Goal: Transaction & Acquisition: Purchase product/service

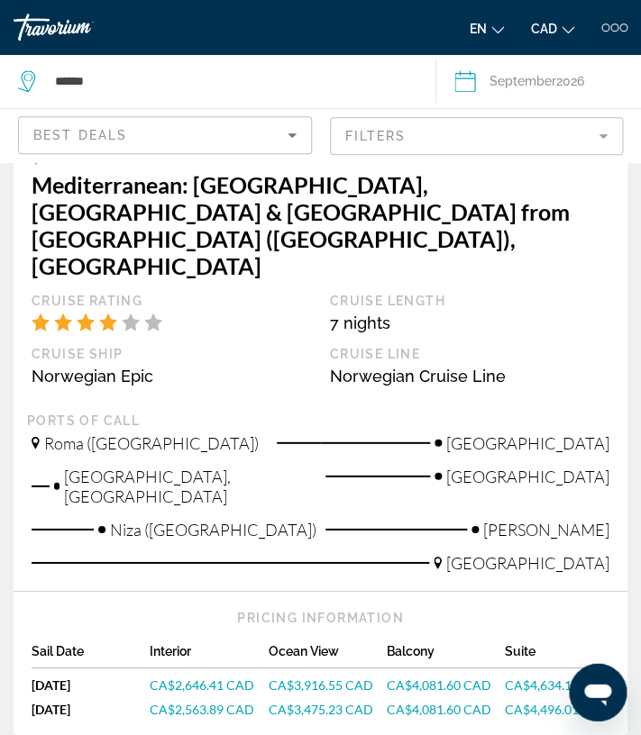
scroll to position [4496, 0]
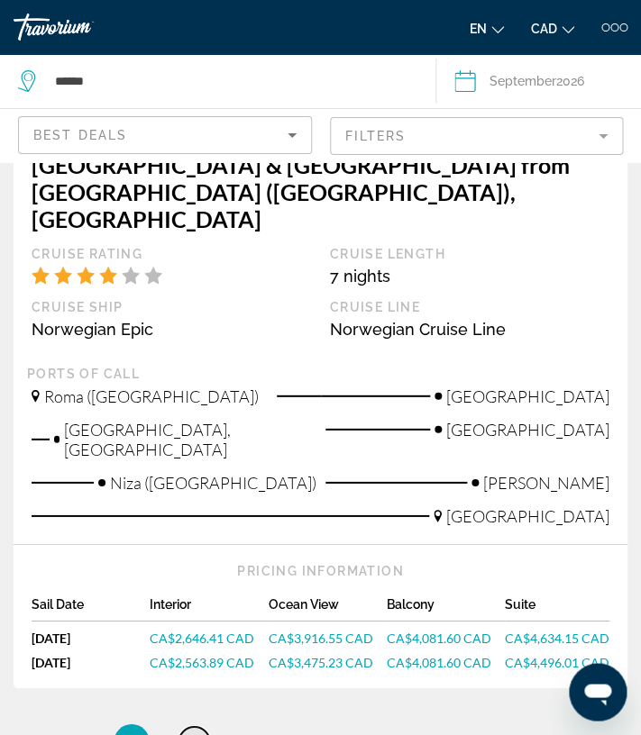
click at [194, 733] on span "2" at bounding box center [194, 743] width 9 height 20
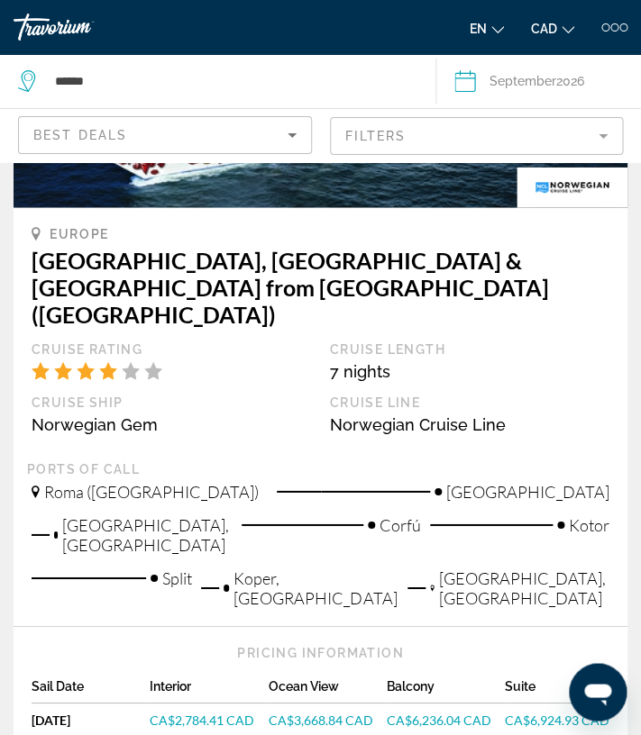
scroll to position [4563, 0]
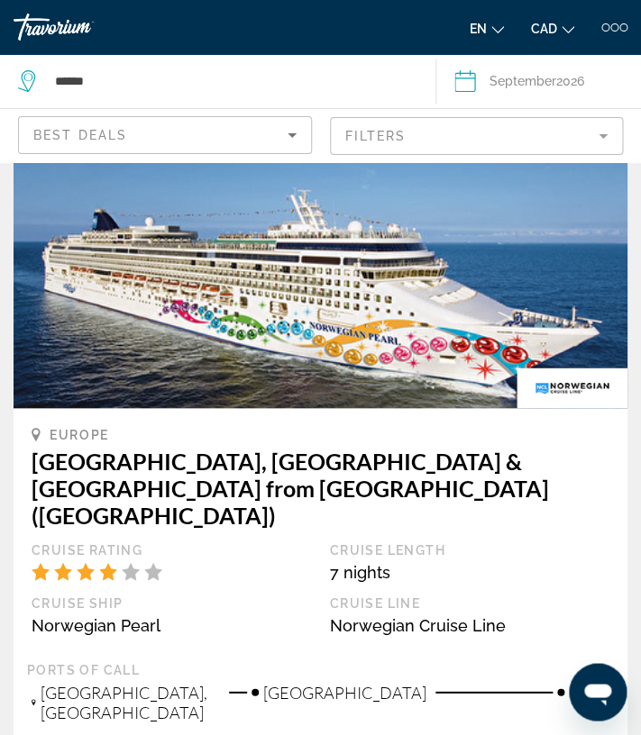
scroll to position [4262, 0]
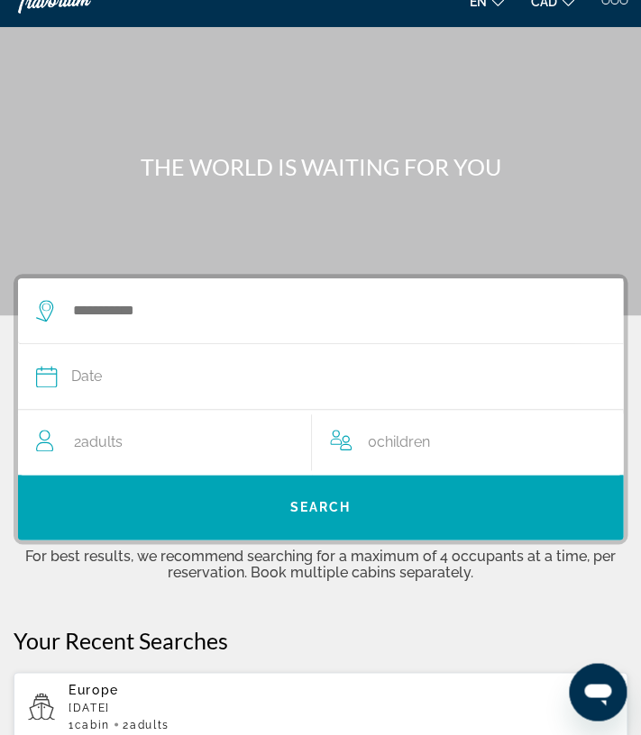
scroll to position [28, 0]
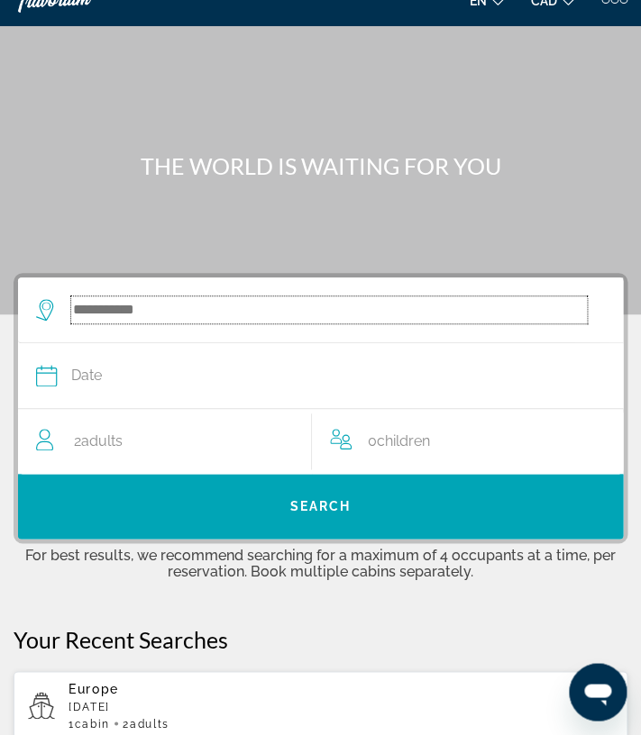
click at [121, 311] on input "Search widget" at bounding box center [328, 309] width 515 height 27
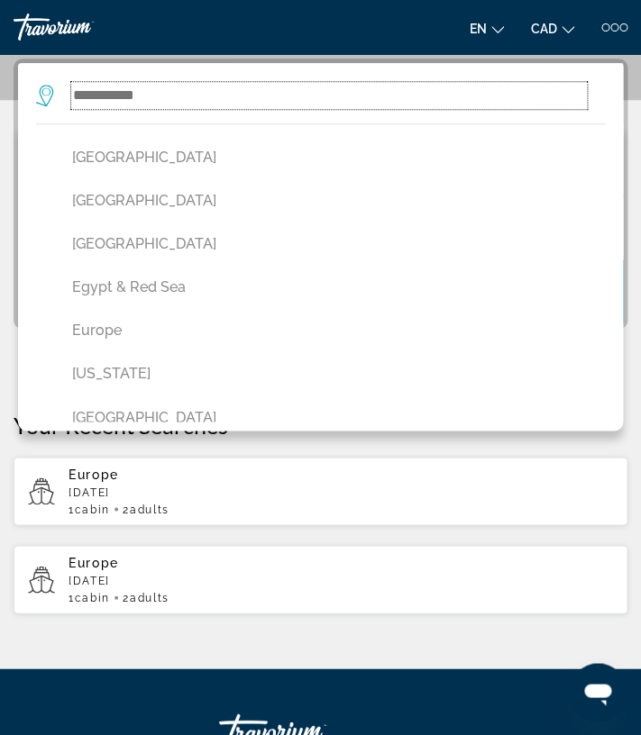
scroll to position [489, 0]
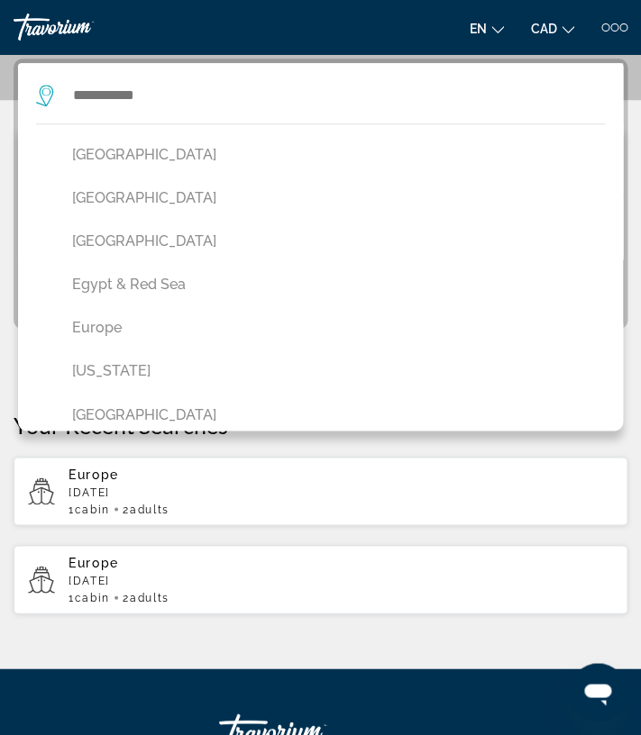
click at [284, 631] on div "THE WORLD IS WAITING FOR YOU [GEOGRAPHIC_DATA] [US_STATE] [GEOGRAPHIC_DATA] [GE…" at bounding box center [320, 240] width 641 height 857
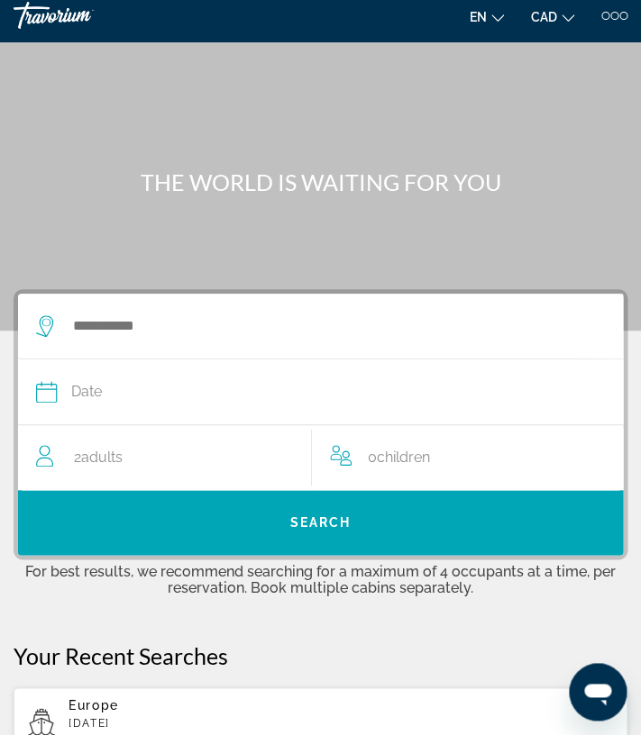
scroll to position [0, 0]
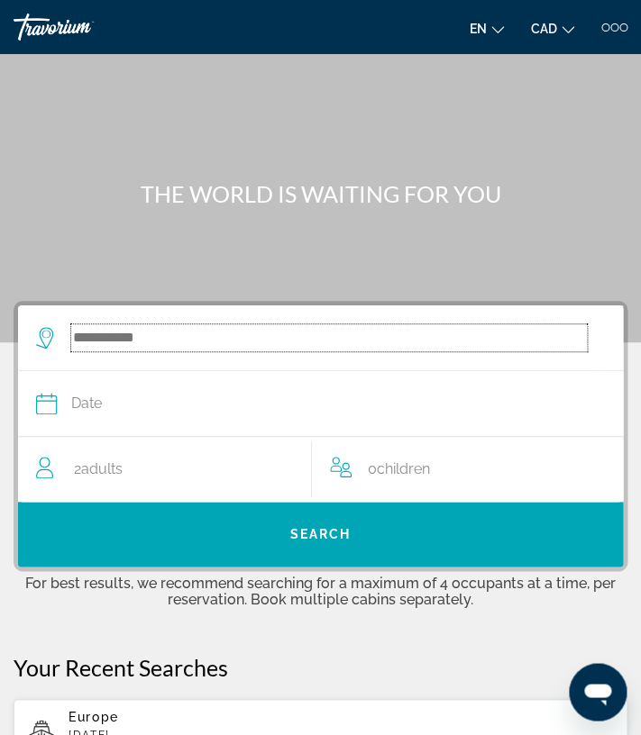
click at [187, 344] on input "Search widget" at bounding box center [328, 337] width 515 height 27
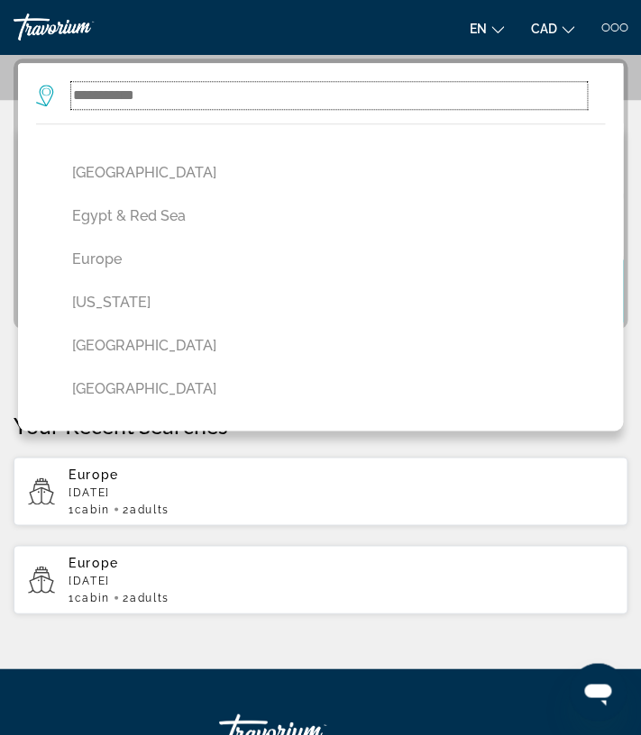
scroll to position [569, 0]
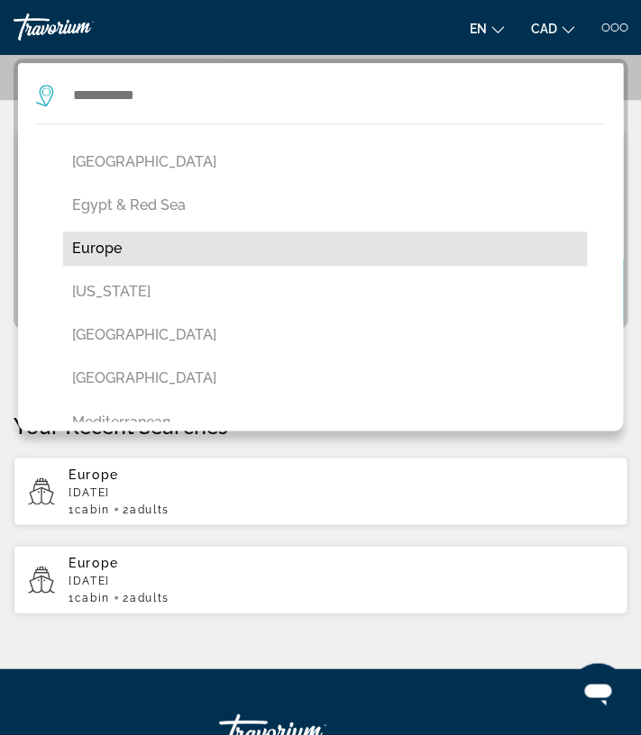
click at [104, 250] on button "Europe" at bounding box center [324, 249] width 523 height 34
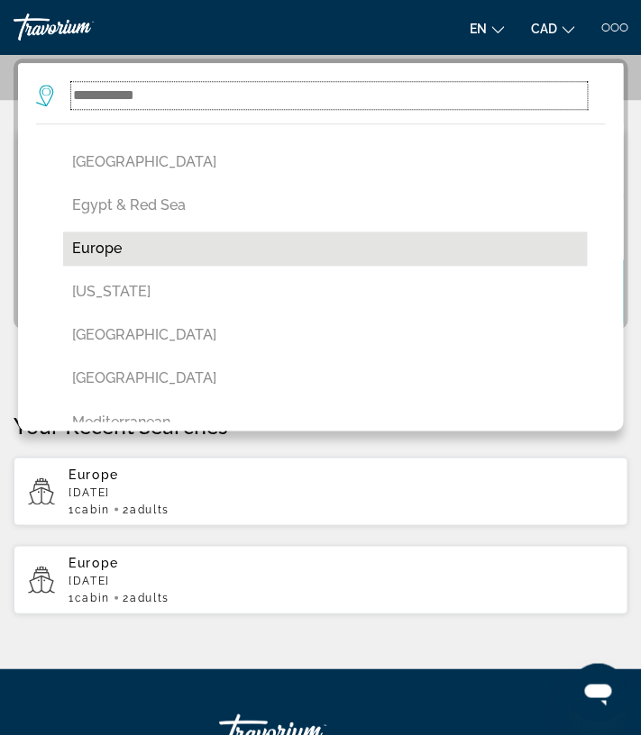
type input "******"
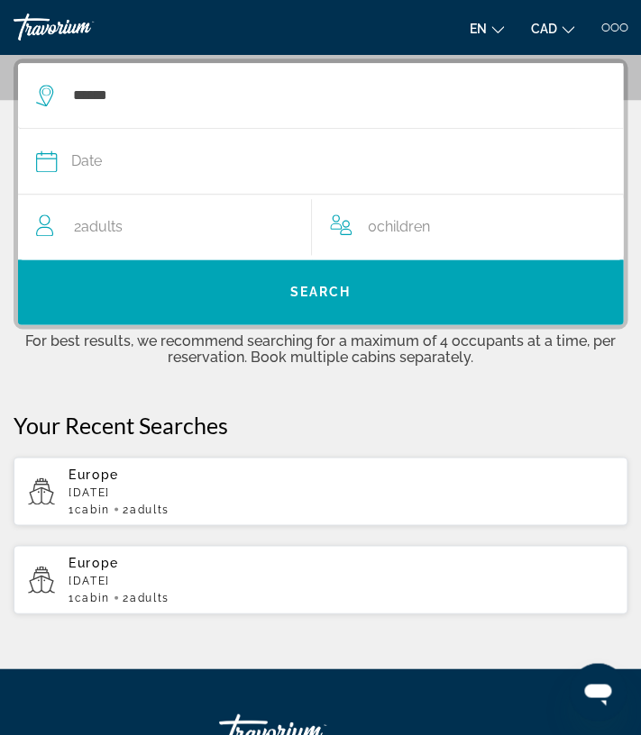
click at [104, 159] on div "Date" at bounding box center [311, 161] width 551 height 25
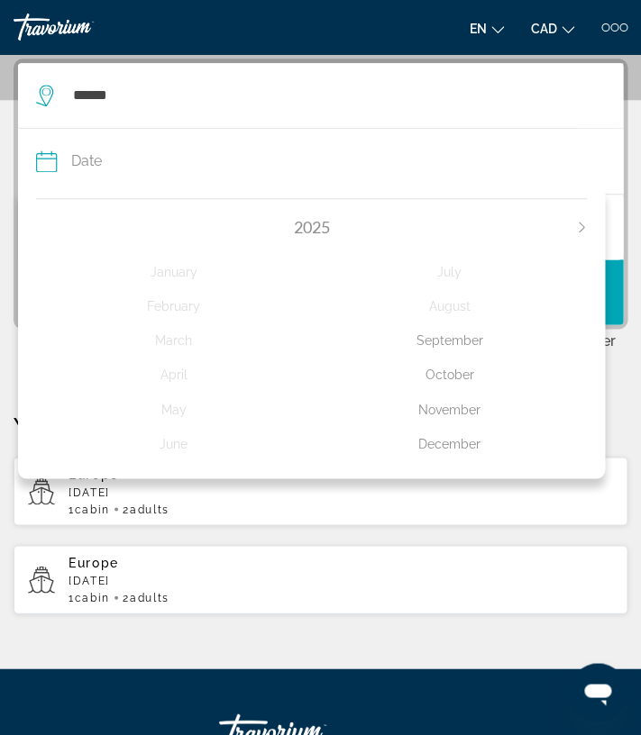
click at [582, 227] on icon "Next month" at bounding box center [581, 227] width 11 height 11
click at [460, 345] on div "September" at bounding box center [450, 340] width 276 height 32
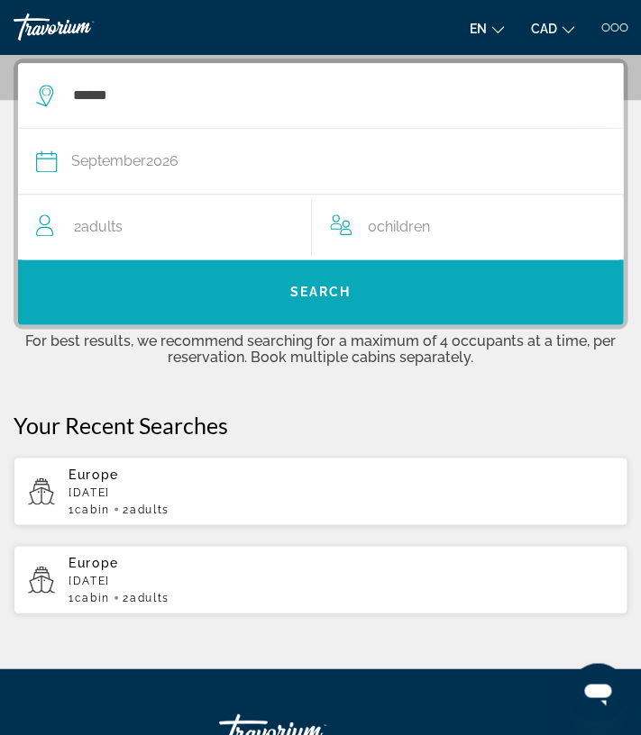
click at [335, 288] on span "Search" at bounding box center [320, 292] width 61 height 14
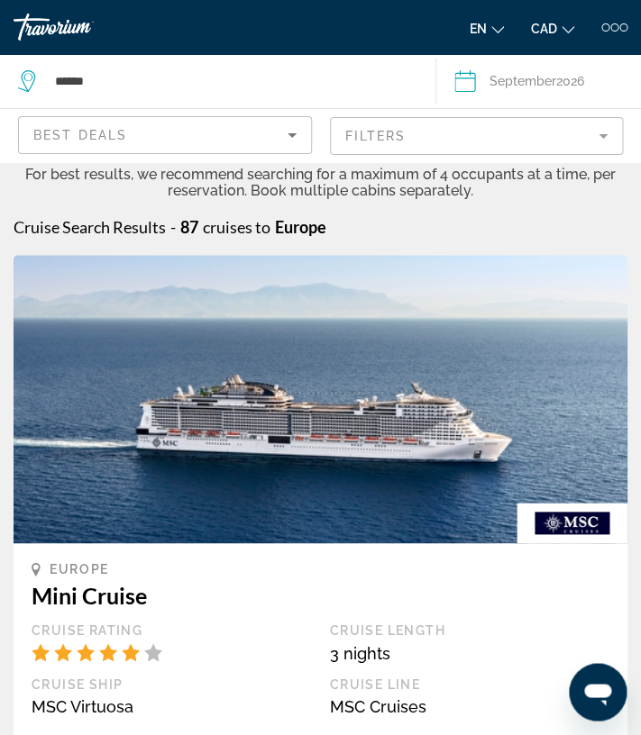
click at [602, 134] on mat-form-field "Filters" at bounding box center [477, 136] width 294 height 38
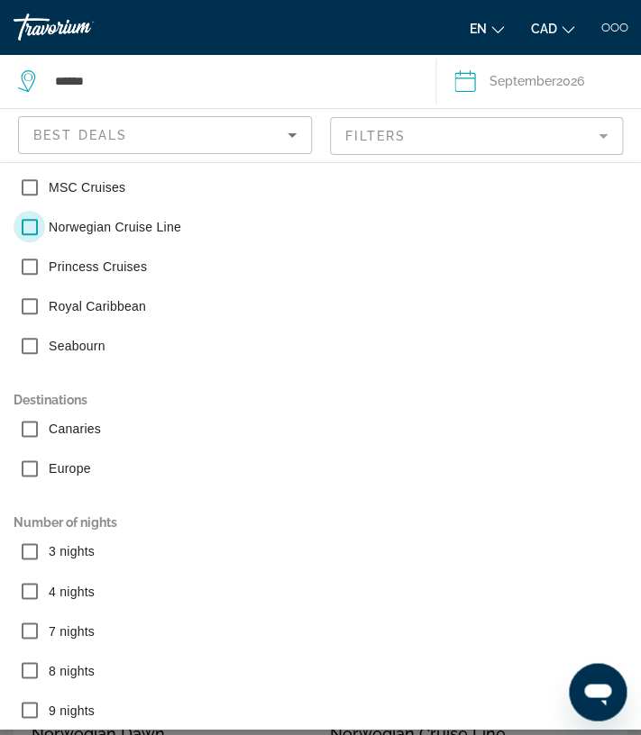
scroll to position [235, 0]
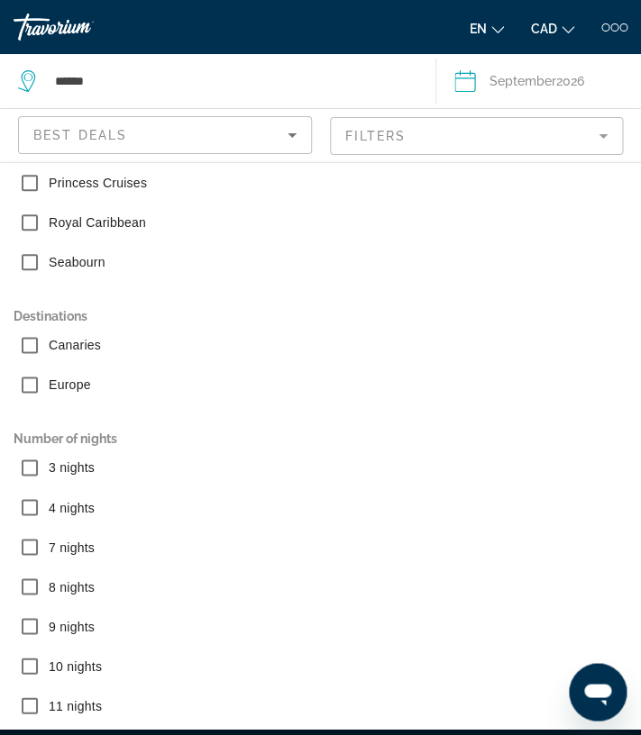
scroll to position [323, 0]
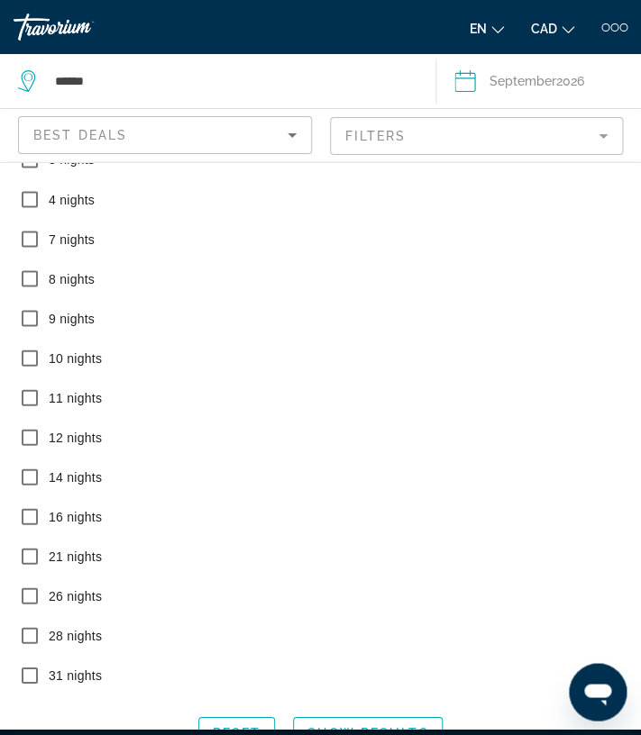
scroll to position [664, 0]
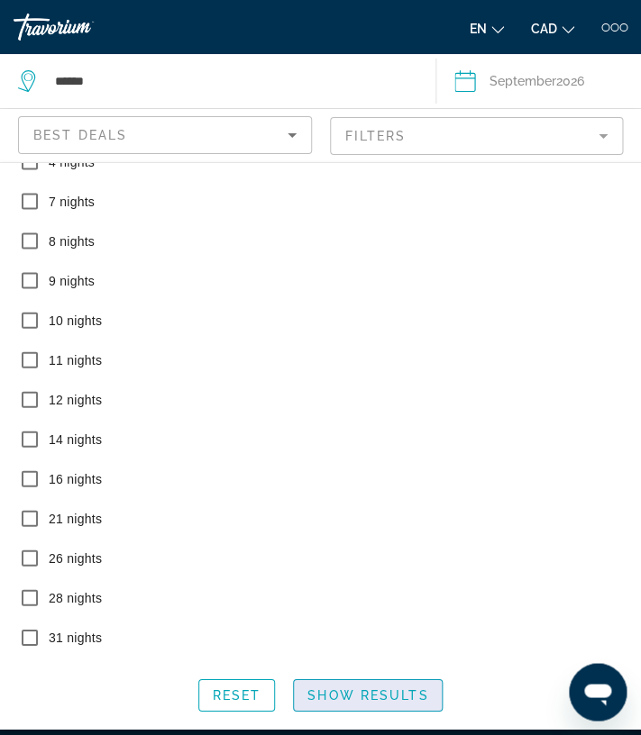
click at [397, 697] on span "Show Results" at bounding box center [367, 694] width 121 height 14
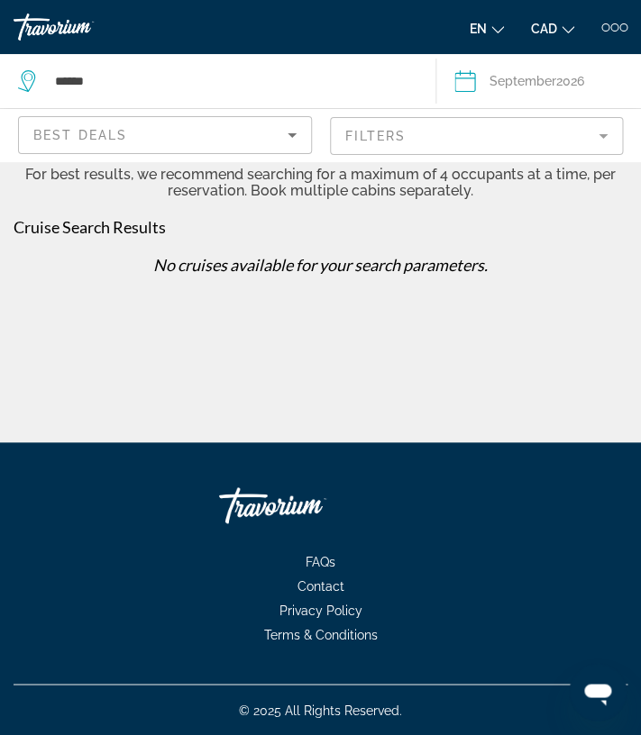
click at [194, 136] on div "Best Deals" at bounding box center [160, 135] width 254 height 22
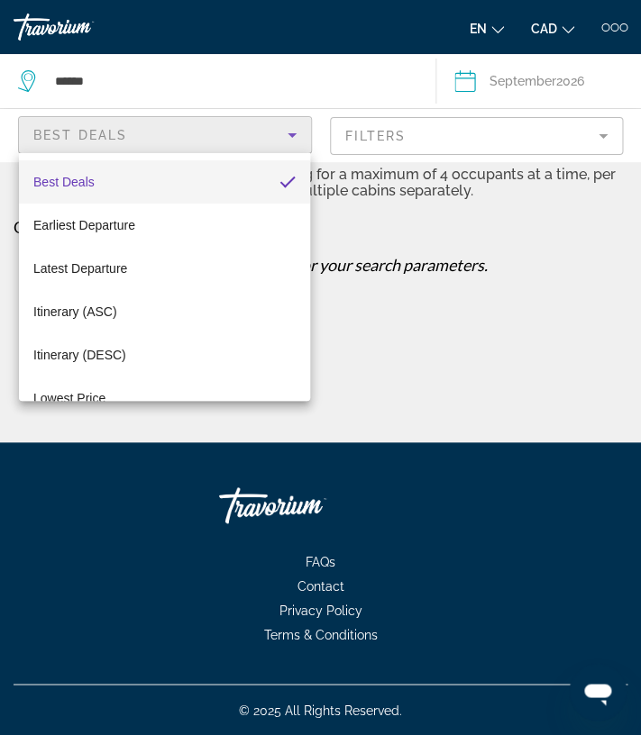
click at [250, 191] on mat-option "Best Deals" at bounding box center [164, 181] width 291 height 43
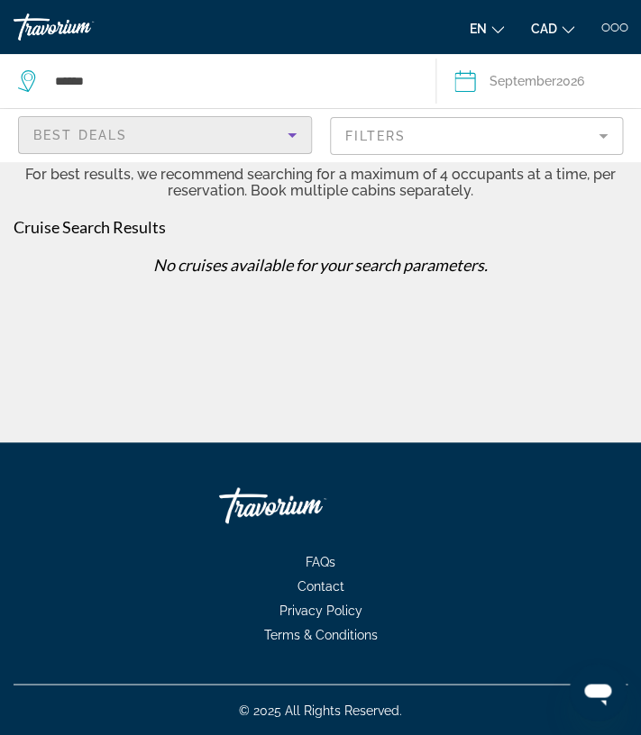
click at [607, 141] on mat-form-field "Filters" at bounding box center [477, 136] width 294 height 38
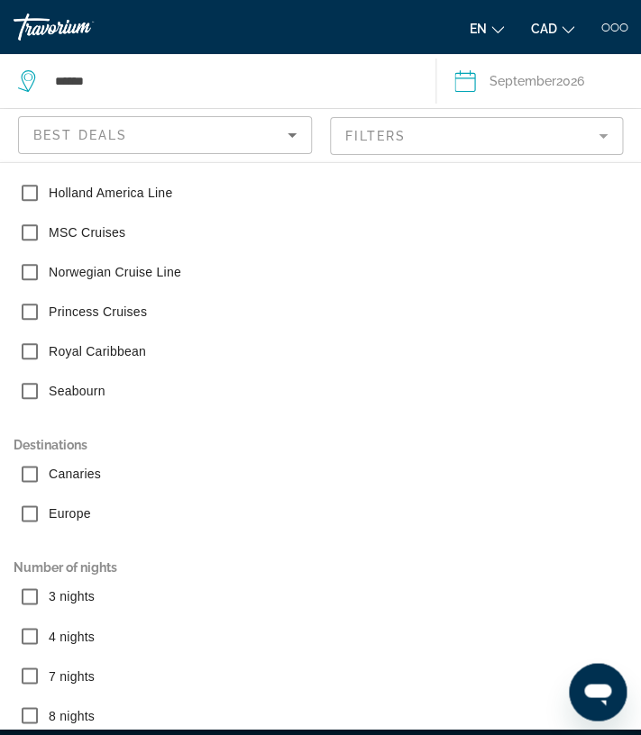
scroll to position [204, 0]
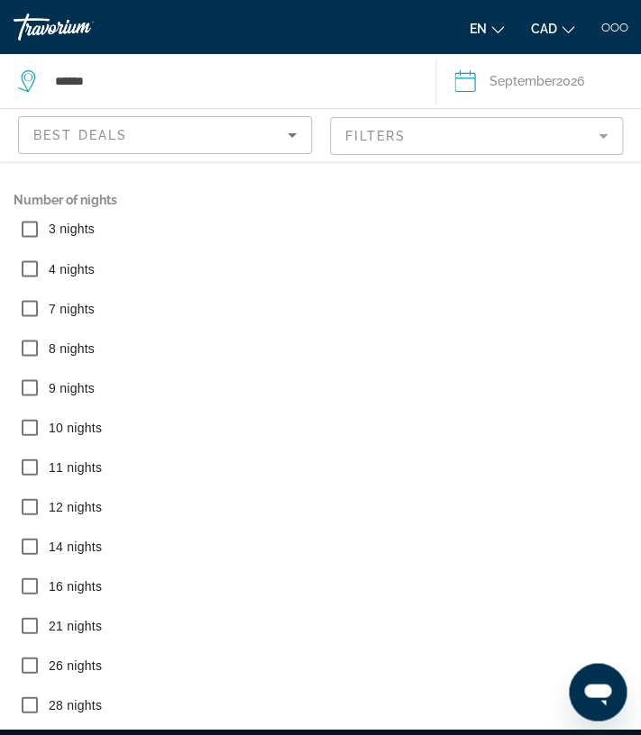
scroll to position [664, 0]
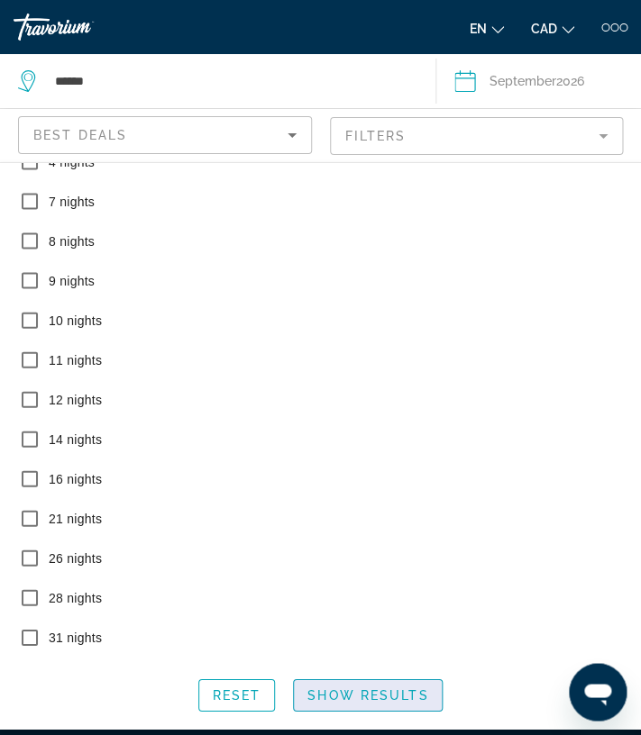
click at [332, 697] on span "Show Results" at bounding box center [367, 694] width 121 height 14
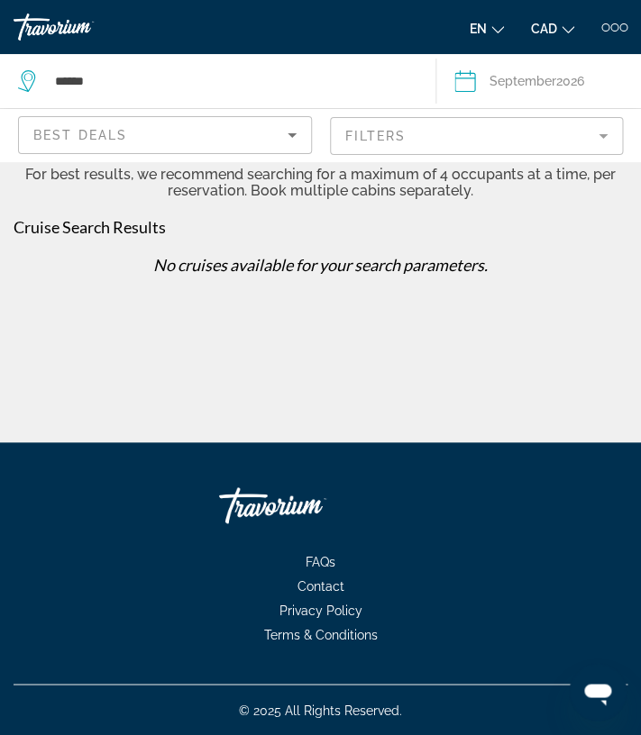
click at [379, 431] on div "****** Date [DATE] [DATE] February March April May June July August September O…" at bounding box center [320, 221] width 641 height 442
click at [476, 78] on icon "Search widget" at bounding box center [465, 81] width 22 height 22
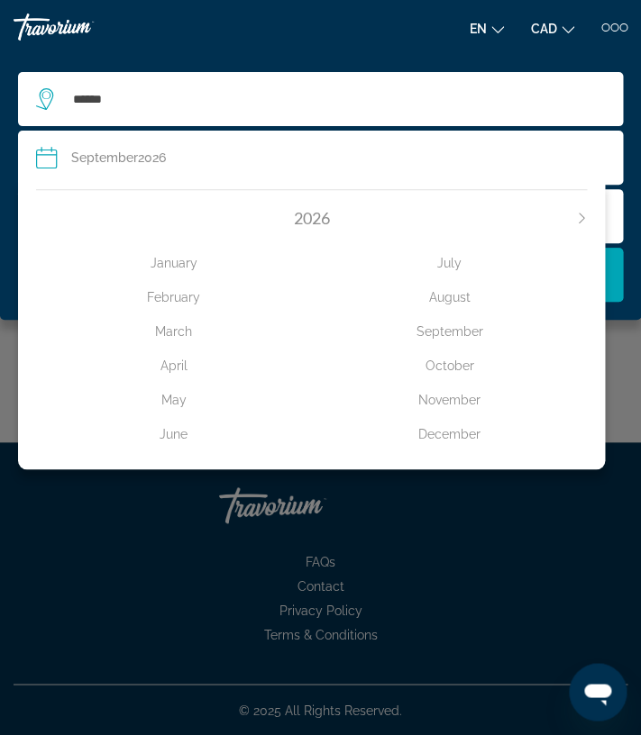
click at [468, 337] on div "September" at bounding box center [450, 331] width 276 height 32
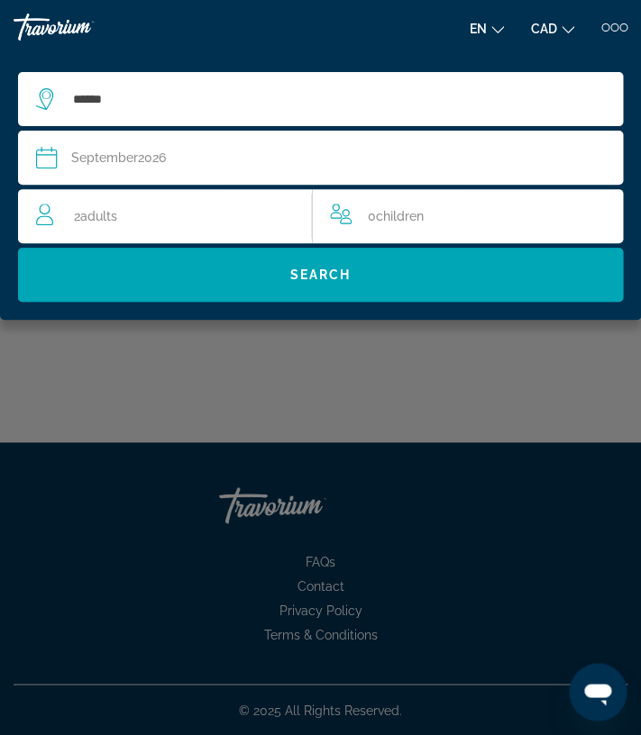
click at [181, 154] on div "Date [DATE]" at bounding box center [320, 157] width 569 height 25
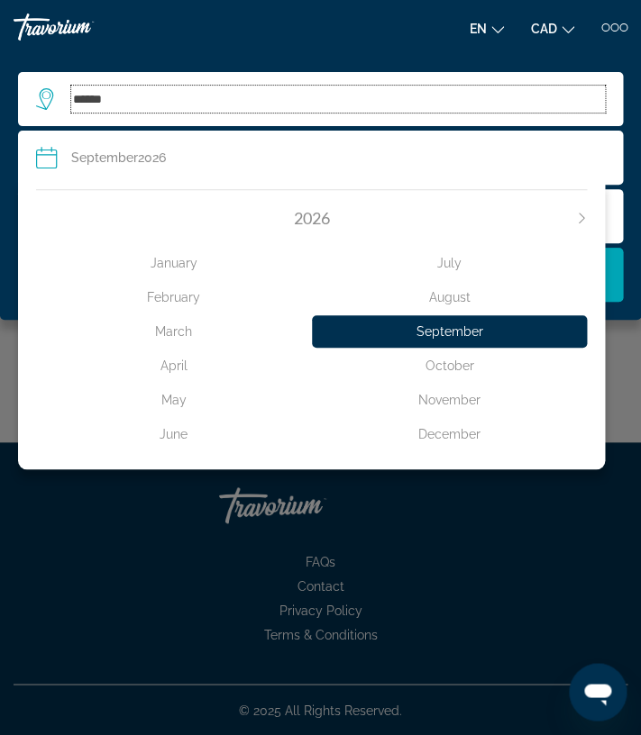
click at [160, 109] on input "******" at bounding box center [337, 99] width 533 height 27
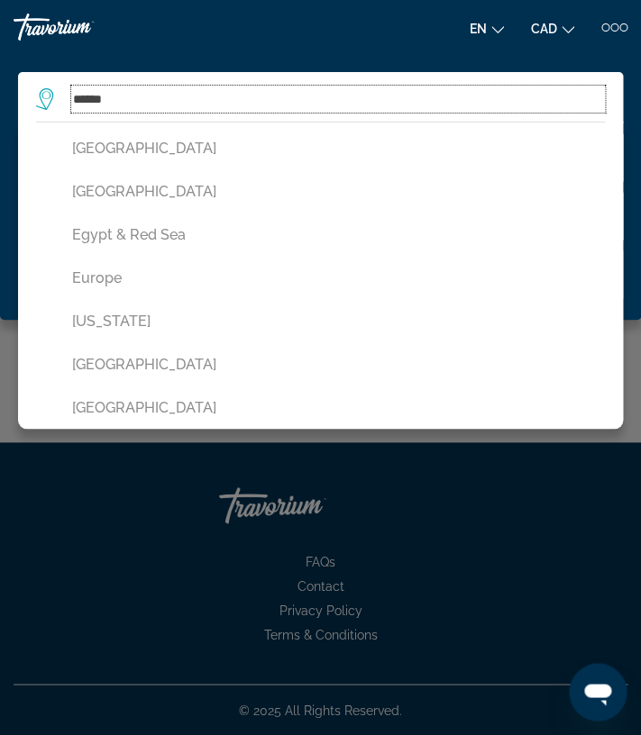
scroll to position [523, 0]
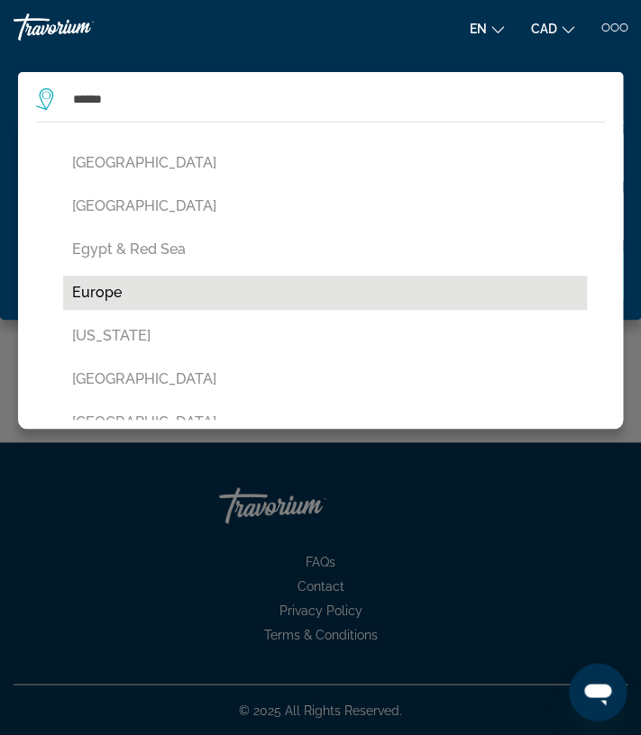
click at [105, 295] on button "Europe" at bounding box center [324, 293] width 523 height 34
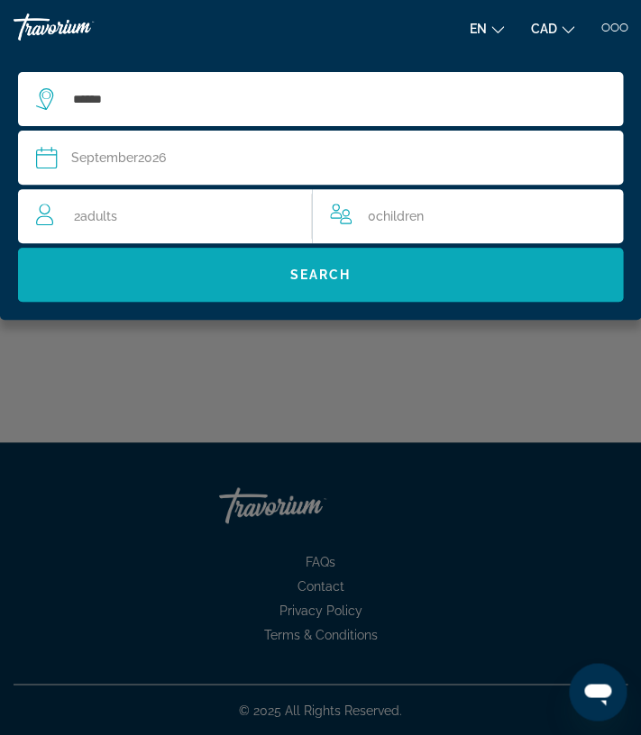
click at [198, 292] on span "Search widget" at bounding box center [320, 274] width 605 height 43
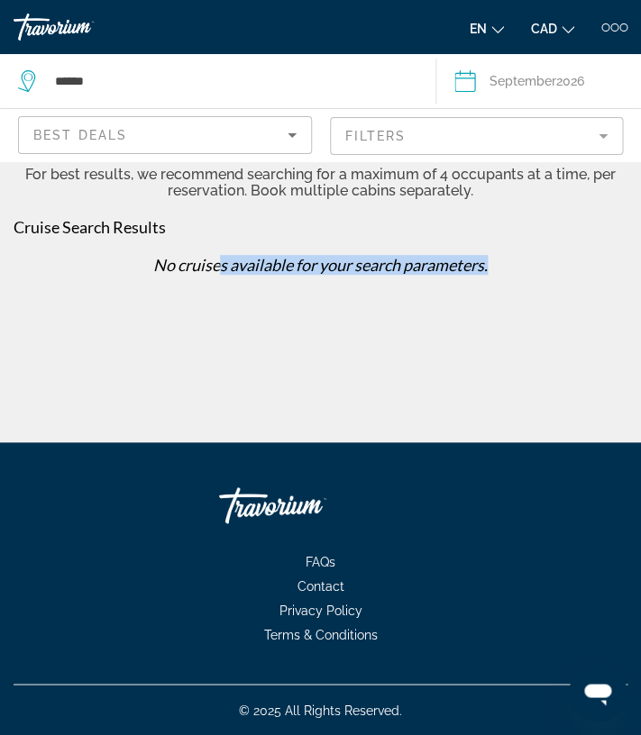
click at [217, 276] on div "No cruises available for your search parameters." at bounding box center [321, 271] width 632 height 33
click at [218, 150] on div "Best Deals" at bounding box center [164, 142] width 263 height 50
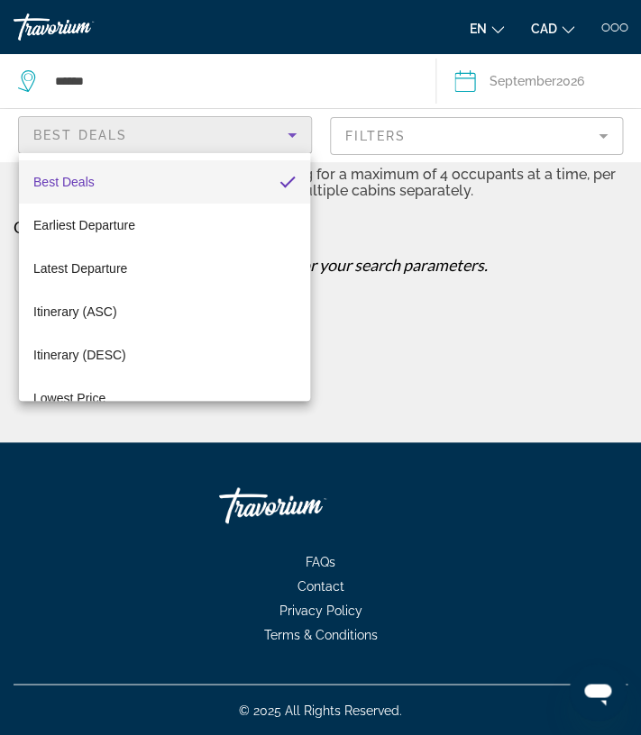
click at [505, 323] on div at bounding box center [320, 367] width 641 height 735
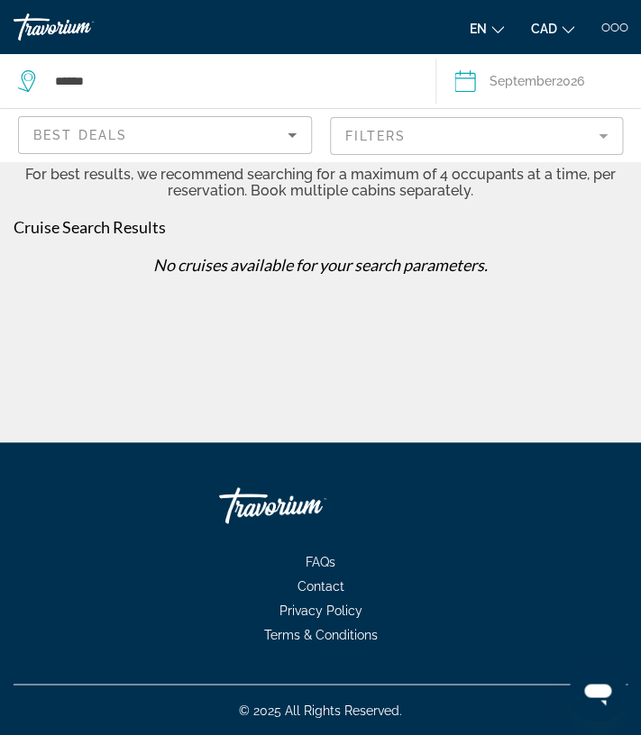
click at [491, 86] on div "Date [DATE]" at bounding box center [538, 80] width 168 height 25
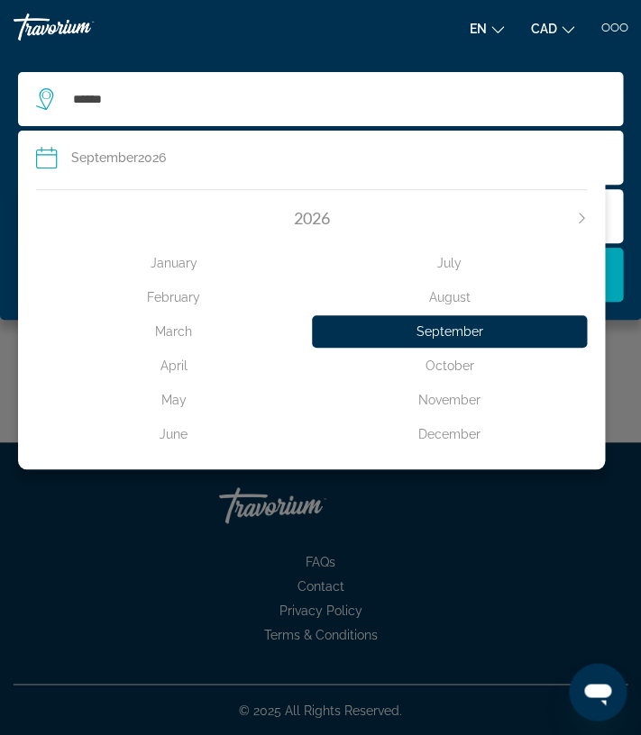
click at [466, 340] on div "September" at bounding box center [450, 331] width 276 height 32
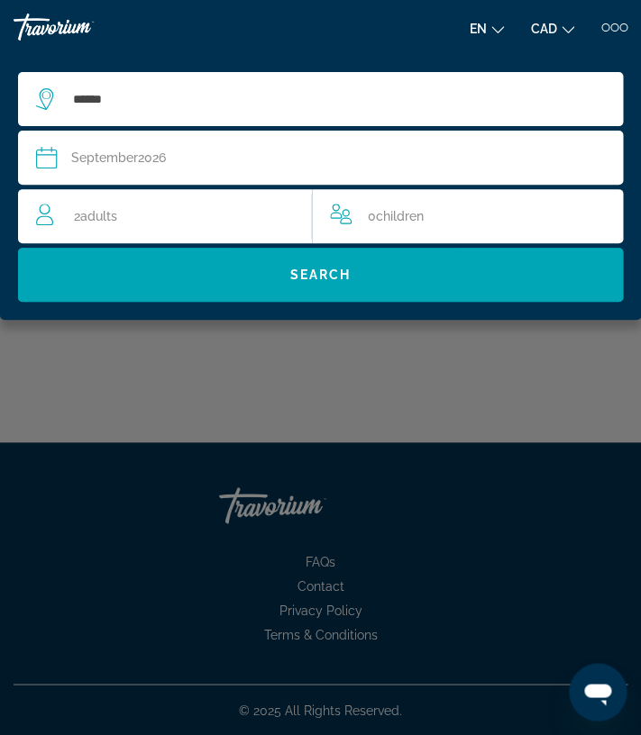
click at [438, 173] on button "Date [DATE] [DATE] February March April May June July August September October …" at bounding box center [320, 158] width 569 height 54
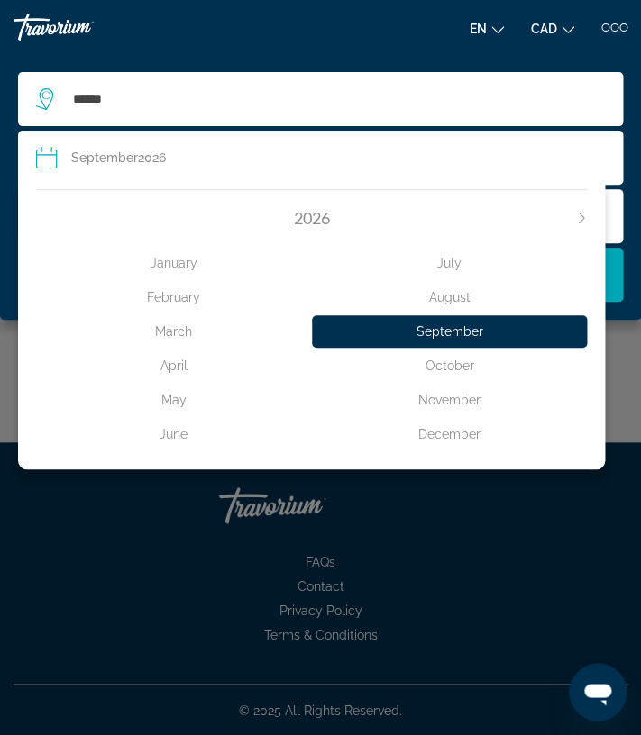
click at [447, 367] on div "October" at bounding box center [450, 366] width 276 height 32
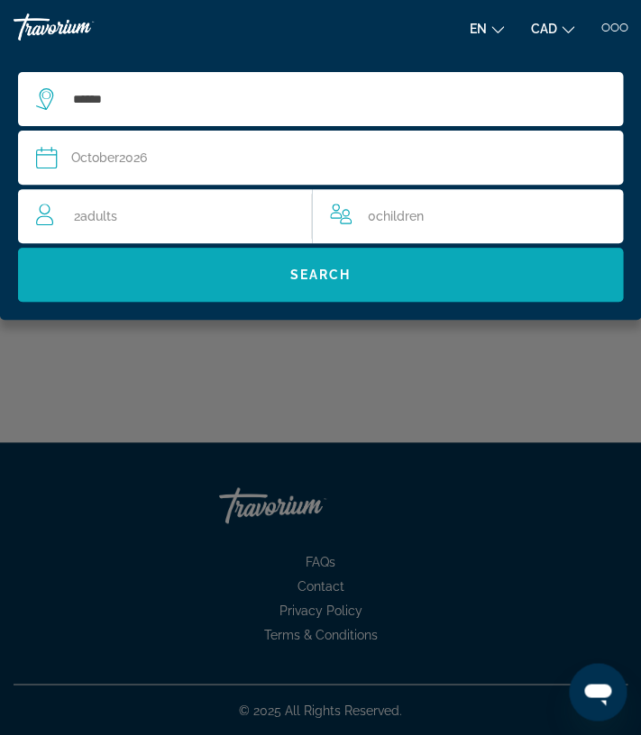
click at [278, 278] on span "Search widget" at bounding box center [320, 274] width 605 height 43
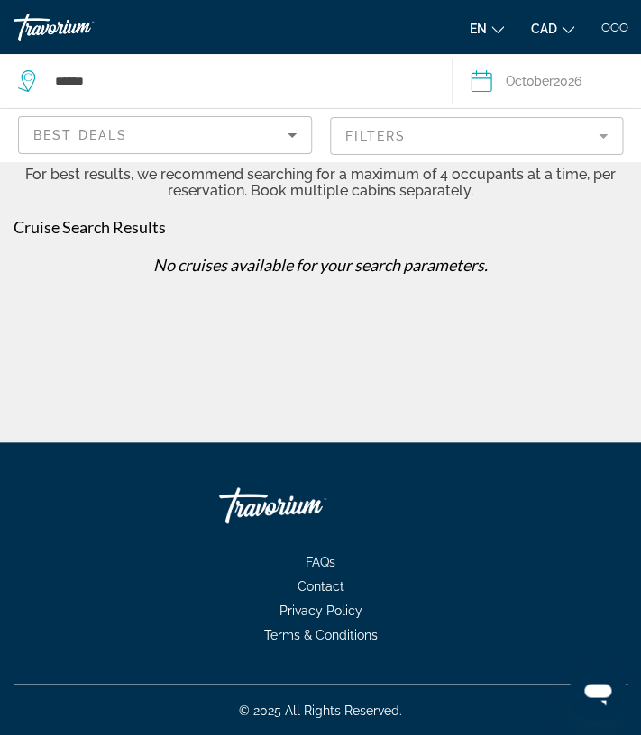
click at [582, 141] on mat-form-field "Filters" at bounding box center [477, 136] width 294 height 38
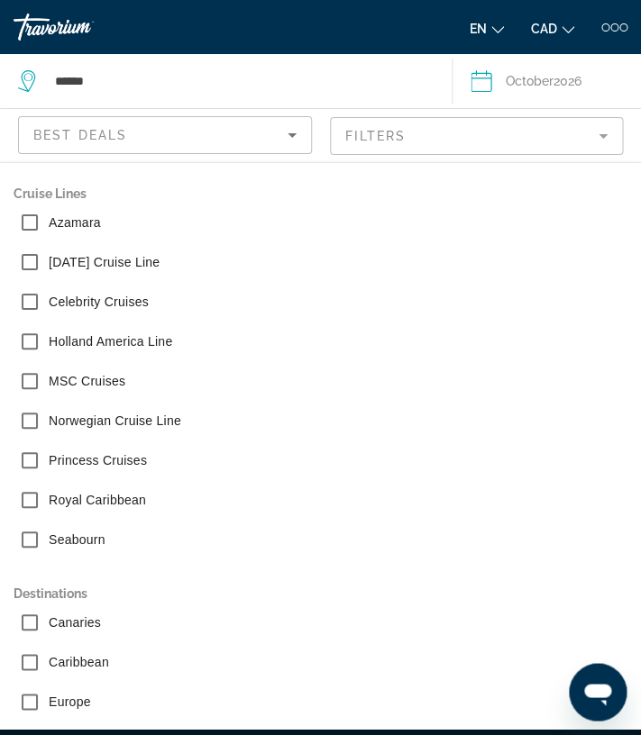
click at [522, 76] on span "October" at bounding box center [529, 81] width 48 height 14
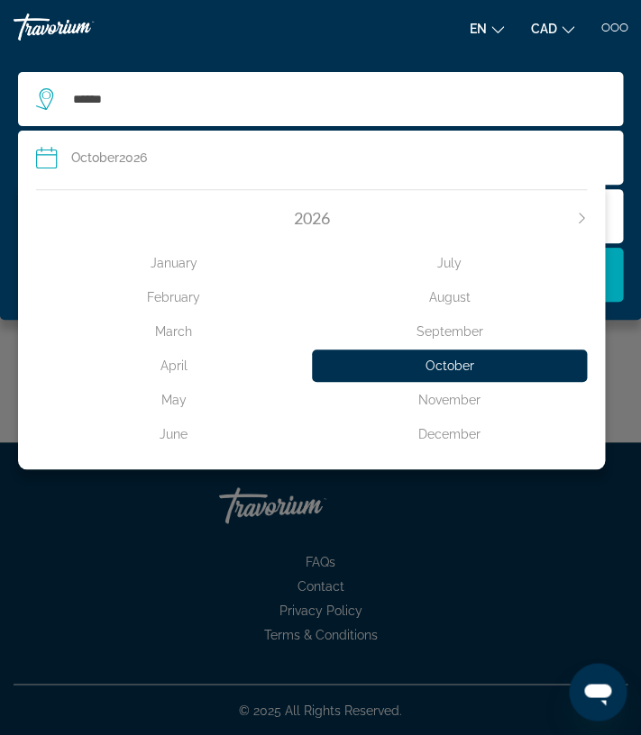
click at [437, 326] on div "September" at bounding box center [450, 331] width 276 height 32
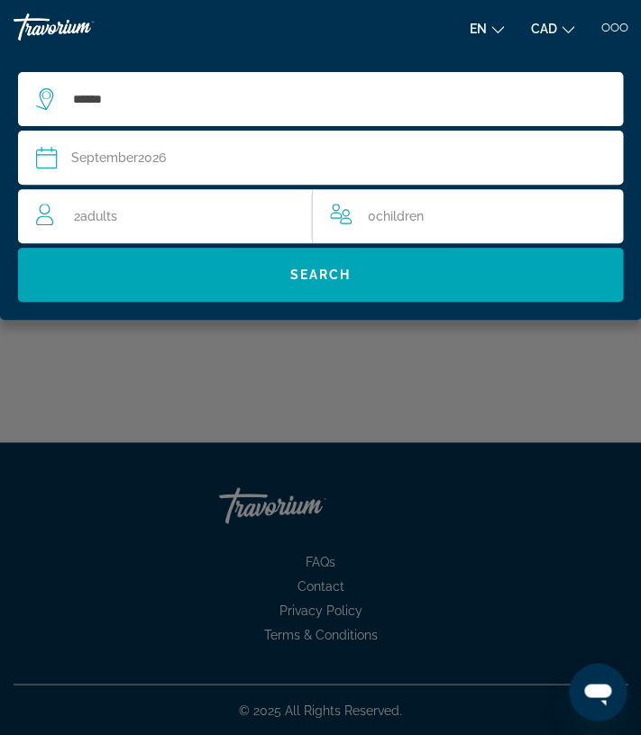
click at [76, 164] on span "September" at bounding box center [104, 157] width 67 height 14
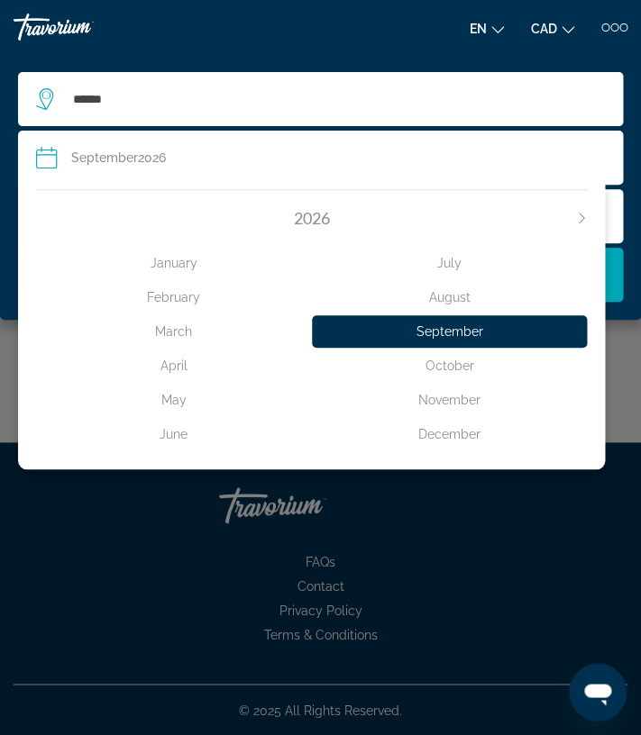
click at [48, 155] on icon "Search widget" at bounding box center [46, 158] width 21 height 22
click at [350, 345] on div "September" at bounding box center [450, 331] width 276 height 32
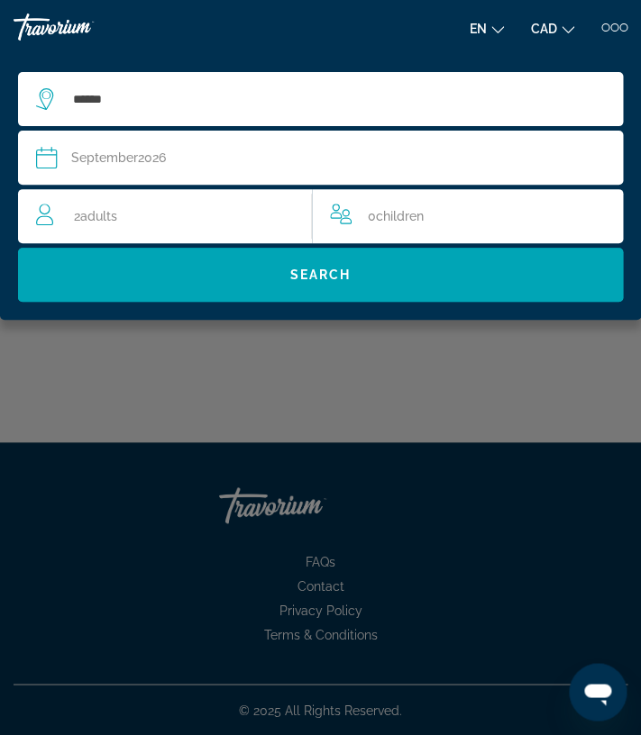
click at [163, 158] on div "[DATE]" at bounding box center [118, 157] width 95 height 25
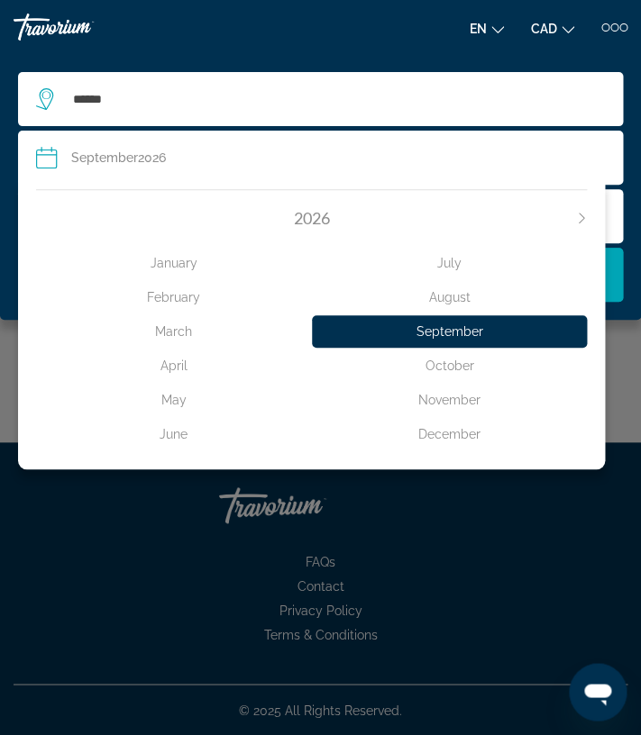
click at [318, 214] on span "2026" at bounding box center [312, 218] width 36 height 20
click at [587, 219] on div "[DATE] February March April May June July August September October November Dec…" at bounding box center [311, 324] width 587 height 289
click at [112, 160] on span "September" at bounding box center [104, 157] width 67 height 14
click at [441, 600] on div "Main content" at bounding box center [320, 367] width 641 height 735
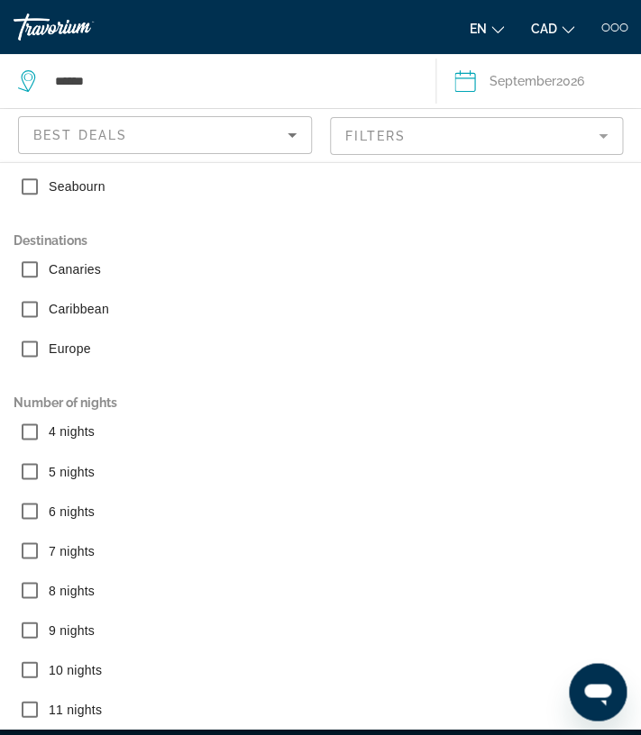
scroll to position [355, 0]
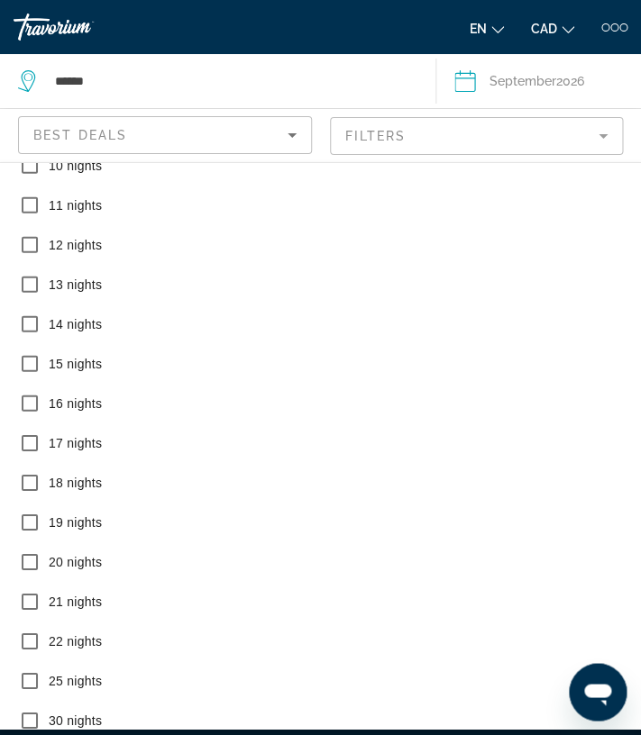
scroll to position [1060, 0]
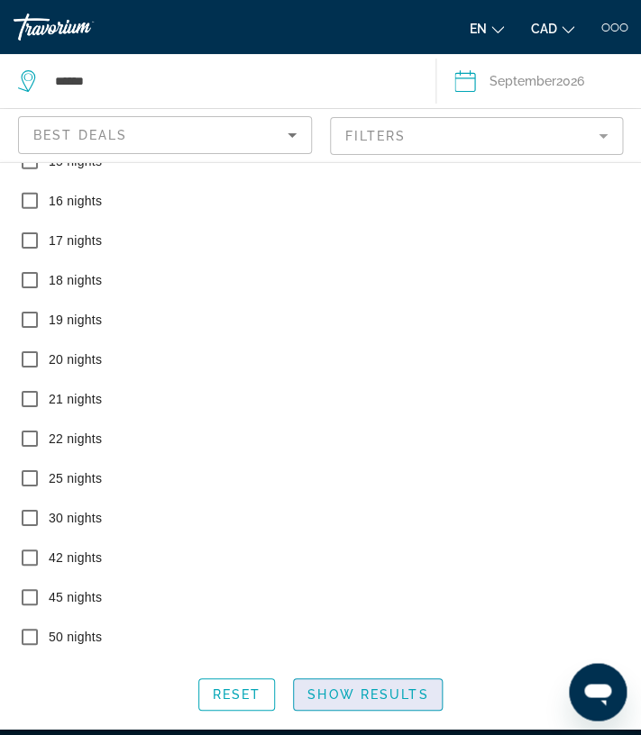
click at [369, 701] on span "Show Results" at bounding box center [367, 694] width 121 height 14
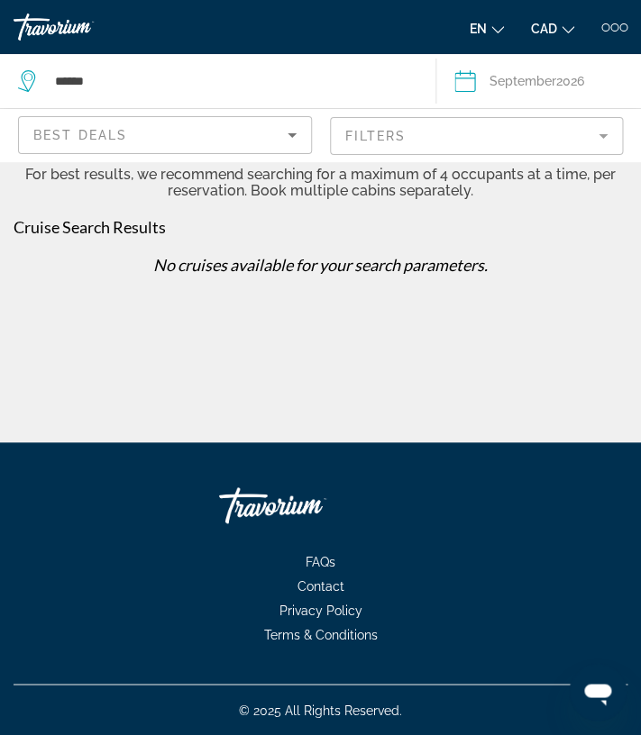
click at [478, 85] on div "Date [DATE]" at bounding box center [538, 80] width 168 height 25
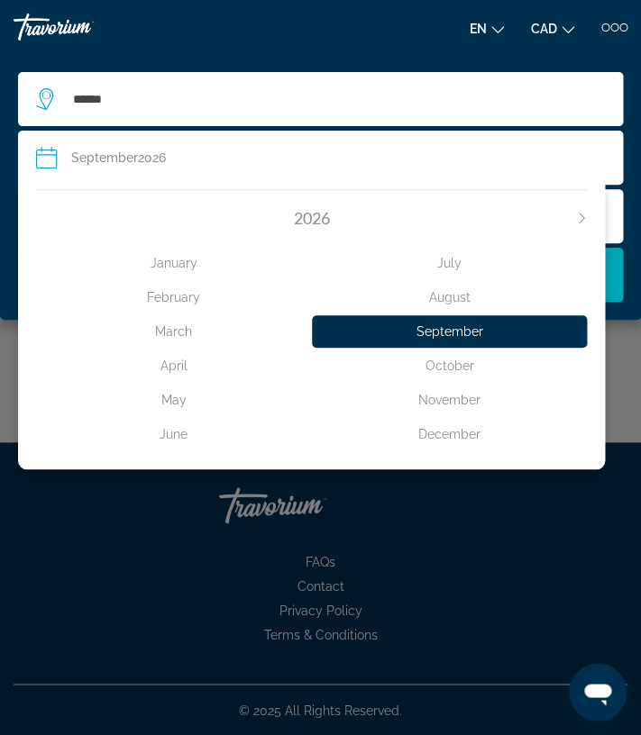
click at [585, 224] on div "2026" at bounding box center [311, 218] width 551 height 20
click at [579, 215] on icon "Next month" at bounding box center [581, 218] width 11 height 11
click at [223, 77] on div "******" at bounding box center [320, 99] width 569 height 54
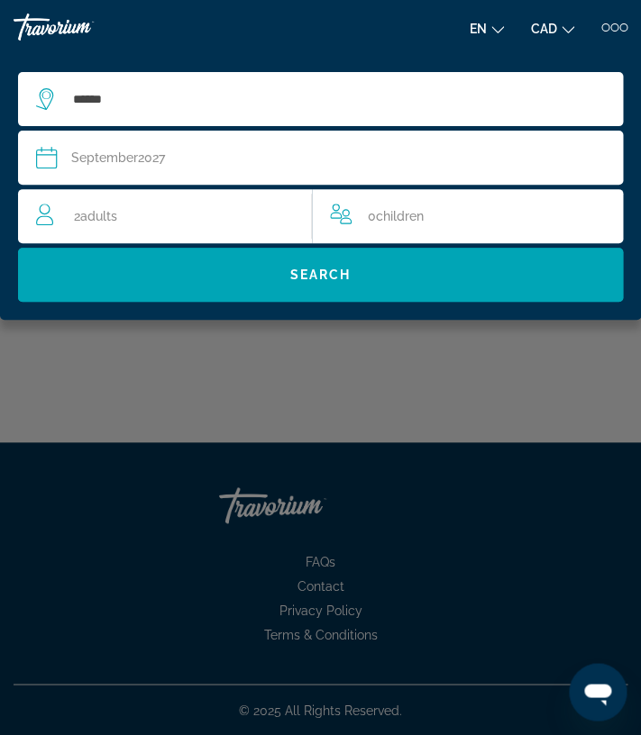
click at [150, 157] on div "[DATE]" at bounding box center [118, 157] width 94 height 25
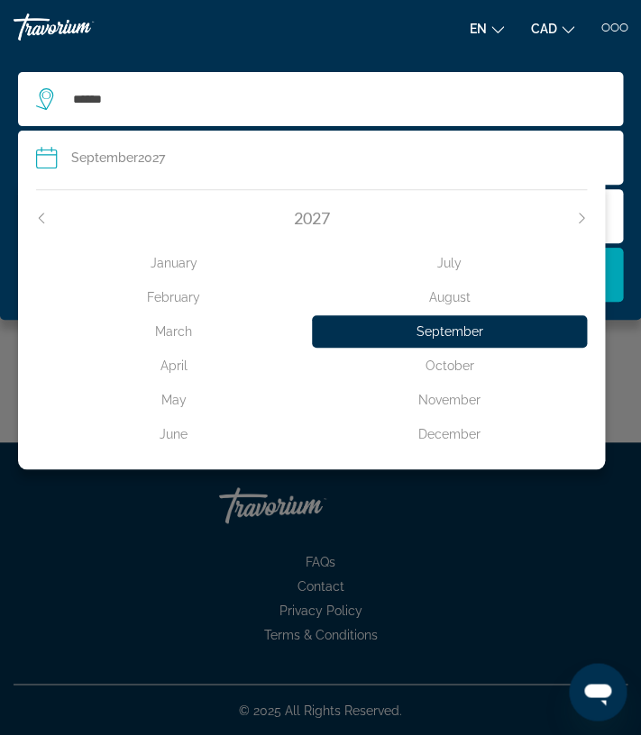
click at [43, 221] on icon "Previous month" at bounding box center [41, 218] width 11 height 11
click at [239, 109] on input "******" at bounding box center [337, 99] width 533 height 27
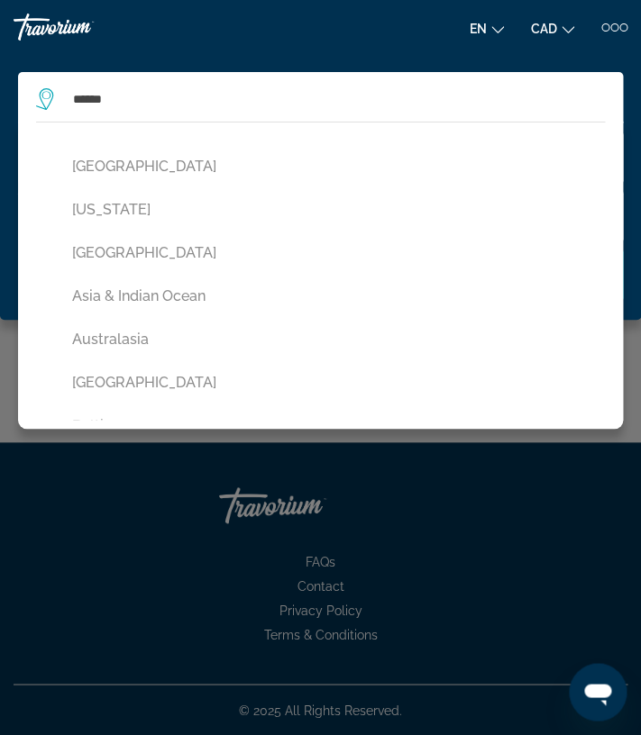
click at [419, 573] on div "Main content" at bounding box center [320, 367] width 641 height 735
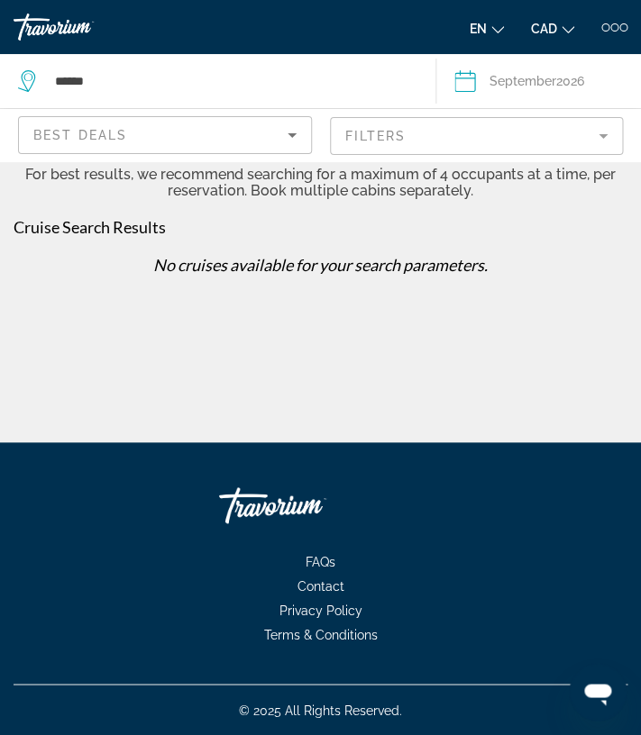
click at [295, 138] on icon "Sort by" at bounding box center [292, 135] width 22 height 22
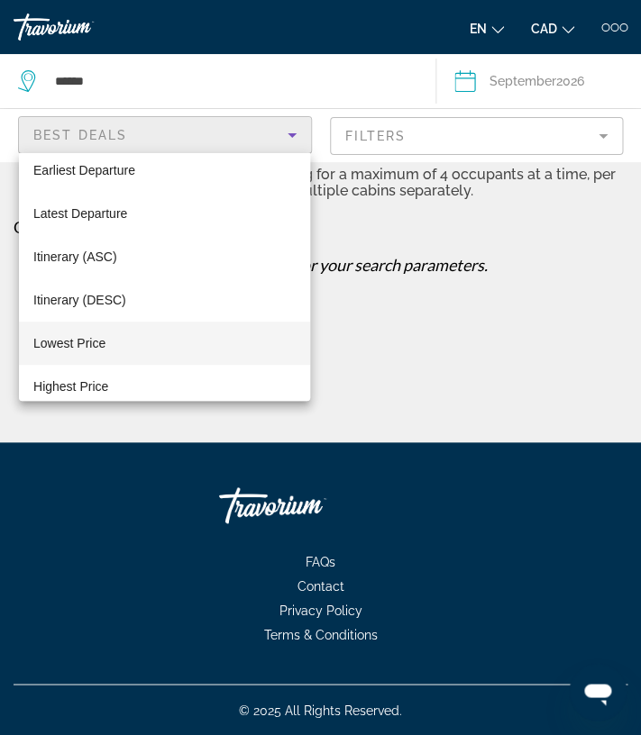
scroll to position [69, 0]
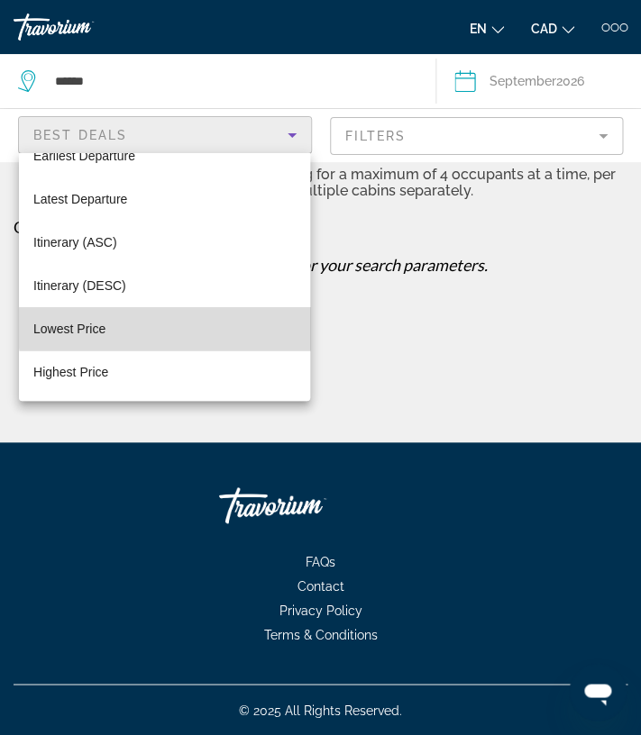
click at [165, 326] on mat-option "Lowest Price" at bounding box center [164, 328] width 291 height 43
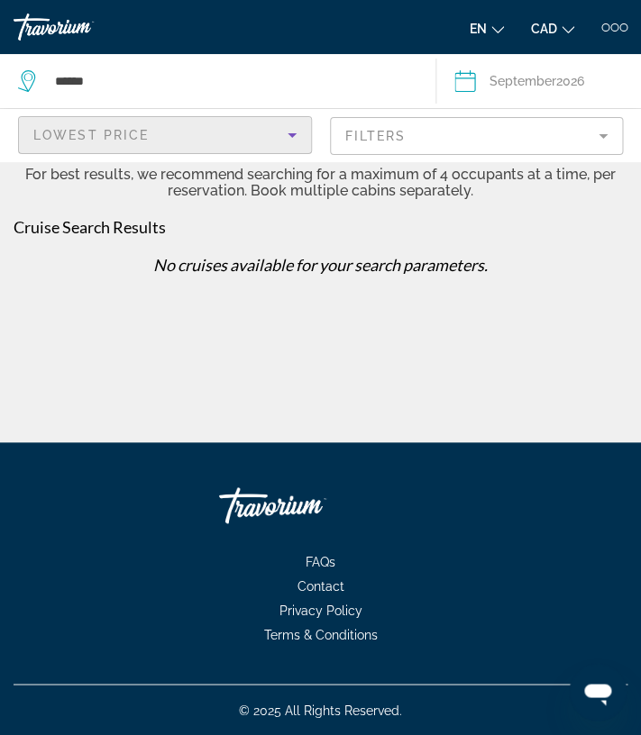
click at [396, 249] on div "Cruise Search Results No cruises available for your search parameters." at bounding box center [321, 252] width 614 height 71
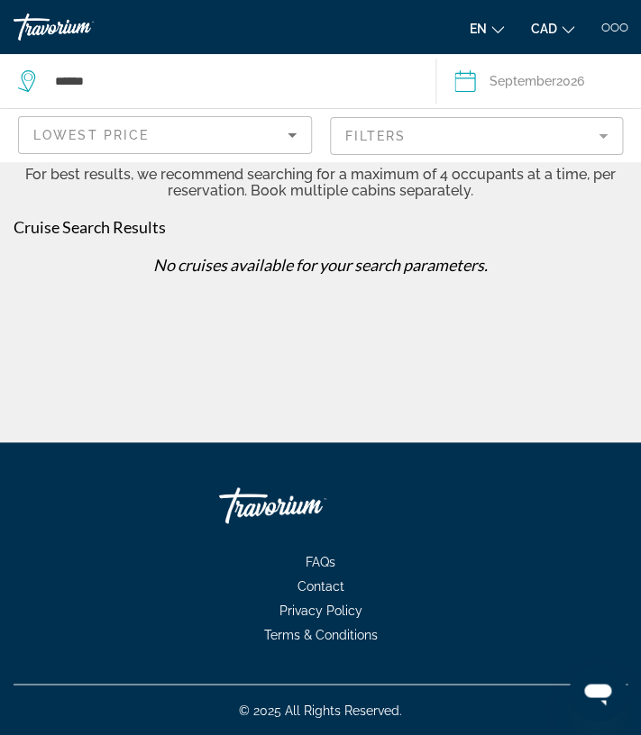
click at [603, 141] on mat-form-field "Filters" at bounding box center [477, 136] width 294 height 38
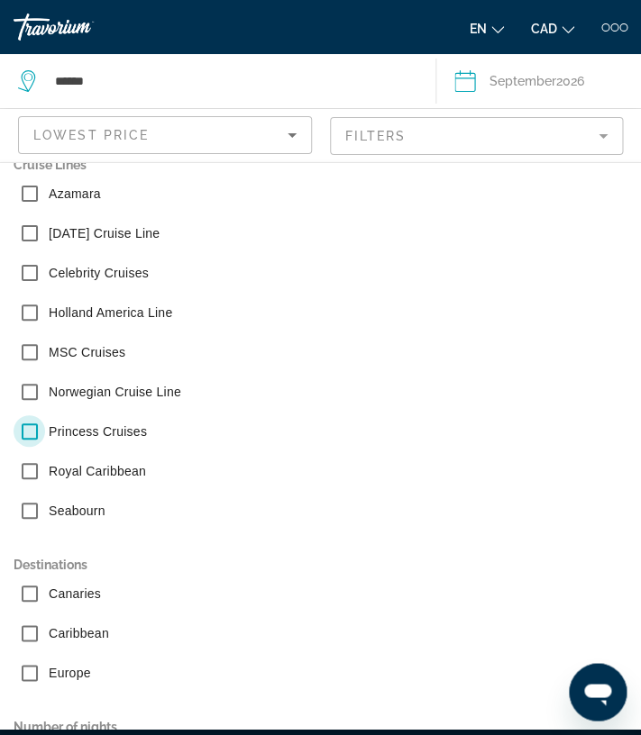
scroll to position [23, 0]
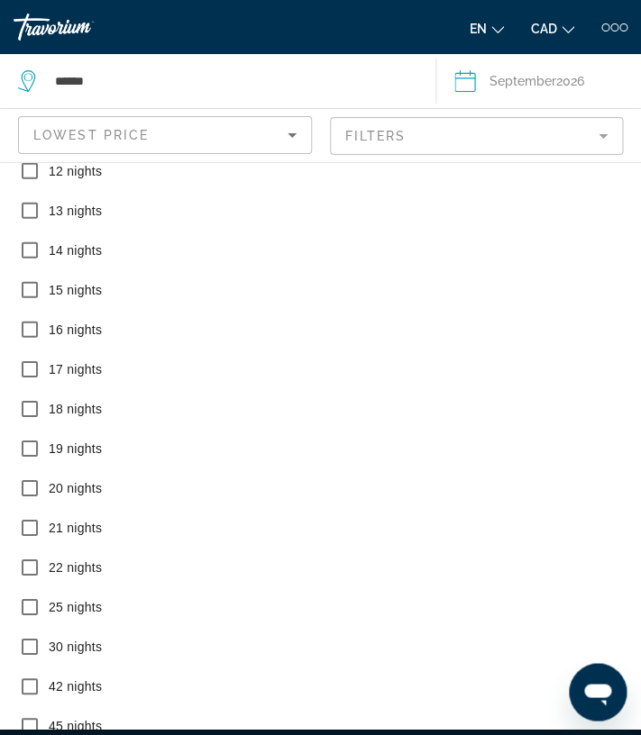
scroll to position [1060, 0]
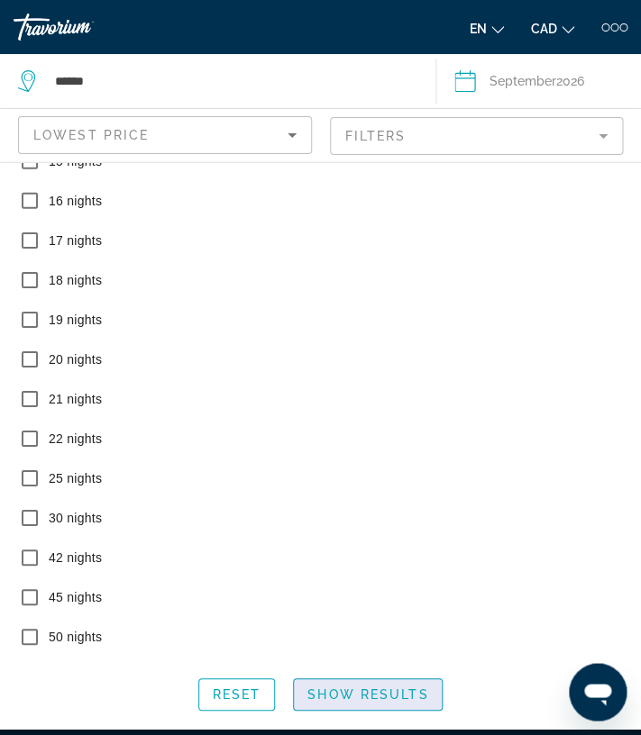
click at [349, 701] on span "Show Results" at bounding box center [367, 694] width 121 height 14
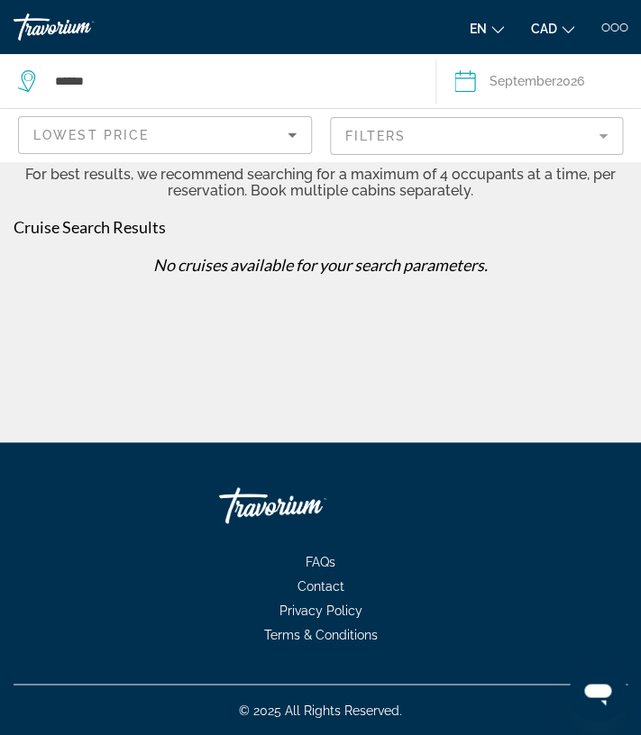
click at [299, 136] on icon "Sort by" at bounding box center [292, 135] width 22 height 22
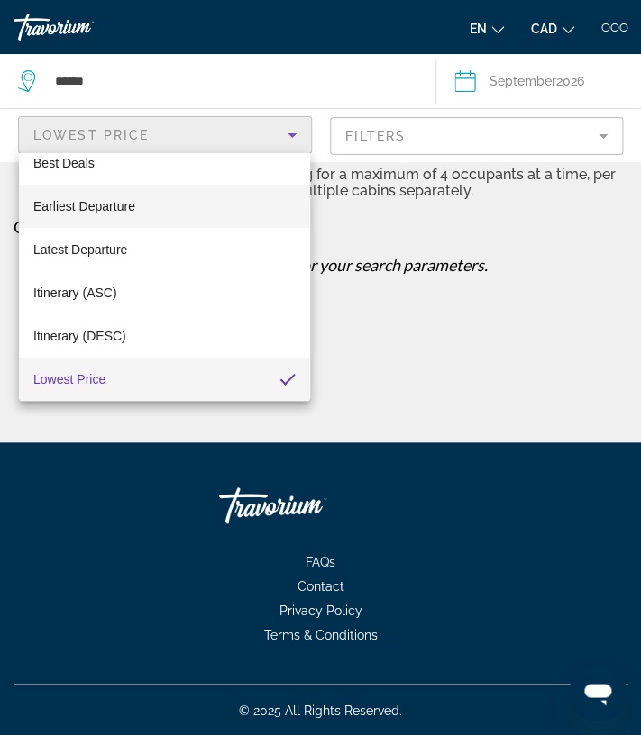
scroll to position [0, 0]
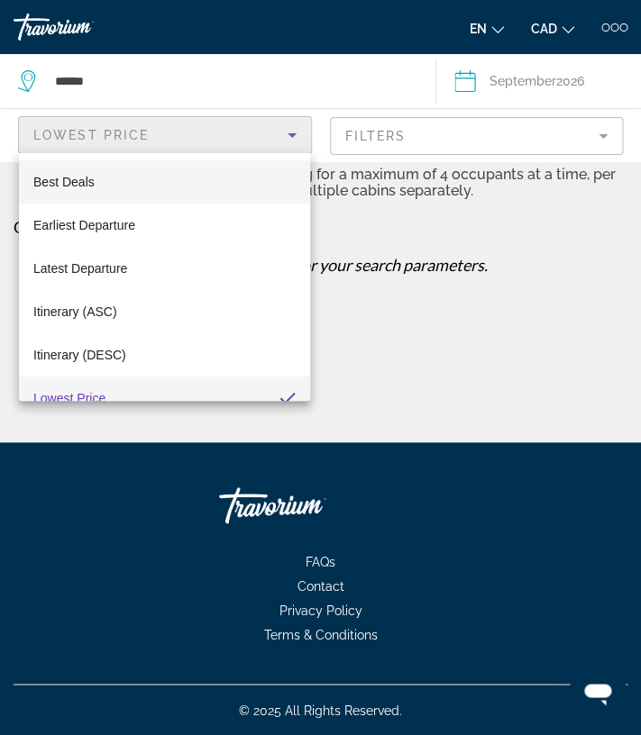
click at [121, 181] on mat-option "Best Deals" at bounding box center [164, 181] width 291 height 43
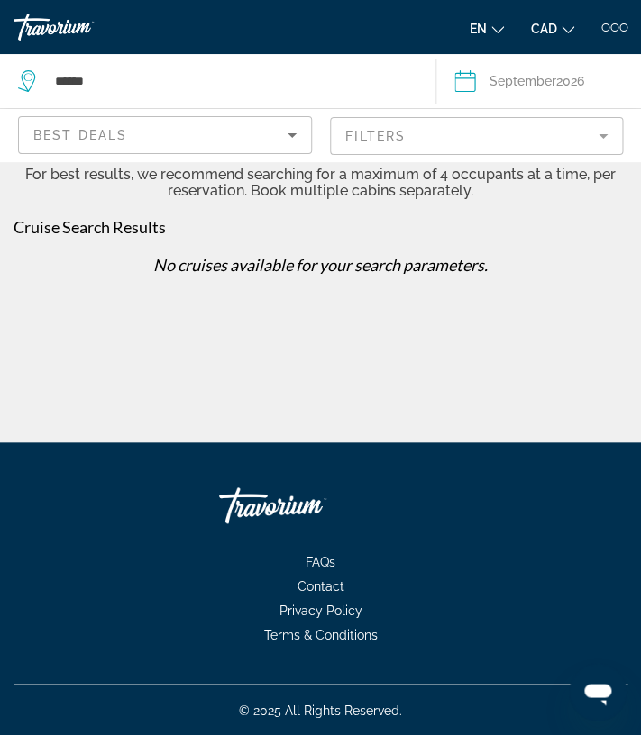
click at [437, 413] on div "****** Date [DATE] [DATE] February March April May June July August September O…" at bounding box center [320, 221] width 641 height 442
click at [605, 397] on div "****** Date [DATE] [DATE] February March April May June July August September O…" at bounding box center [320, 221] width 641 height 442
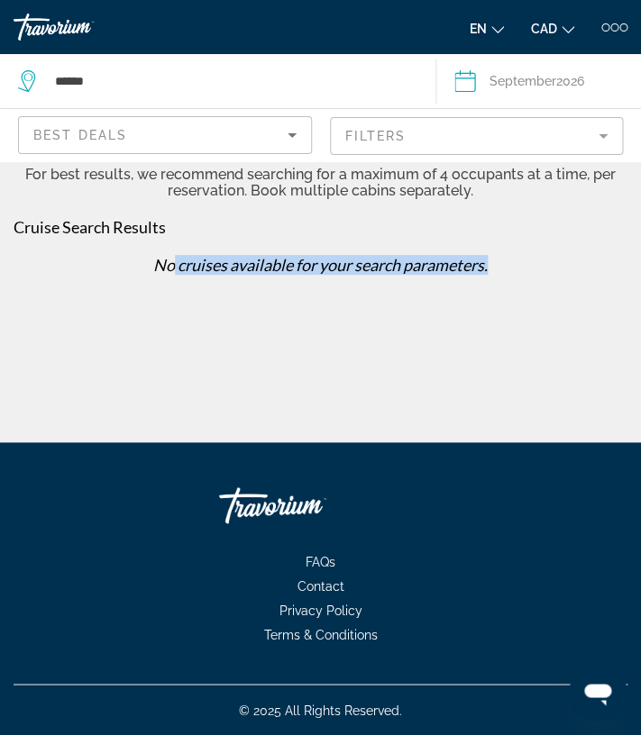
click at [172, 275] on div "No cruises available for your search parameters." at bounding box center [321, 271] width 632 height 33
click at [563, 31] on icon "Change currency" at bounding box center [567, 29] width 13 height 13
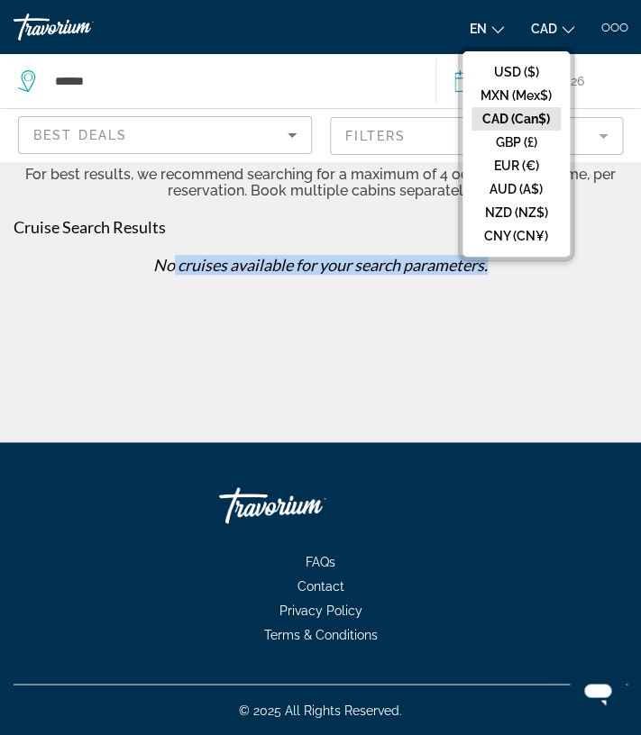
click at [566, 33] on button "CAD USD ($) MXN (Mex$) CAD (Can$) GBP (£) EUR (€) AUD (A$) NZD (NZ$) CNY (CN¥)" at bounding box center [552, 28] width 43 height 26
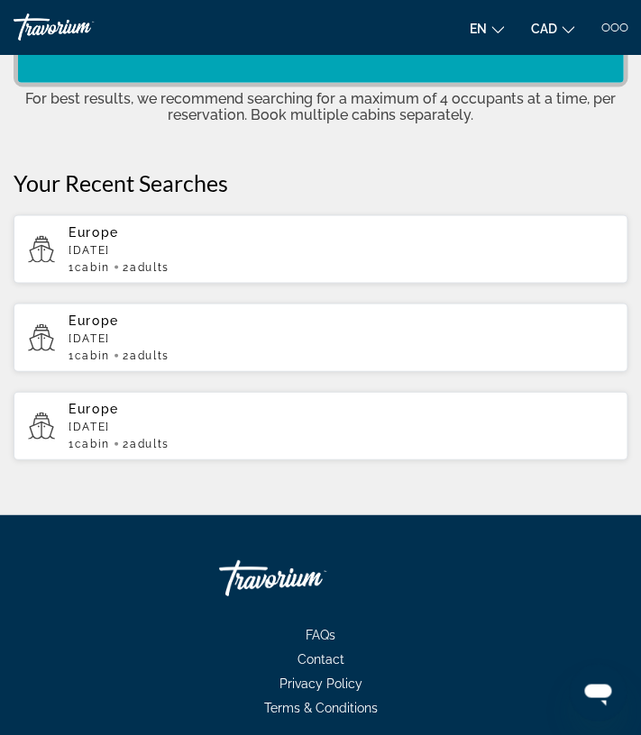
scroll to position [557, 0]
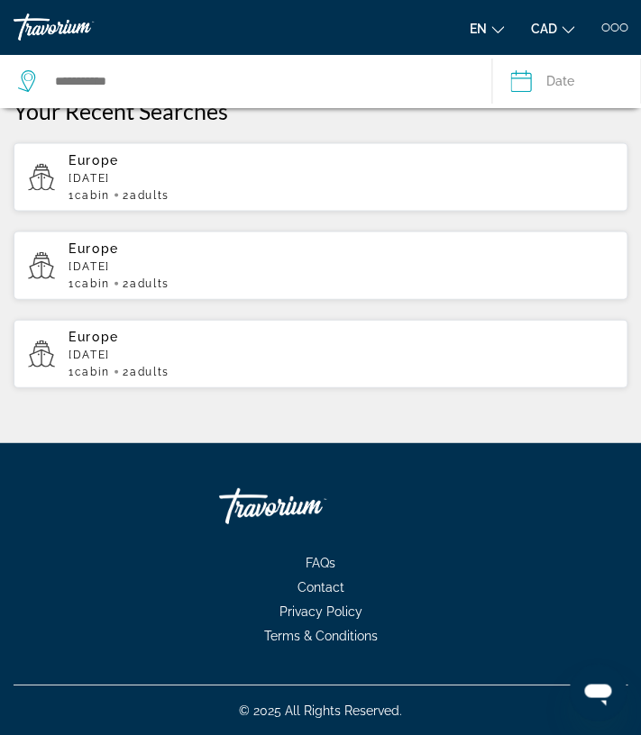
click at [107, 266] on p "[DATE]" at bounding box center [340, 265] width 544 height 13
type input "******"
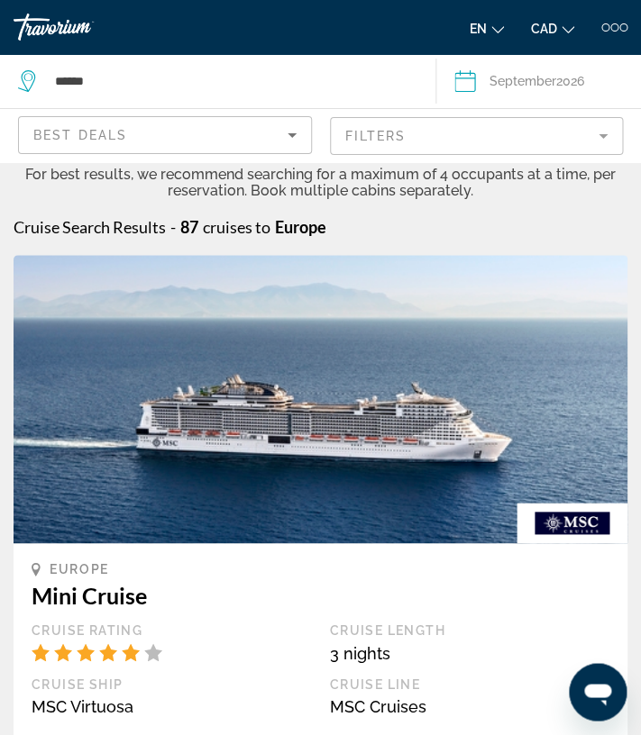
click at [604, 138] on mat-form-field "Filters" at bounding box center [477, 136] width 294 height 38
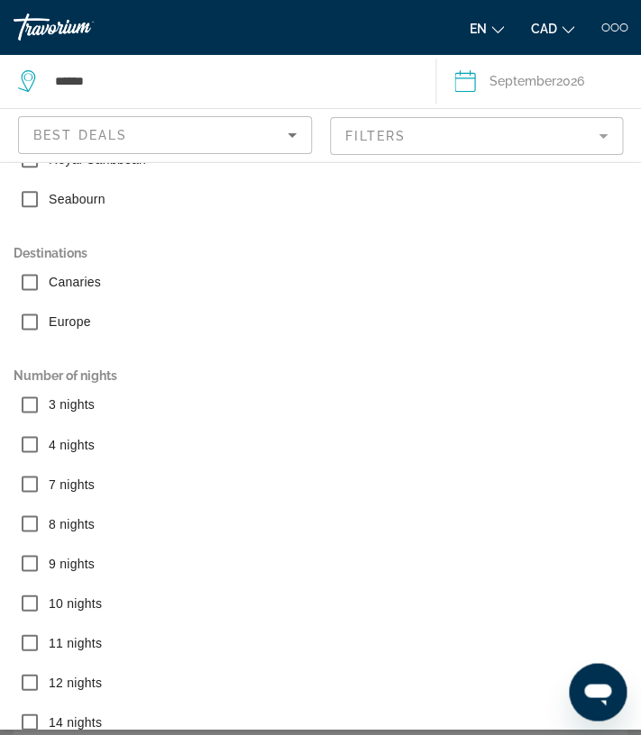
scroll to position [377, 0]
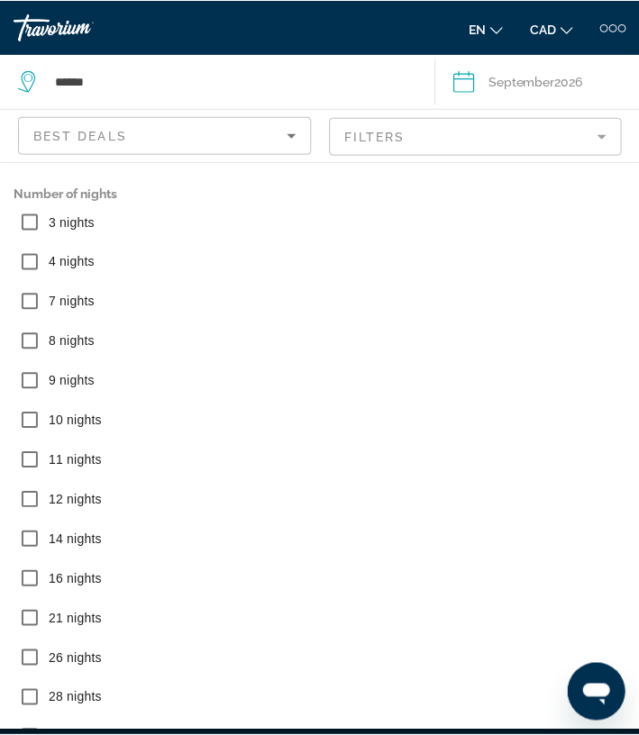
scroll to position [664, 0]
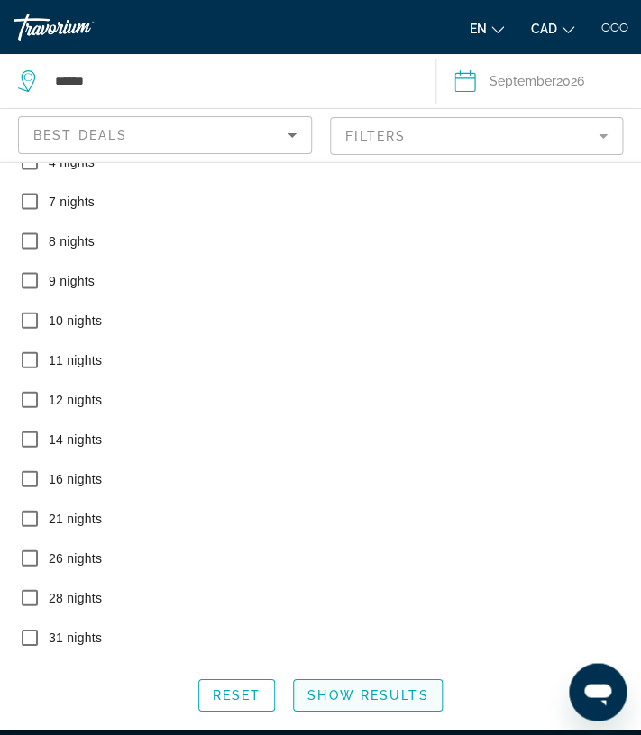
click at [349, 694] on span "Show Results" at bounding box center [367, 694] width 121 height 14
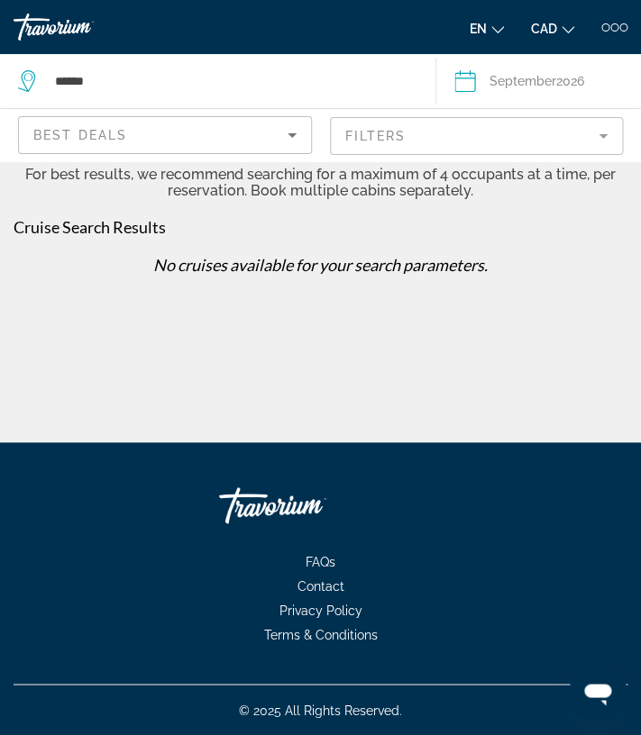
click at [627, 391] on div "****** Date [DATE] [DATE] February March April May June July August September O…" at bounding box center [320, 221] width 641 height 442
click at [551, 350] on div "****** Date [DATE] [DATE] February March April May June July August September O…" at bounding box center [320, 221] width 641 height 442
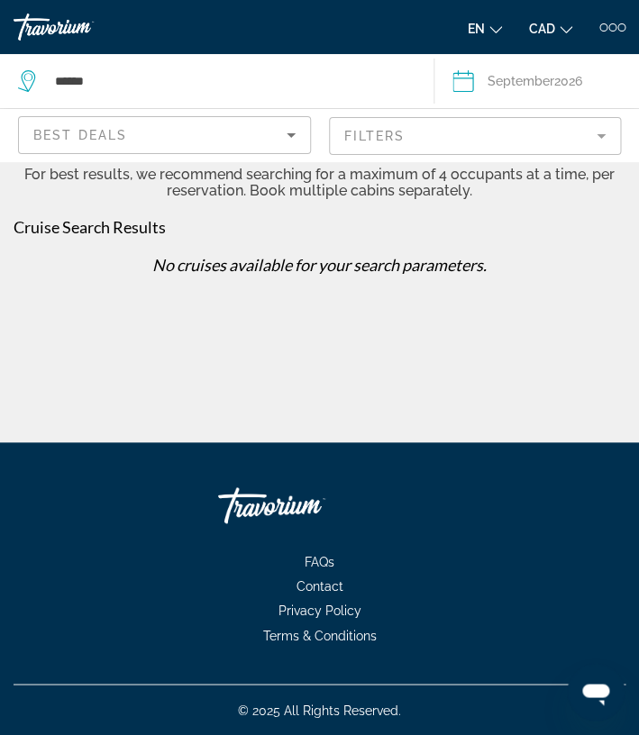
click at [517, 358] on div "****** Date [DATE] [DATE] February March April May June July August September O…" at bounding box center [319, 221] width 639 height 442
click at [228, 148] on div "Best Deals" at bounding box center [164, 142] width 262 height 50
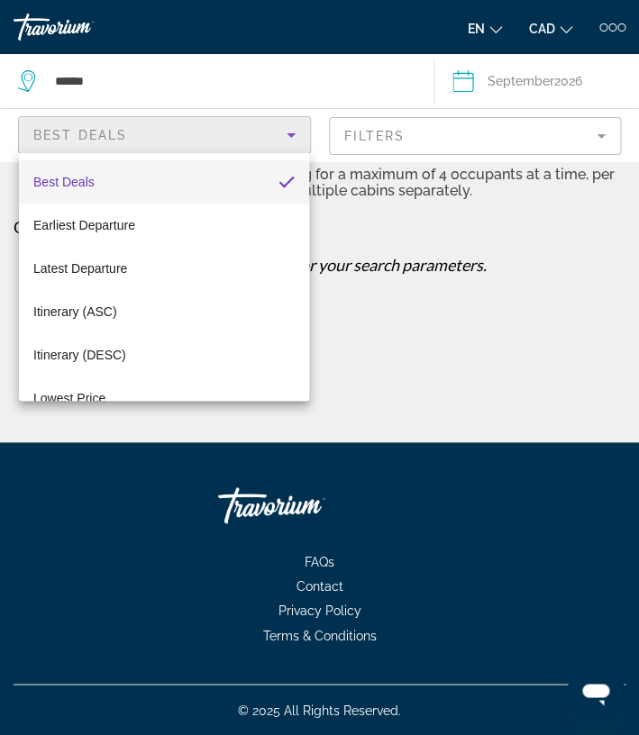
click at [257, 124] on div at bounding box center [319, 367] width 639 height 735
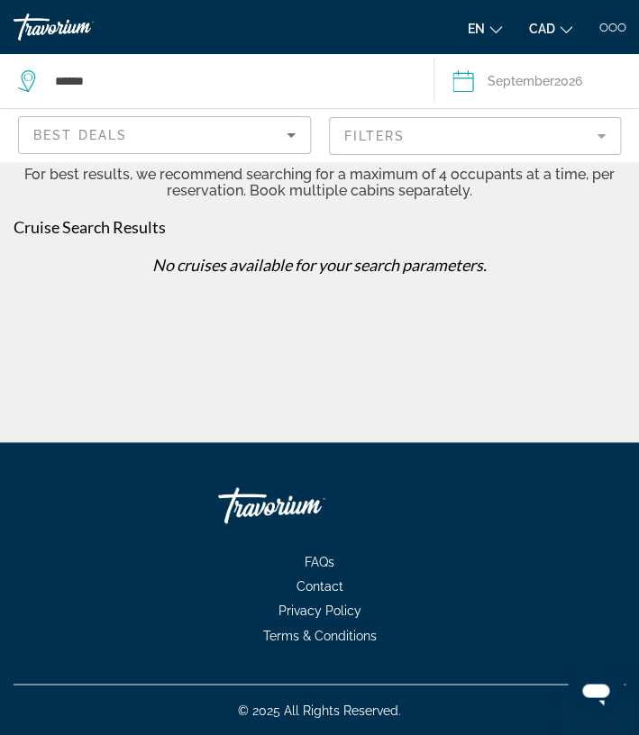
click at [257, 124] on div "Best Deals" at bounding box center [159, 135] width 253 height 22
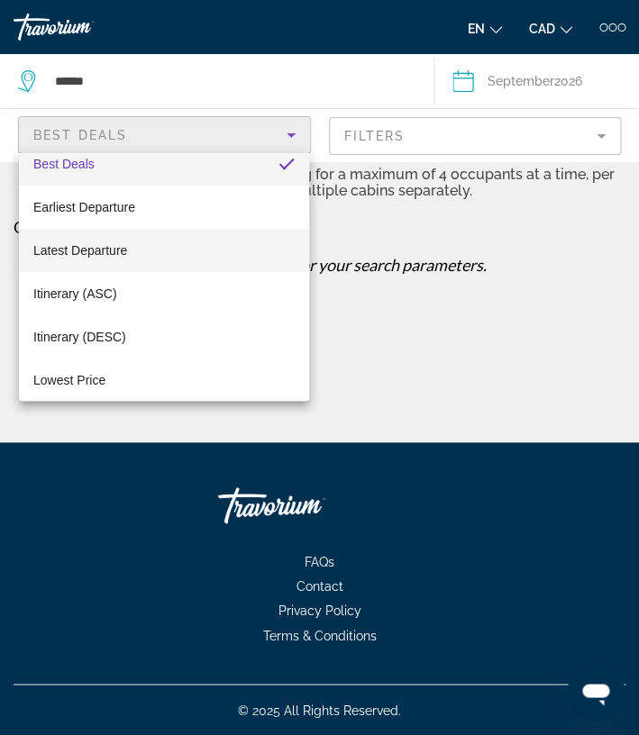
scroll to position [0, 0]
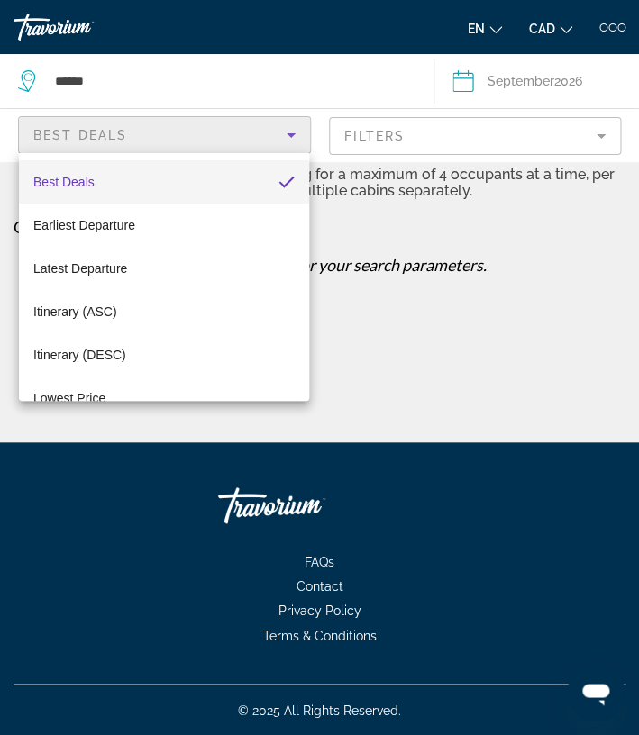
click at [259, 196] on mat-option "Best Deals" at bounding box center [164, 181] width 290 height 43
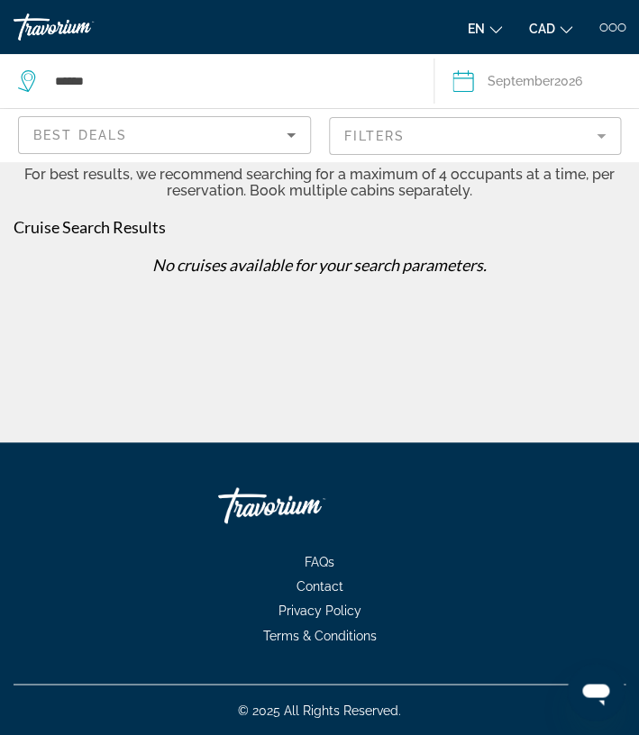
click at [596, 136] on mat-form-field "Filters" at bounding box center [475, 136] width 293 height 38
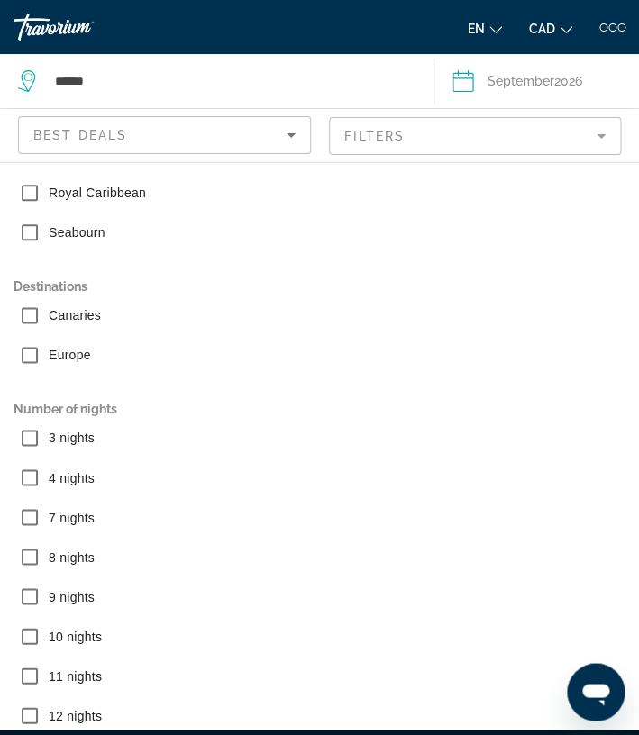
scroll to position [414, 0]
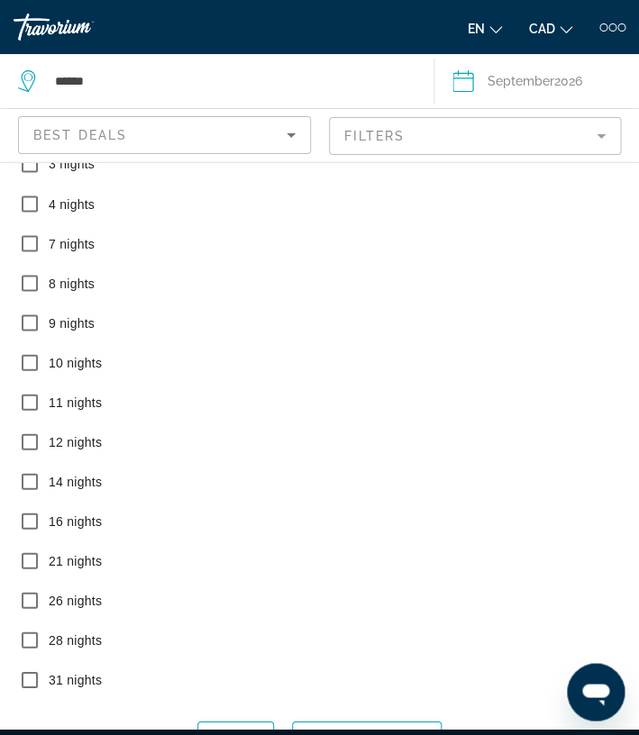
scroll to position [664, 0]
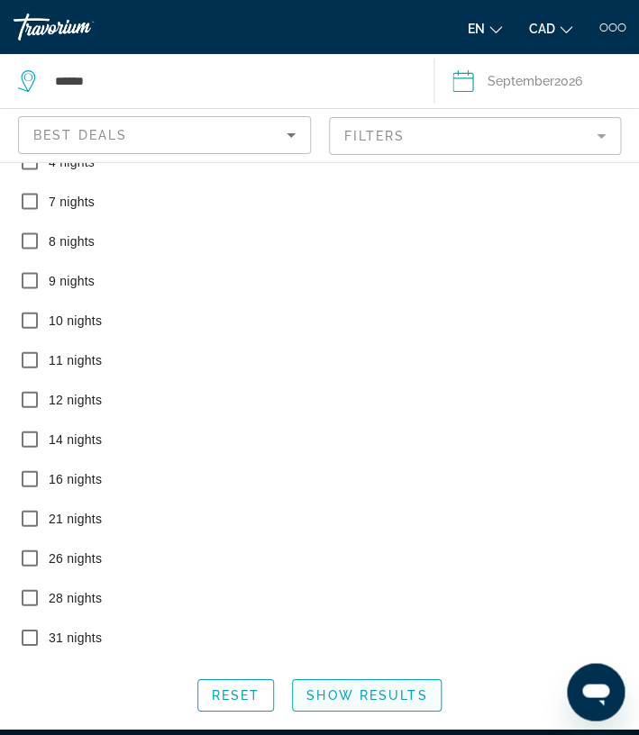
click at [372, 693] on span "Show Results" at bounding box center [366, 694] width 121 height 14
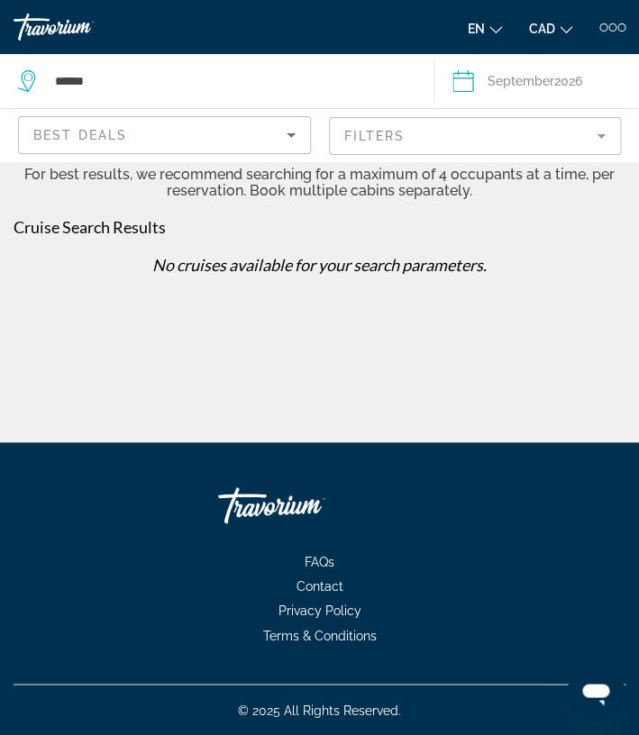
click at [71, 28] on div "Travorium" at bounding box center [81, 27] width 135 height 27
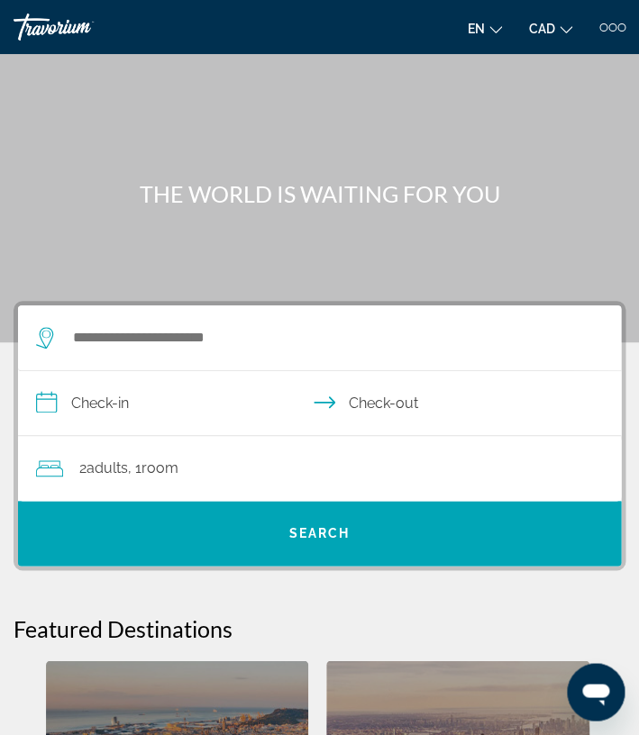
click at [71, 29] on div "Travorium" at bounding box center [81, 27] width 135 height 27
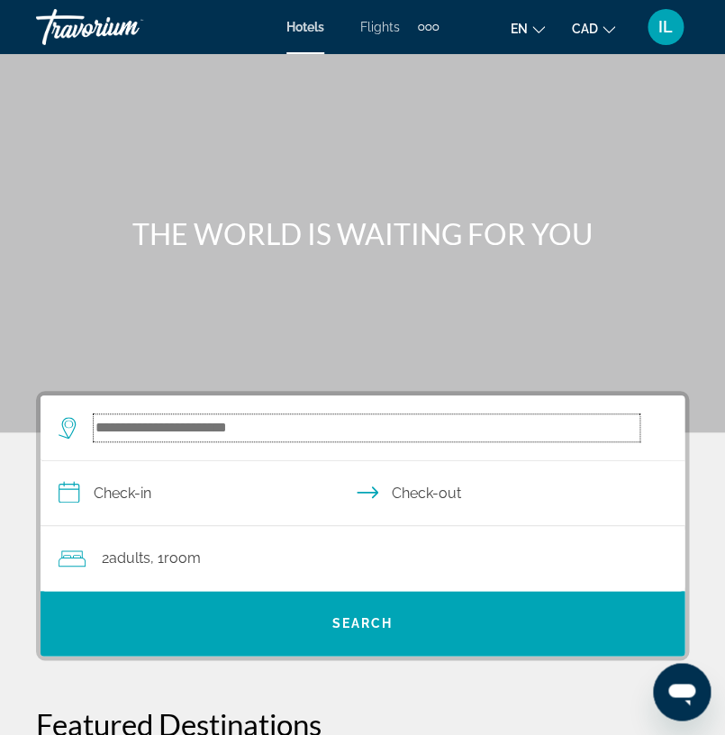
click at [192, 436] on input "Search widget" at bounding box center [367, 427] width 546 height 27
click at [432, 32] on div "Extra navigation items" at bounding box center [428, 27] width 21 height 27
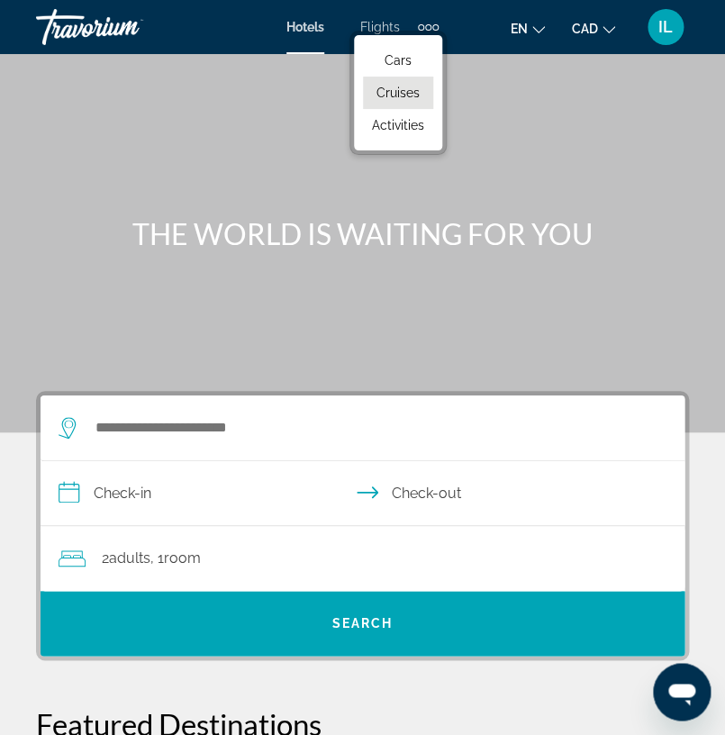
click at [415, 93] on span "Cruises" at bounding box center [398, 93] width 43 height 14
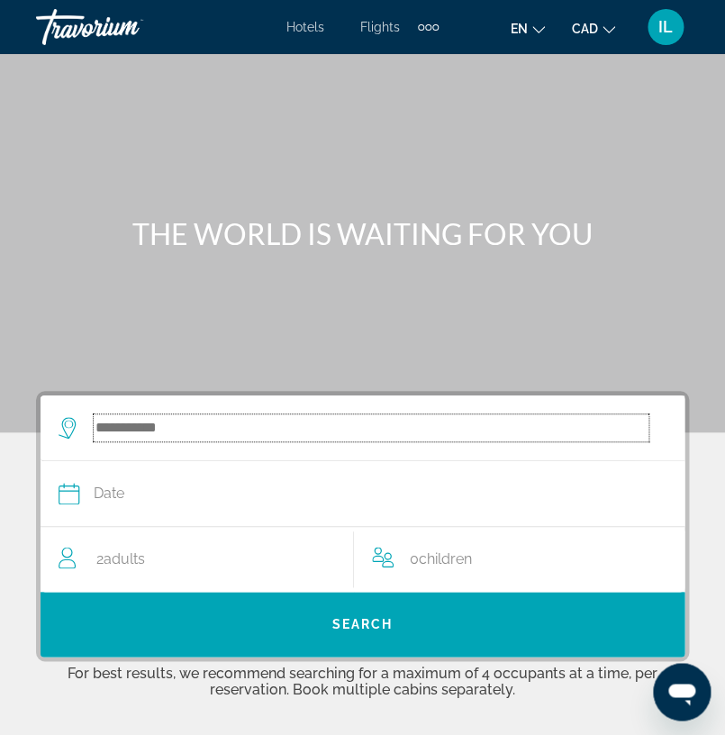
click at [134, 436] on input "Search widget" at bounding box center [371, 427] width 555 height 27
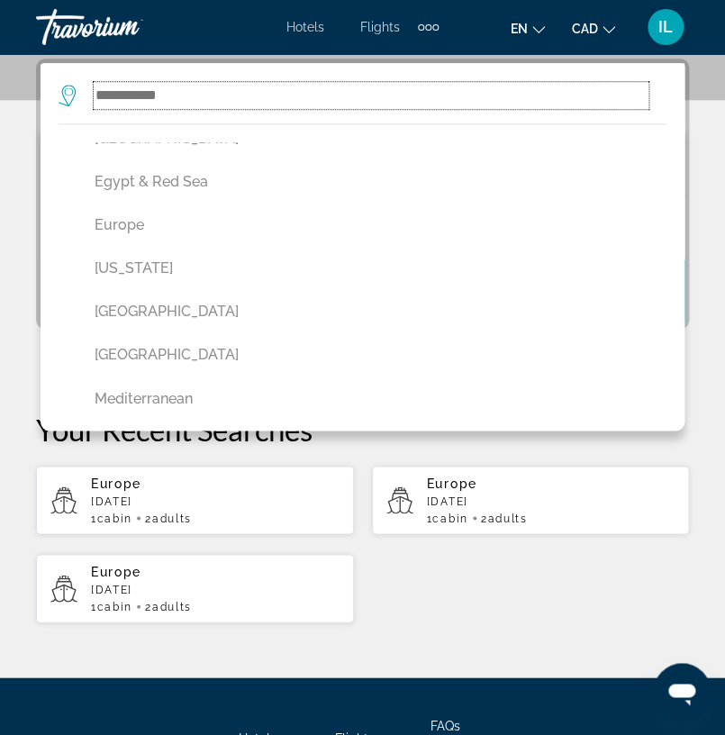
scroll to position [587, 0]
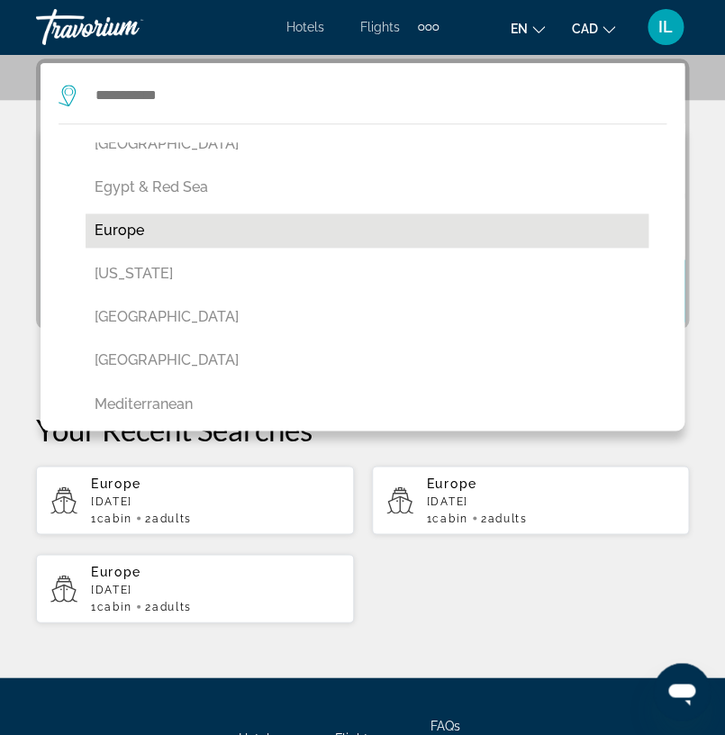
click at [165, 232] on button "Europe" at bounding box center [367, 231] width 563 height 34
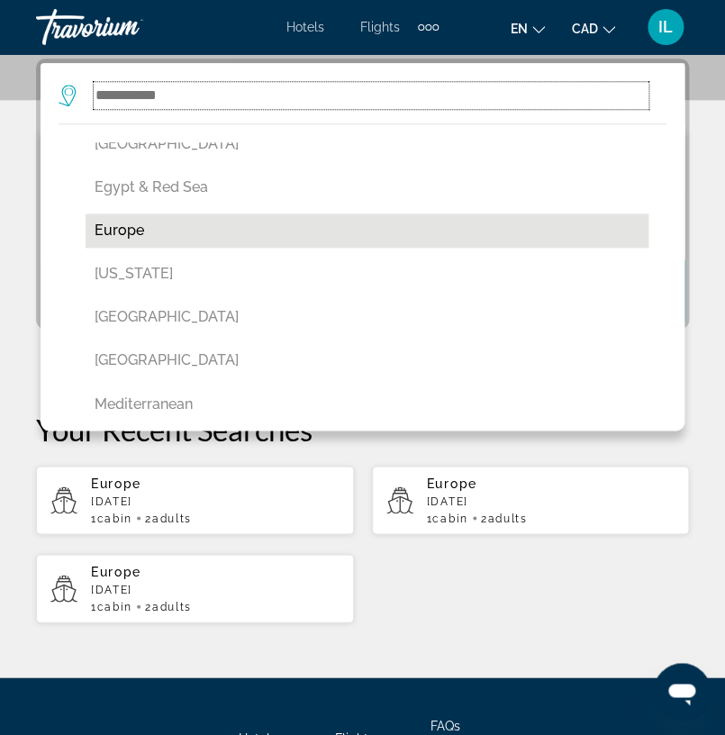
type input "******"
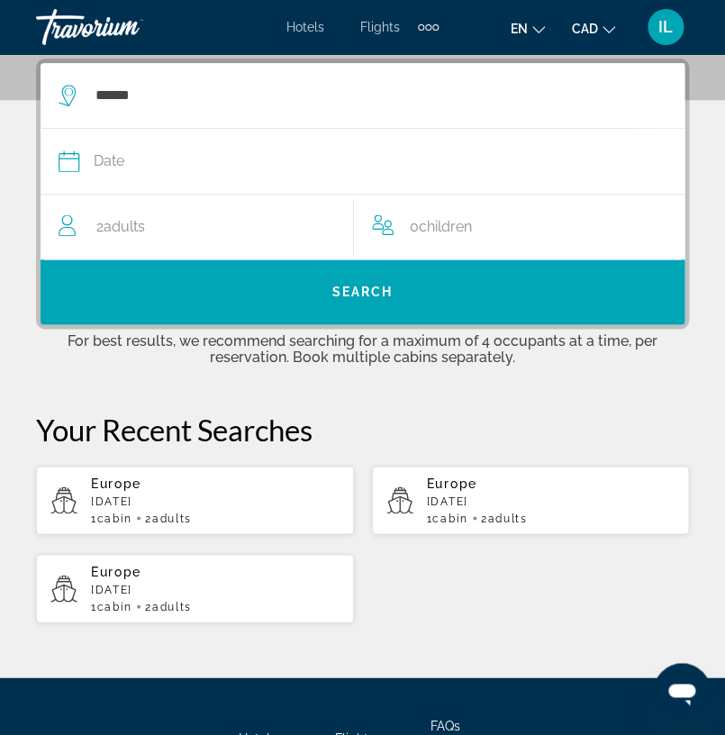
click at [118, 167] on span "Date" at bounding box center [109, 161] width 31 height 25
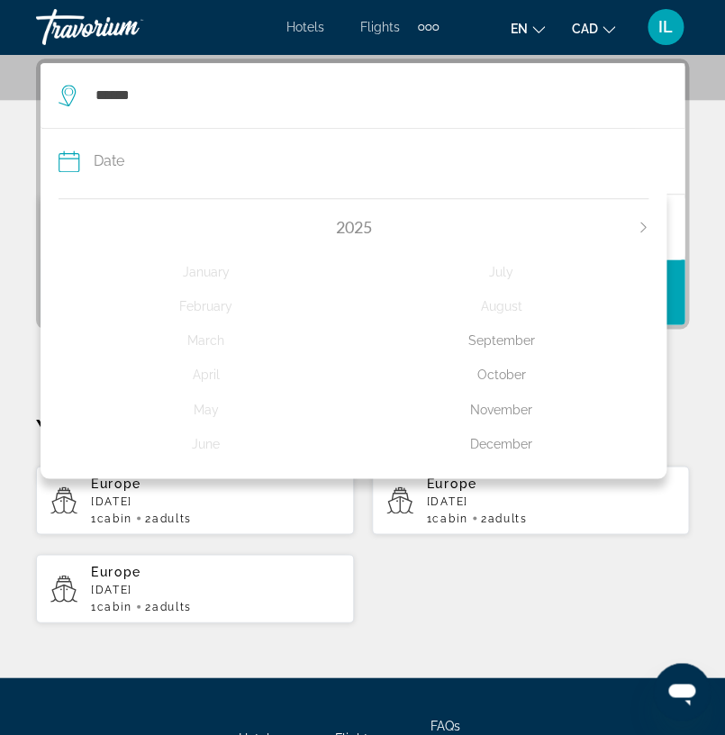
click at [642, 233] on button "Next month" at bounding box center [643, 227] width 11 height 13
click at [523, 344] on div "September" at bounding box center [502, 340] width 296 height 32
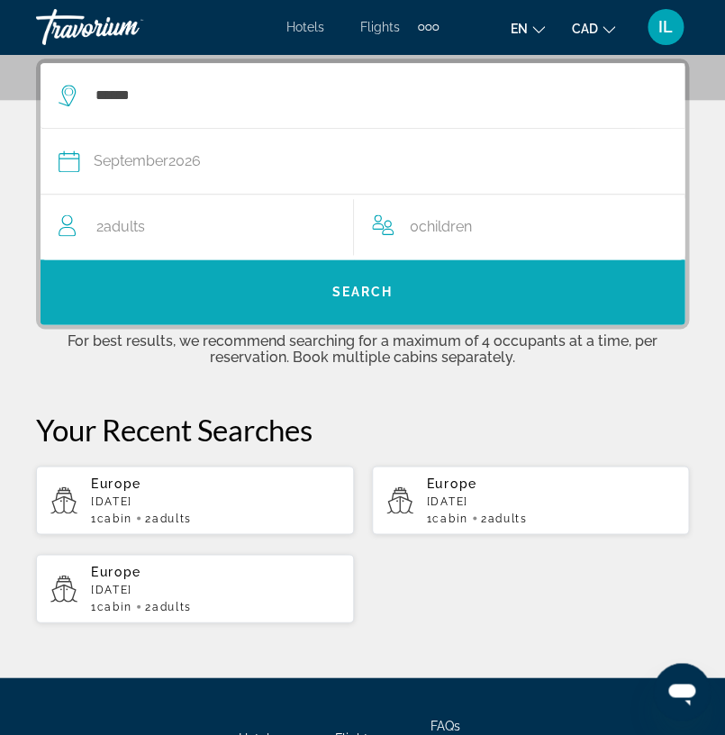
click at [284, 297] on span "Search widget" at bounding box center [363, 291] width 644 height 43
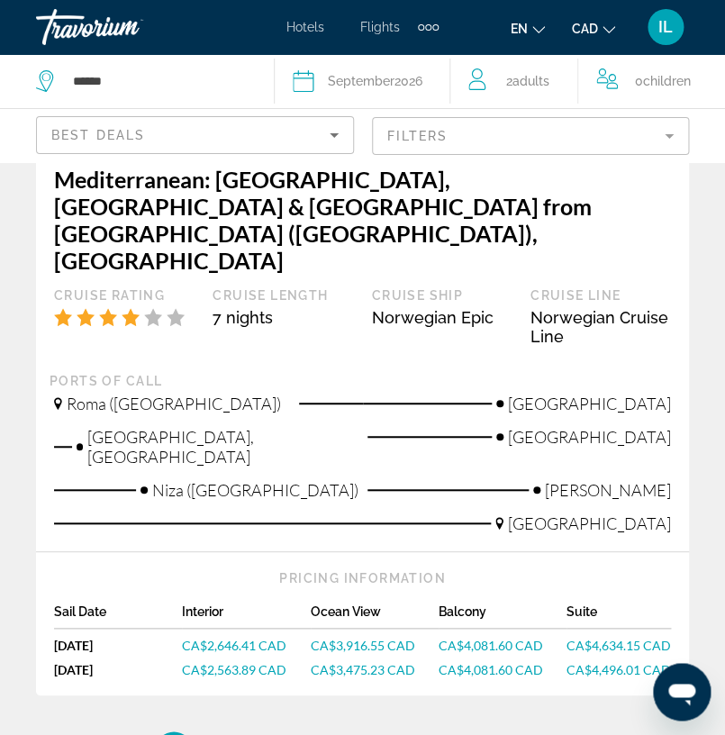
scroll to position [4354, 0]
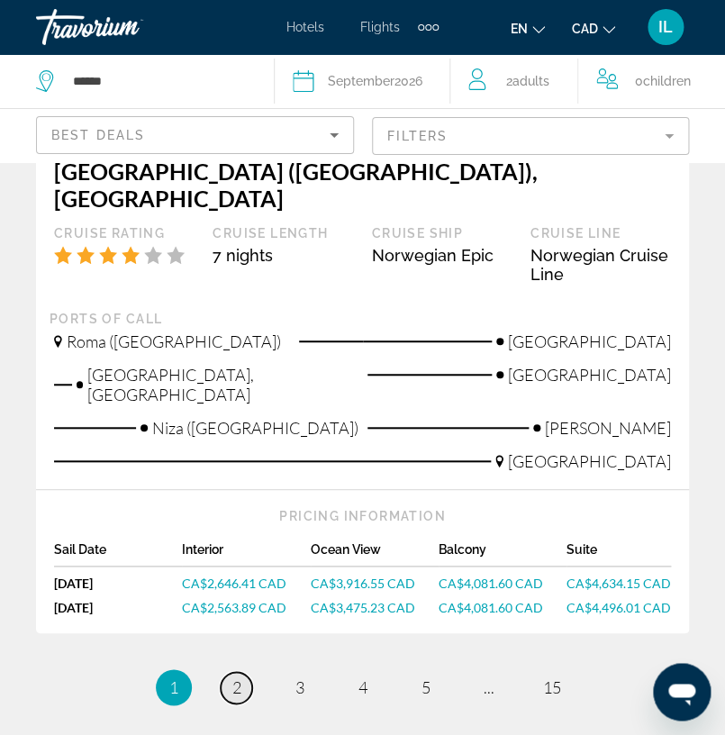
click at [242, 672] on link "page 2" at bounding box center [237, 688] width 32 height 32
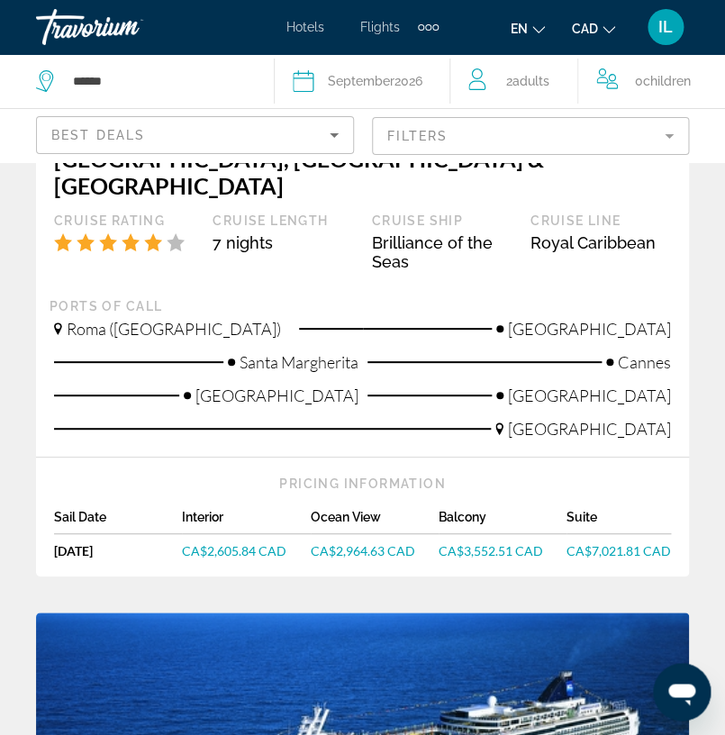
scroll to position [1313, 0]
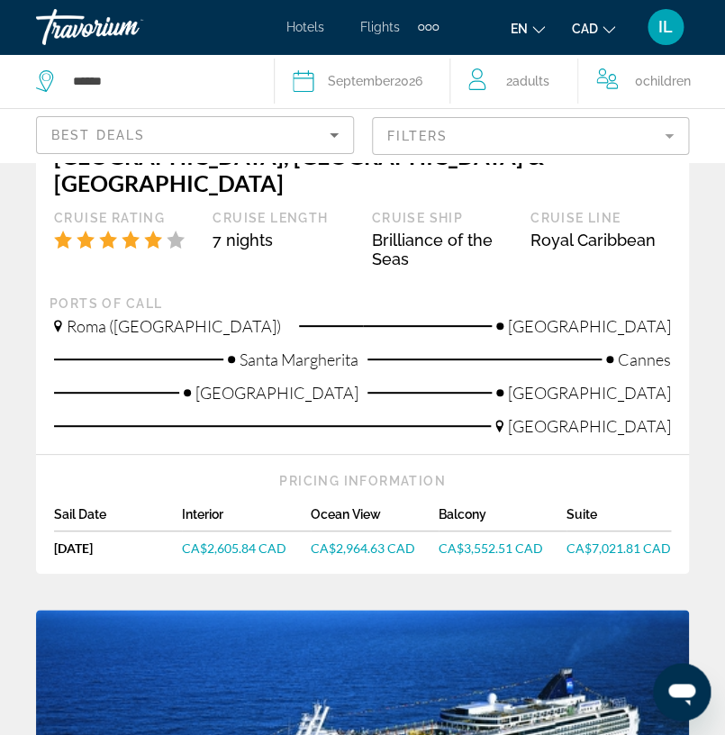
click at [338, 135] on icon "Sort by" at bounding box center [334, 135] width 22 height 22
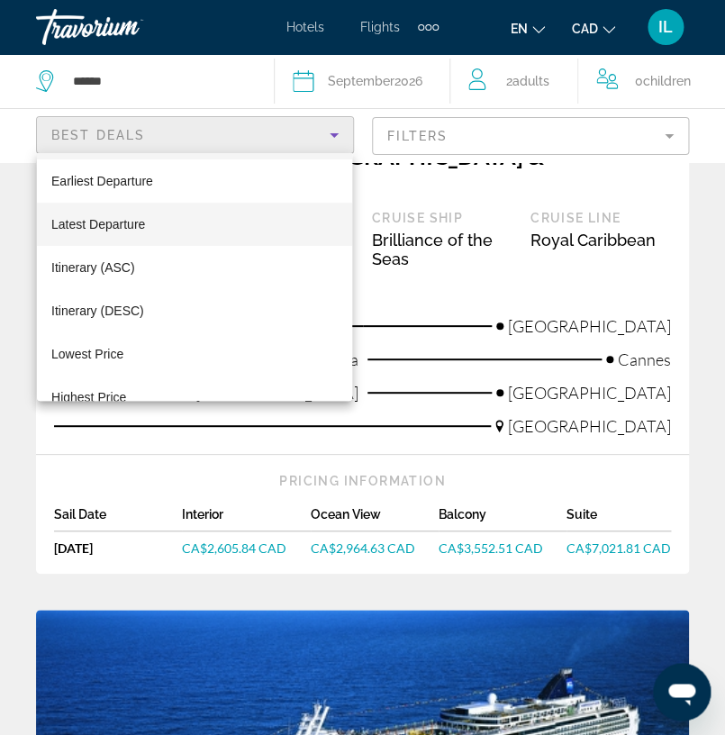
scroll to position [48, 0]
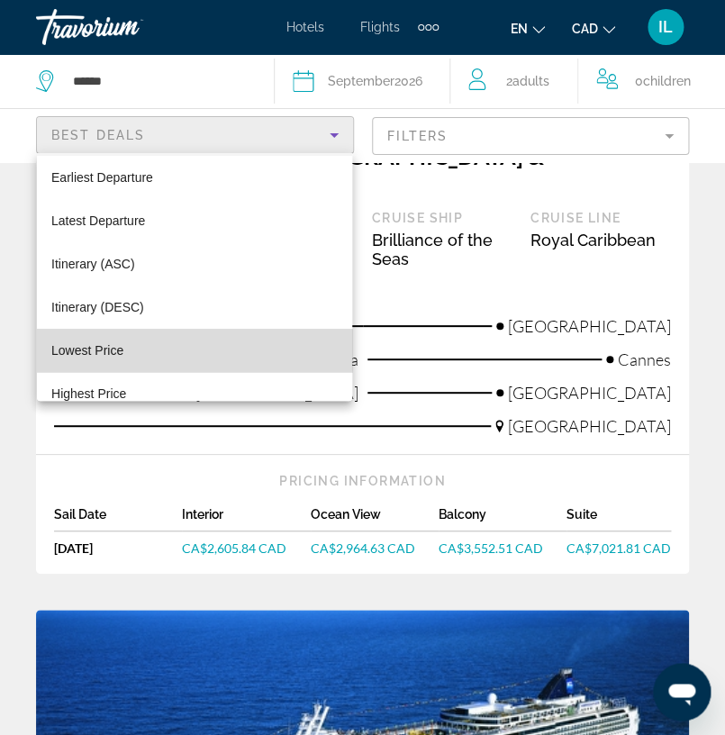
click at [143, 349] on mat-option "Lowest Price" at bounding box center [194, 350] width 315 height 43
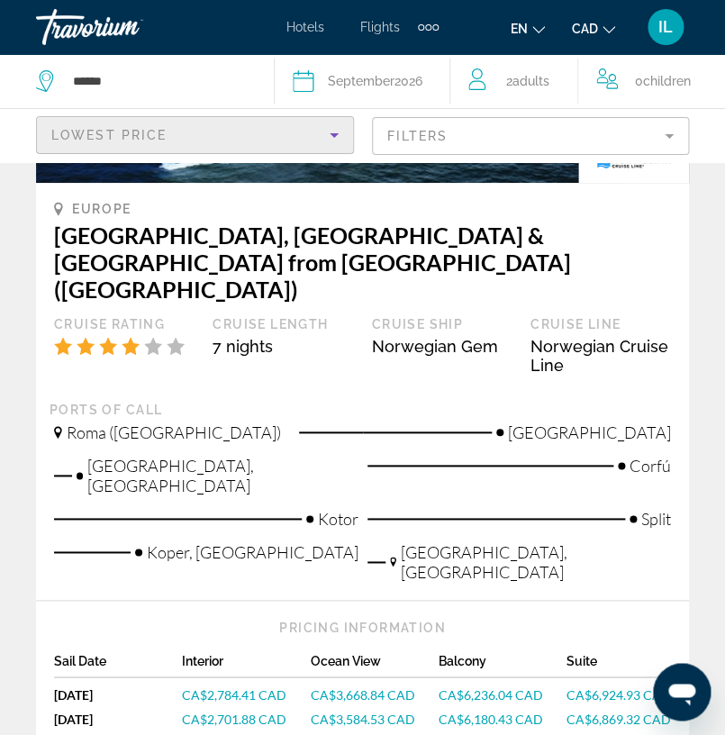
scroll to position [4447, 0]
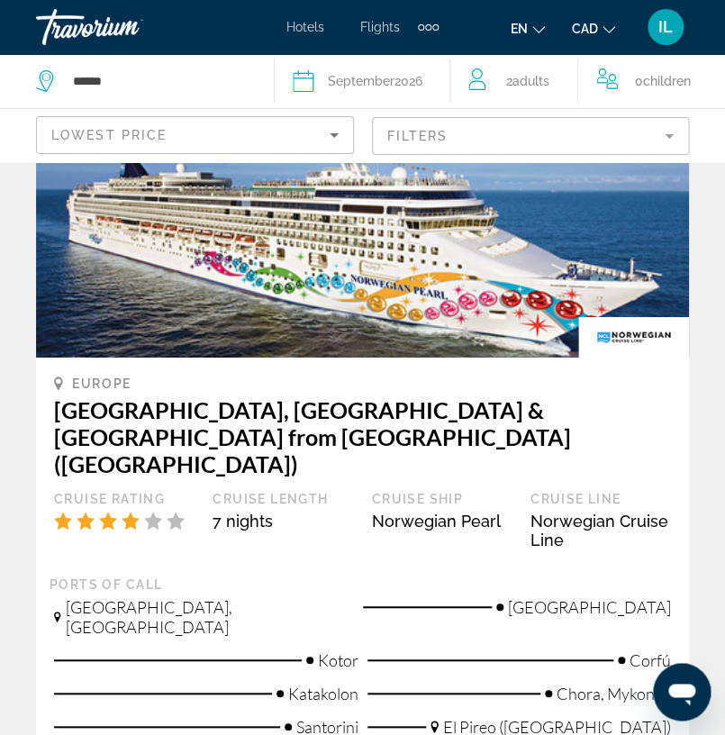
scroll to position [4143, 0]
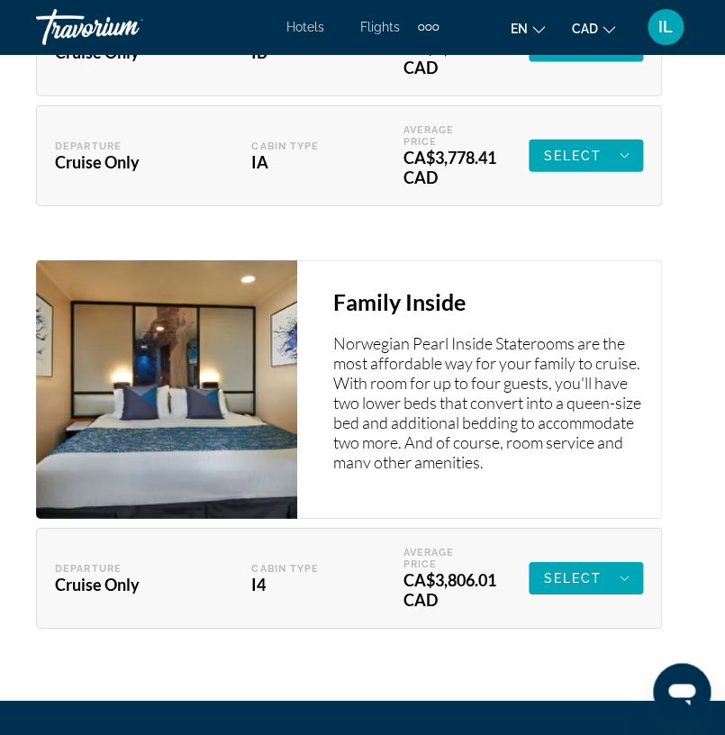
scroll to position [5172, 0]
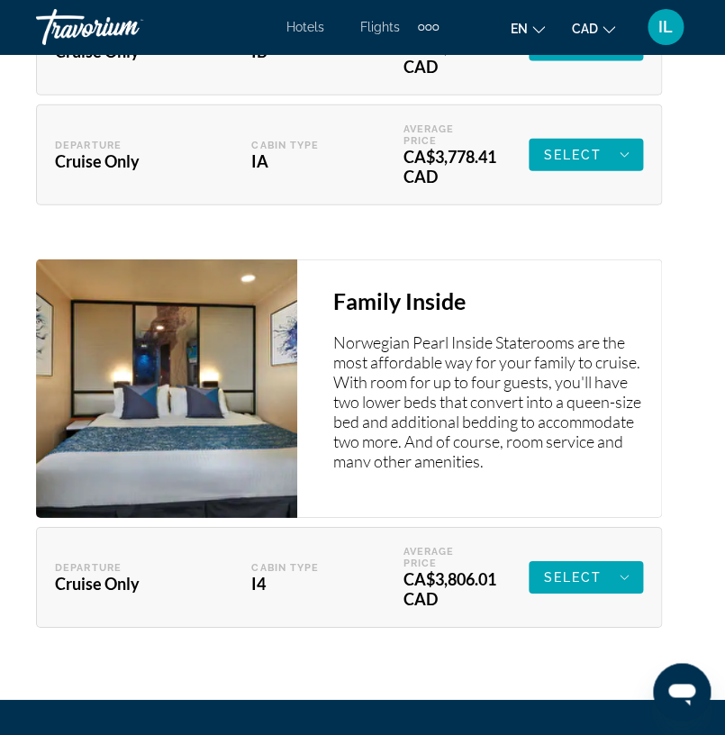
click at [198, 259] on img "Main content" at bounding box center [166, 388] width 261 height 259
click at [351, 287] on h3 "Family Inside" at bounding box center [488, 300] width 310 height 27
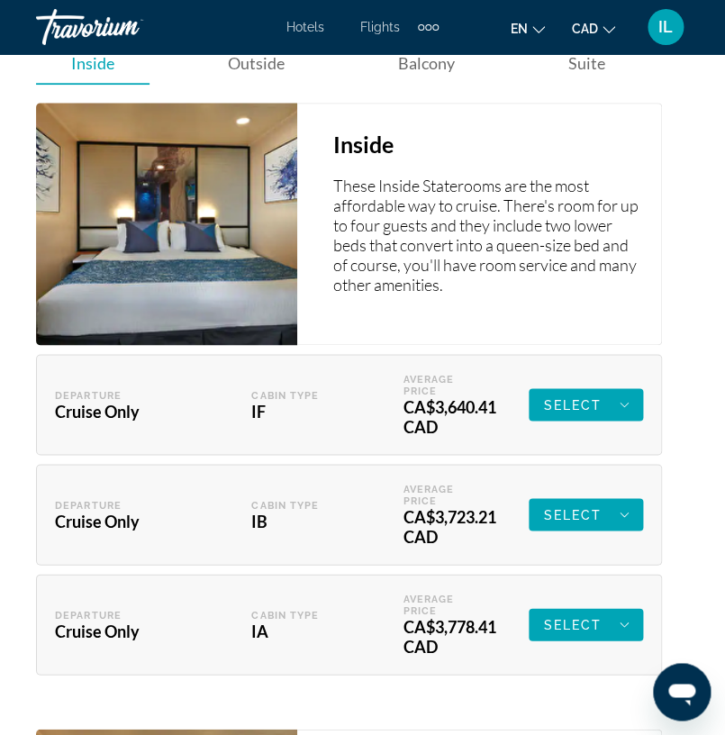
scroll to position [4700, 0]
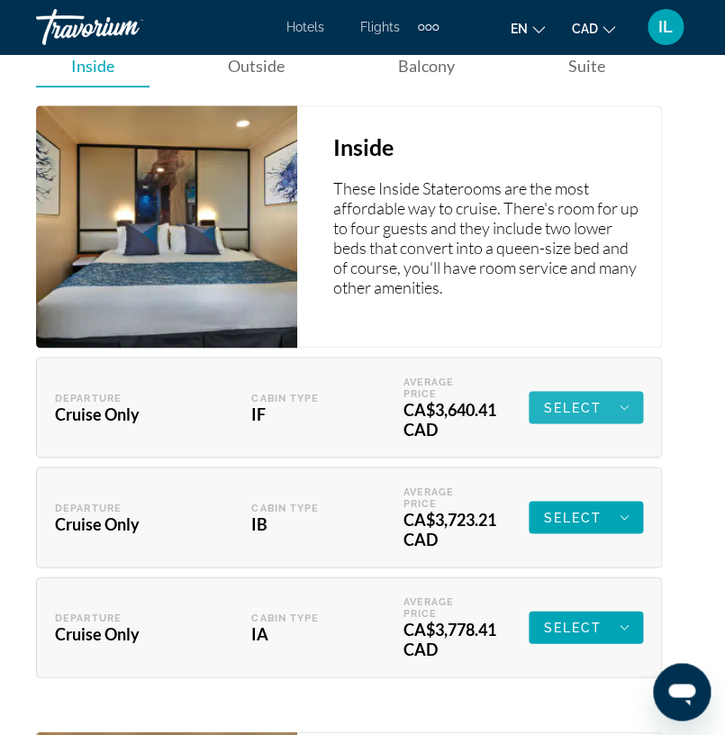
click at [629, 386] on span "Main content" at bounding box center [586, 407] width 114 height 43
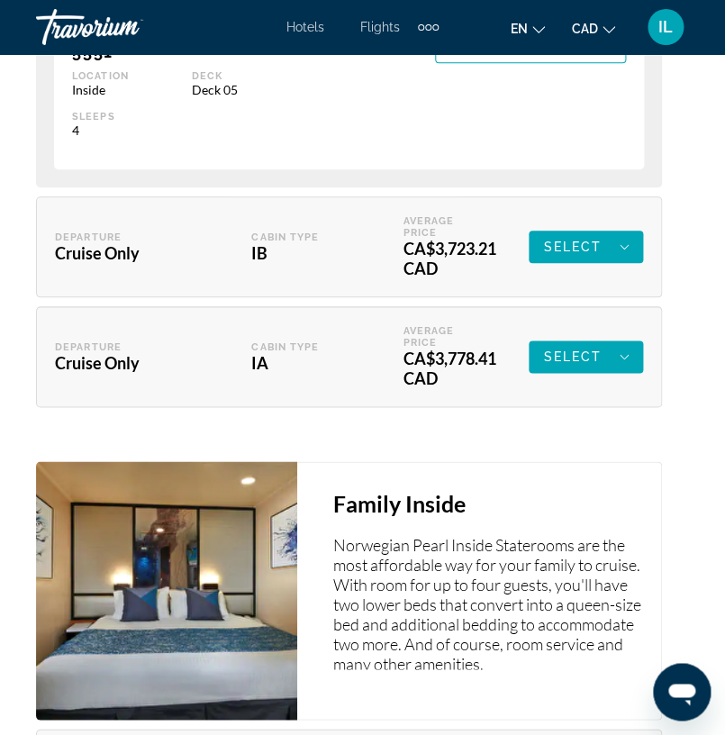
scroll to position [7485, 0]
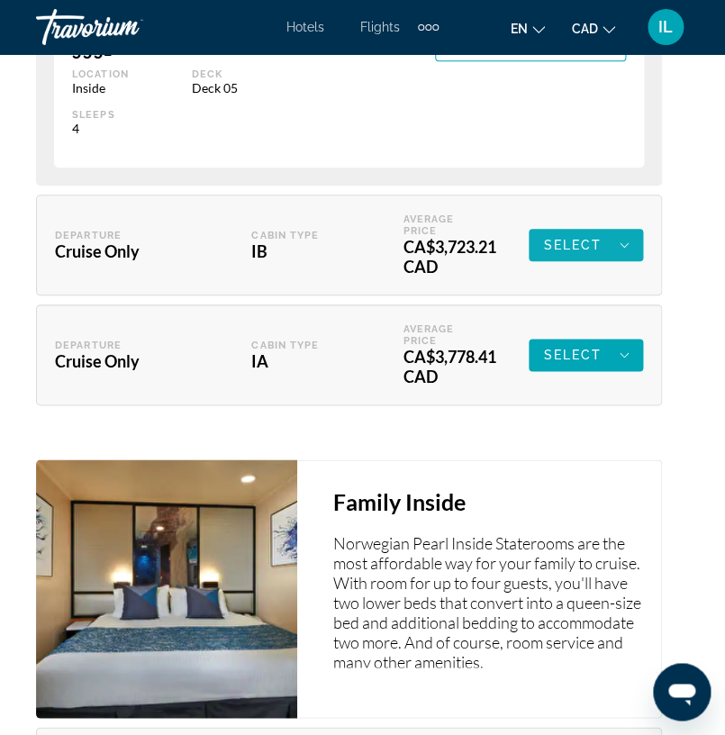
click at [626, 234] on icon "Main content" at bounding box center [624, 245] width 9 height 22
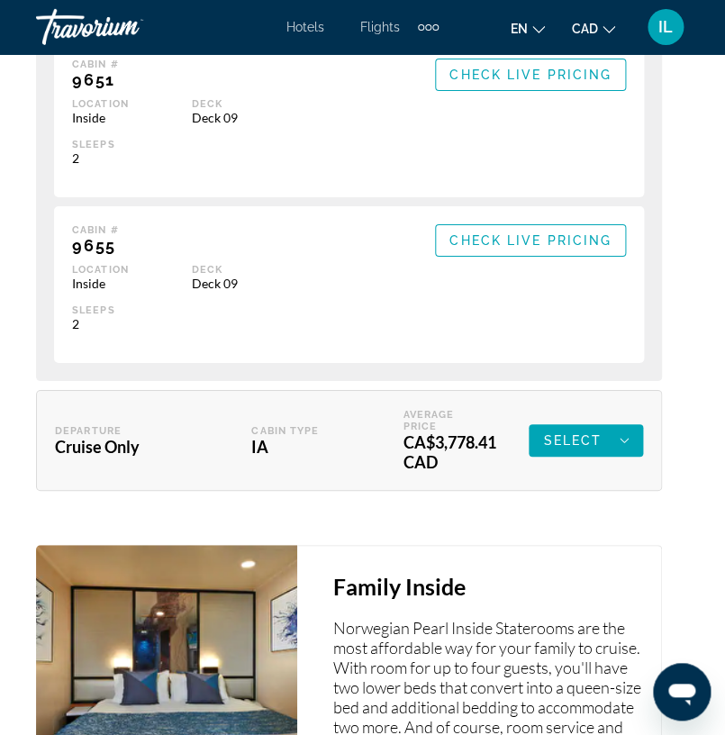
scroll to position [9914, 0]
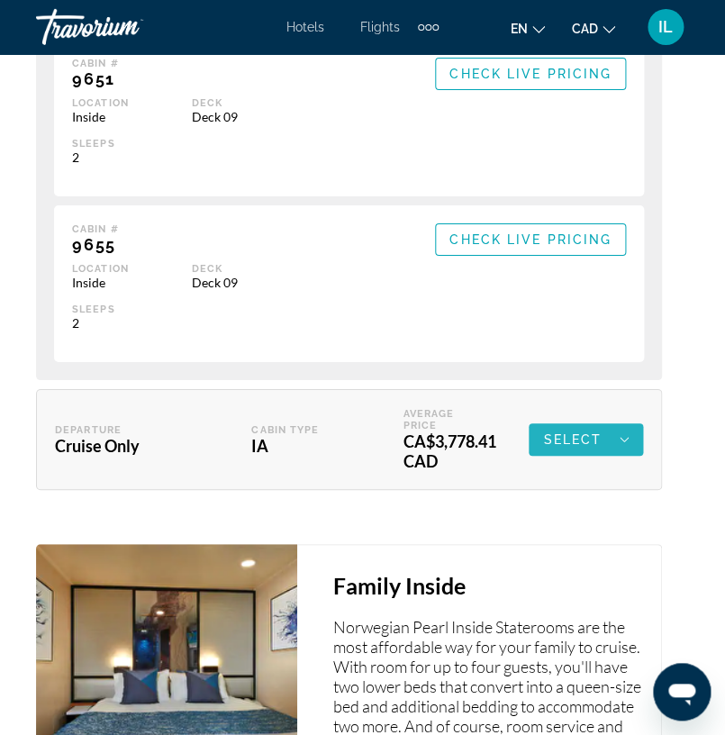
click at [622, 429] on icon "Main content" at bounding box center [624, 440] width 9 height 22
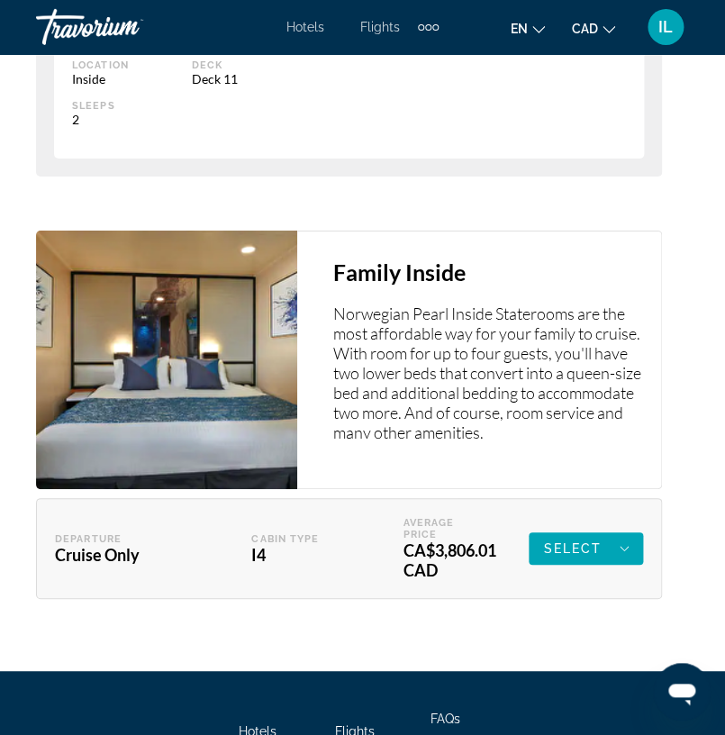
scroll to position [12796, 0]
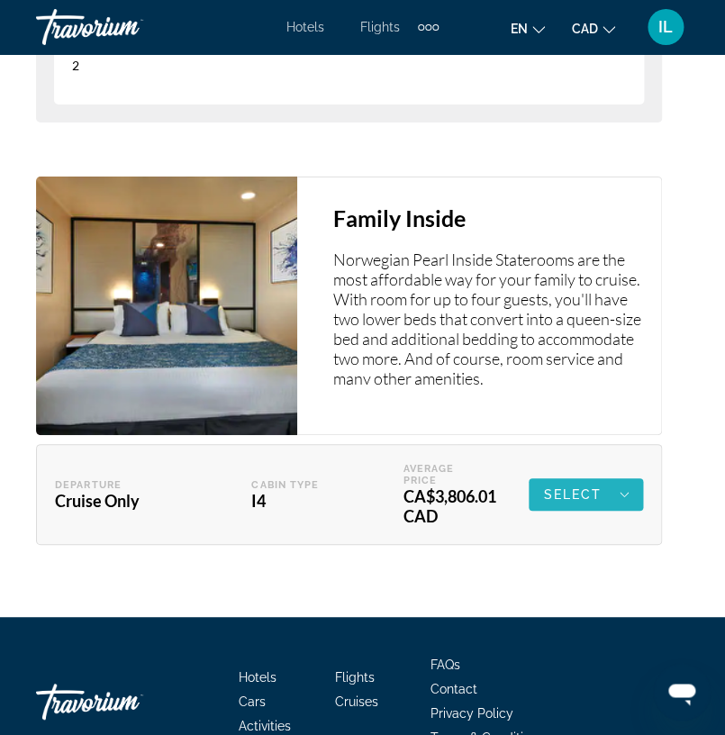
click at [626, 484] on icon "Main content" at bounding box center [624, 495] width 9 height 22
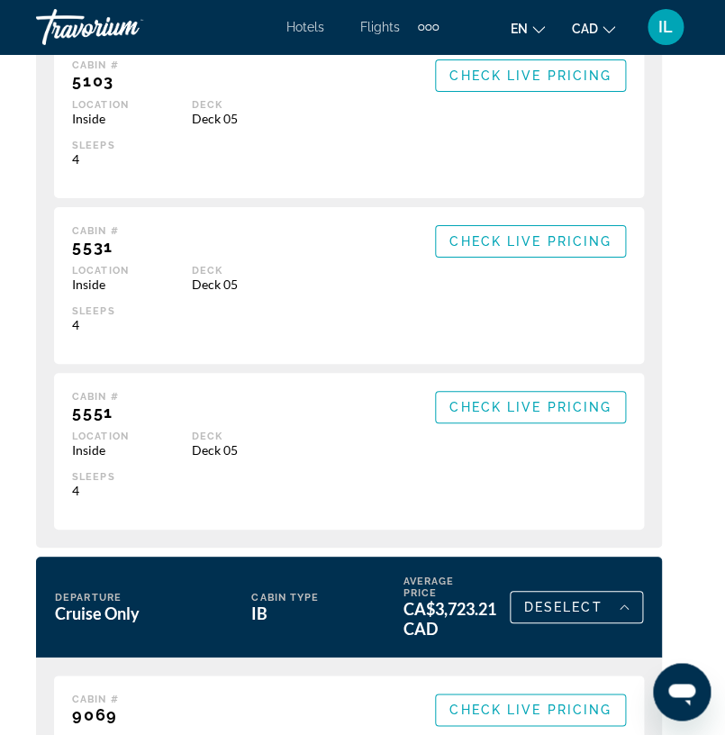
scroll to position [7126, 0]
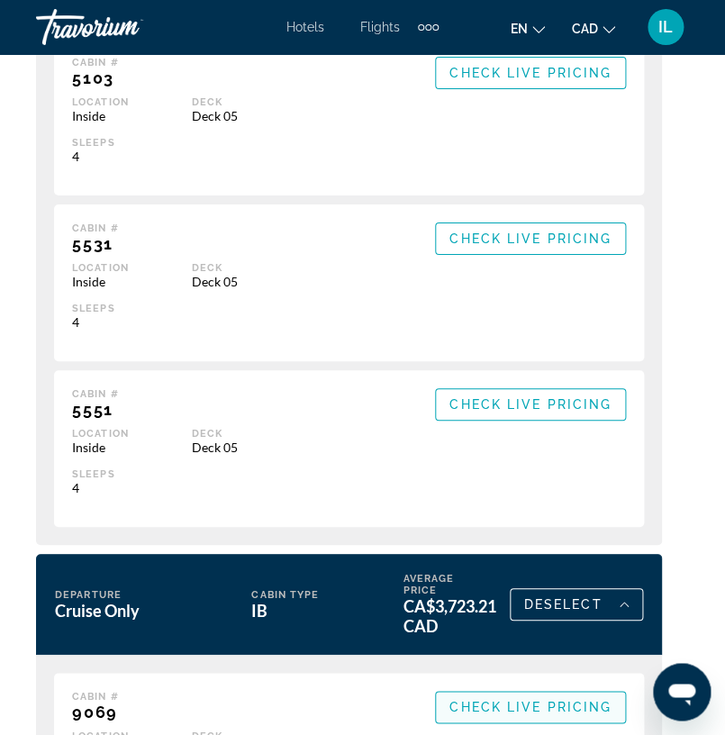
click at [553, 700] on span "Check Live Pricing" at bounding box center [531, 707] width 162 height 14
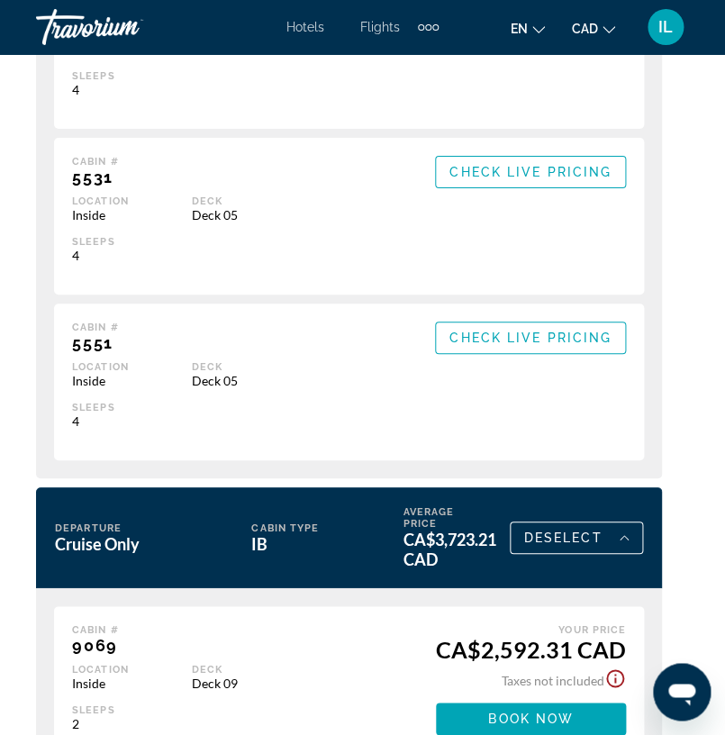
scroll to position [7198, 0]
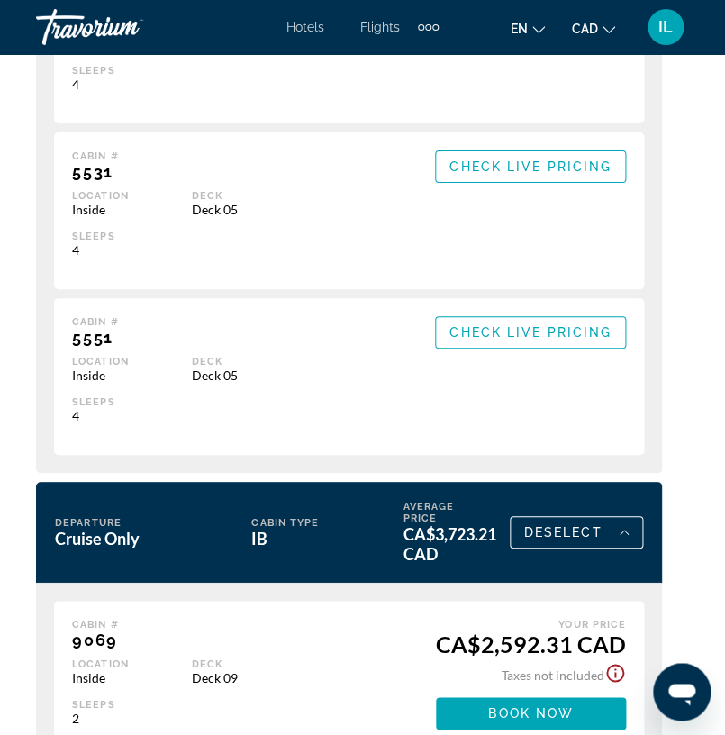
click at [618, 662] on icon "Show Taxes and Fees disclaimer" at bounding box center [616, 673] width 22 height 22
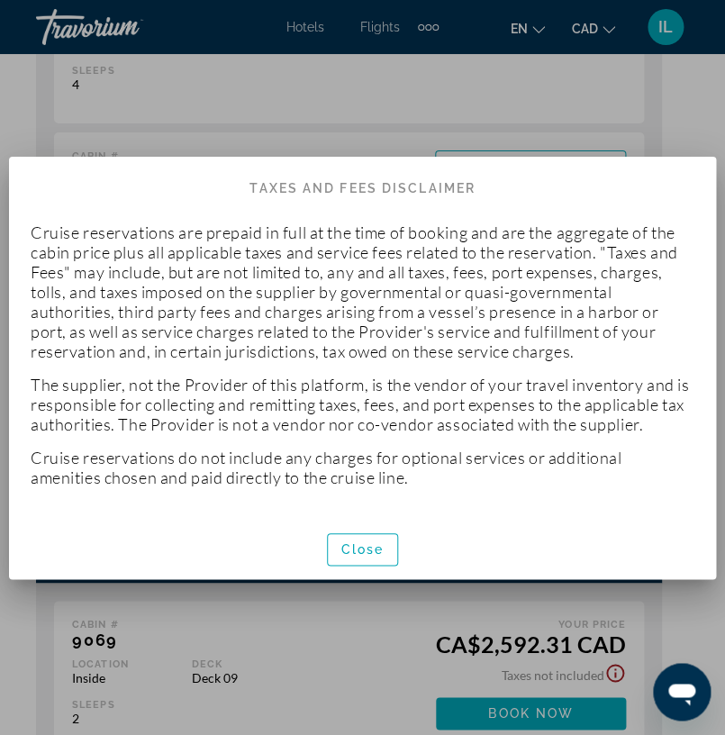
scroll to position [0, 0]
click at [372, 560] on span "button" at bounding box center [363, 549] width 70 height 43
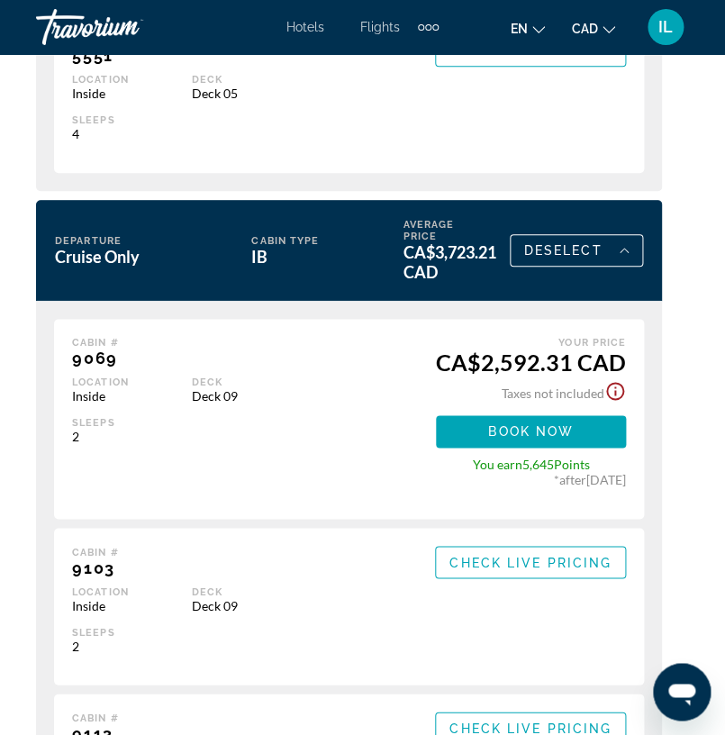
scroll to position [7487, 0]
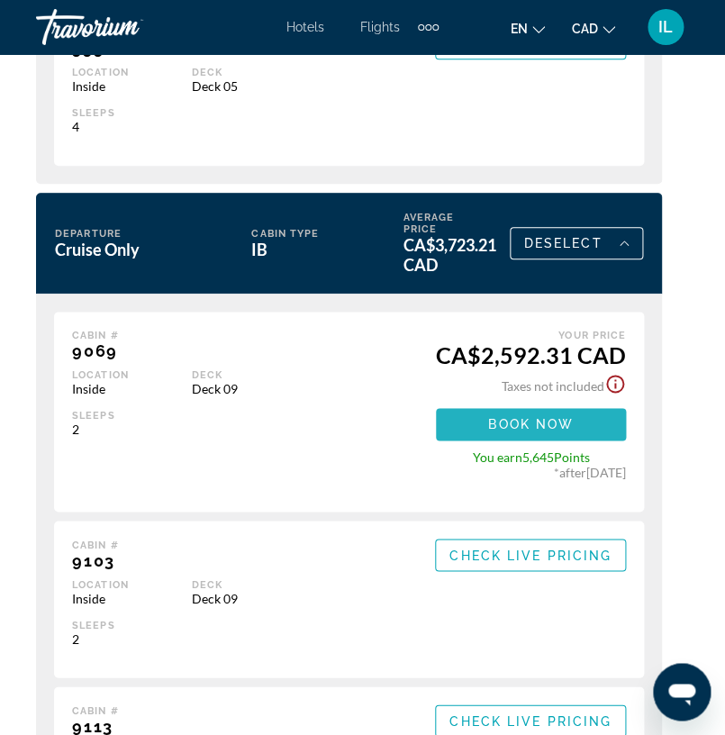
click at [579, 403] on span "Main content" at bounding box center [531, 424] width 190 height 43
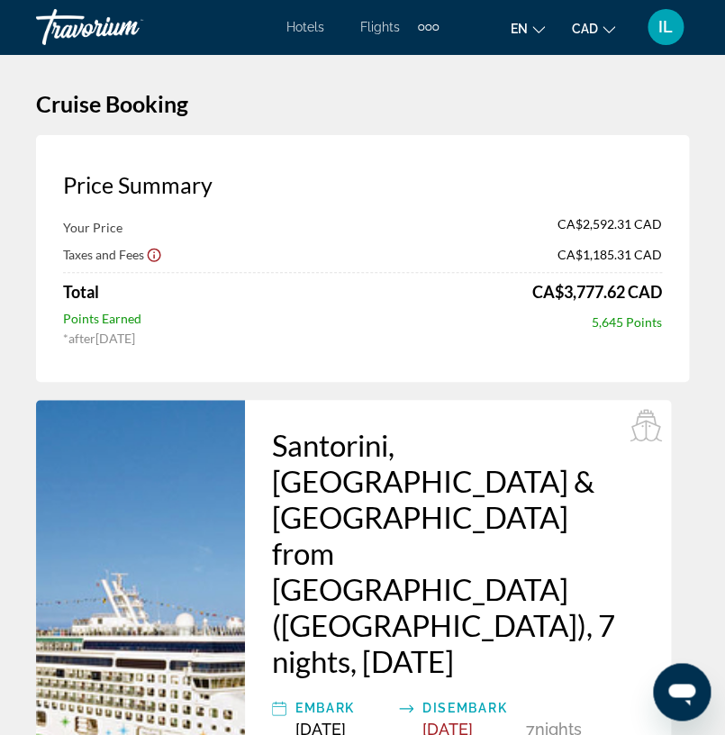
click at [159, 255] on icon "Show Taxes and Fees disclaimer" at bounding box center [154, 255] width 16 height 16
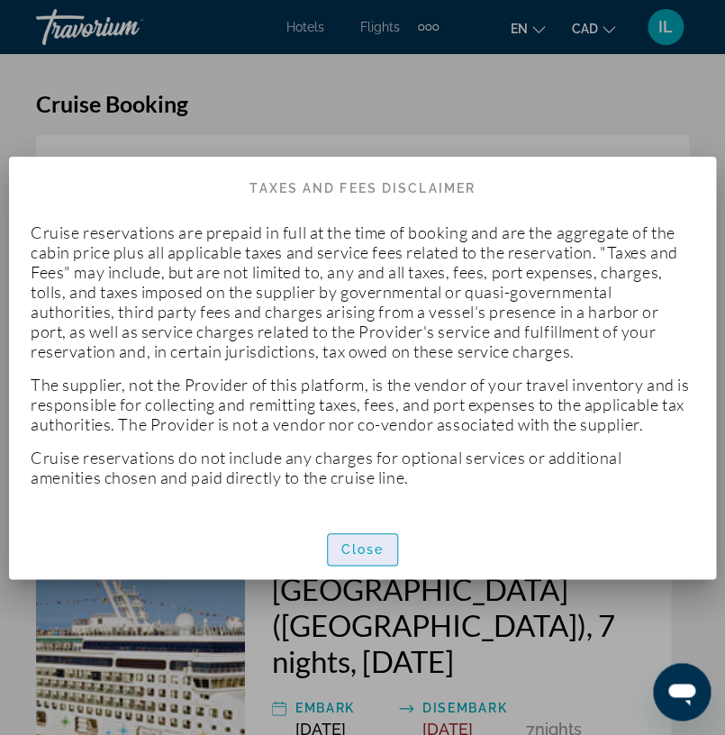
click at [360, 557] on span "button" at bounding box center [363, 549] width 70 height 43
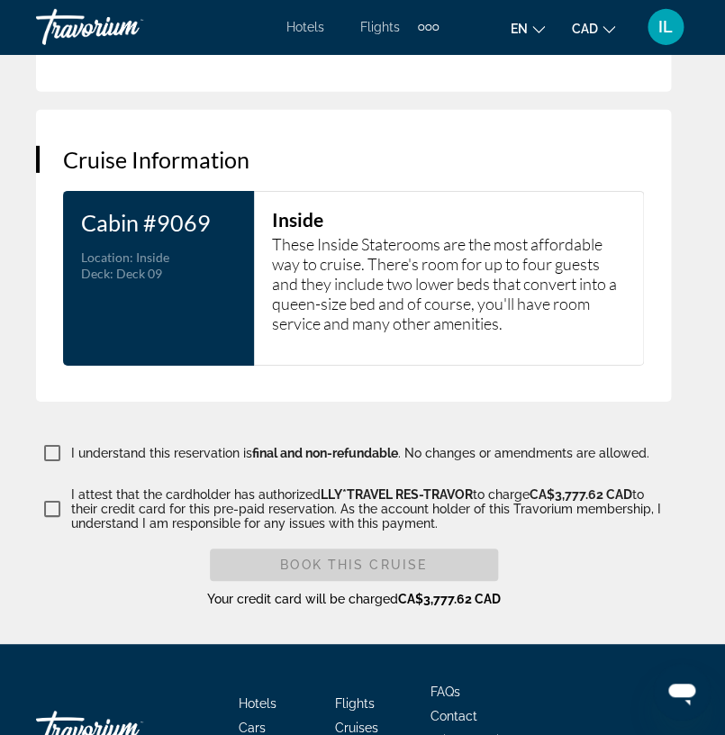
scroll to position [4015, 0]
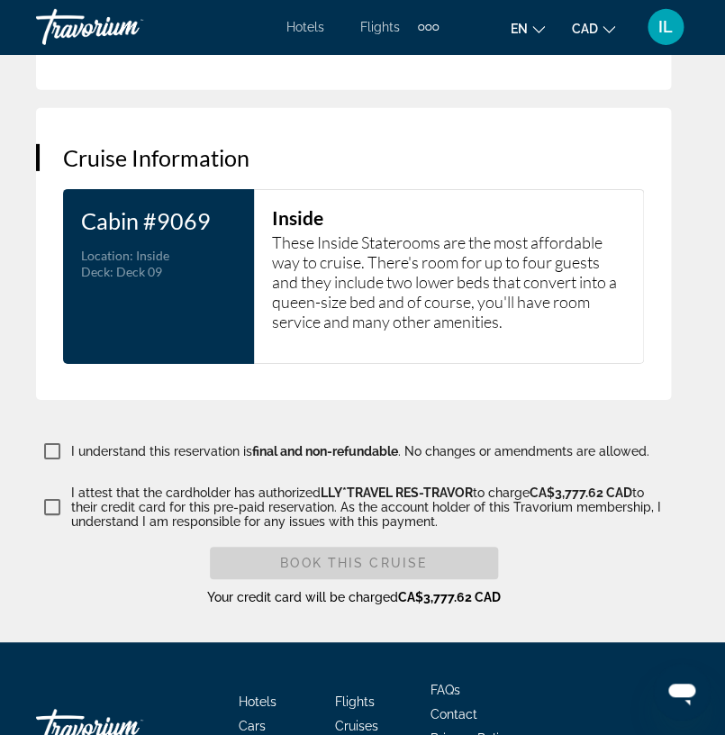
click at [133, 248] on div "Location : Inside" at bounding box center [158, 256] width 155 height 16
click at [208, 207] on h3 "Cabin # 9069" at bounding box center [158, 220] width 155 height 27
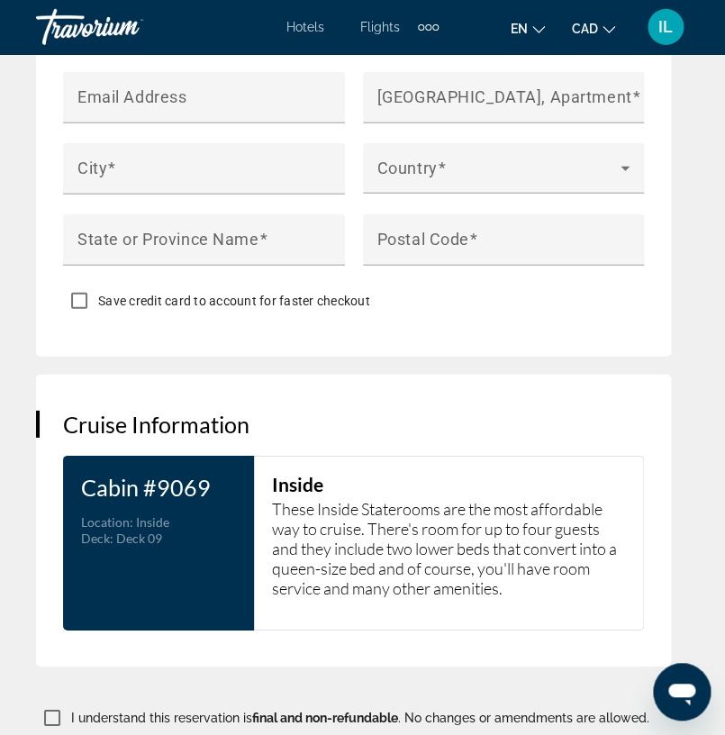
scroll to position [3745, 0]
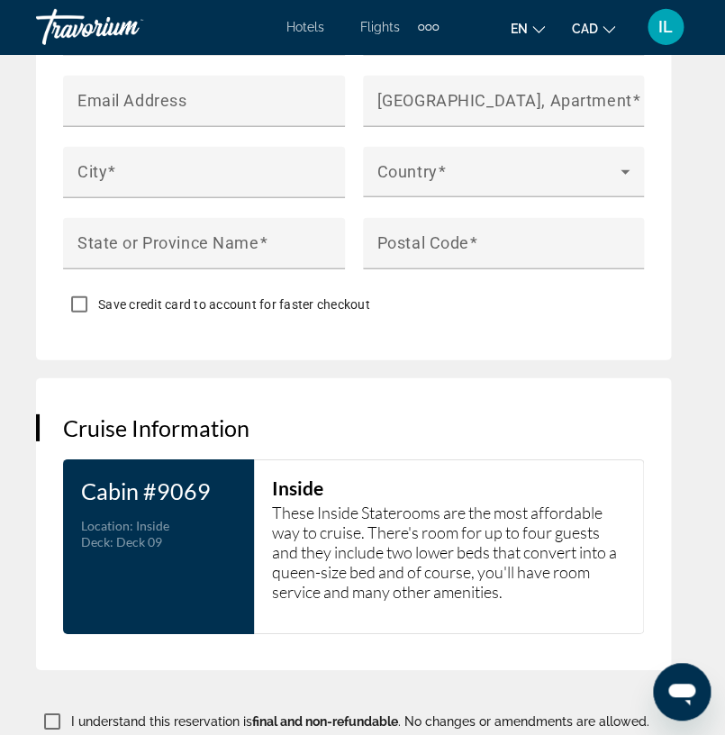
click at [113, 460] on div "Cabin # 9069 Category : Location : Inside Deck : Deck 09 Bed type :" at bounding box center [158, 547] width 191 height 175
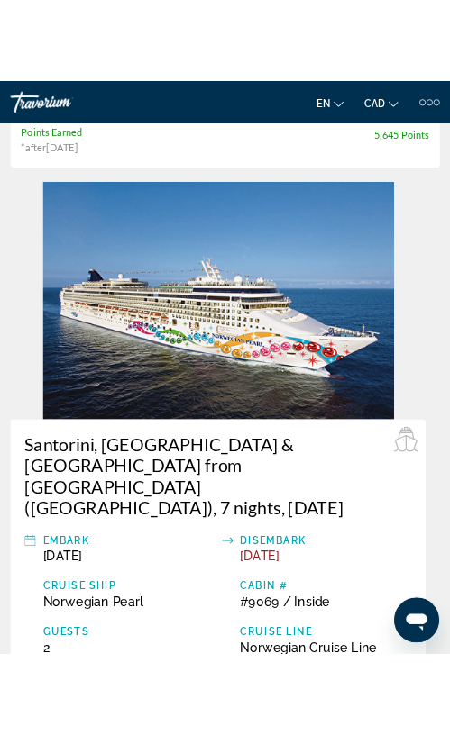
scroll to position [0, 0]
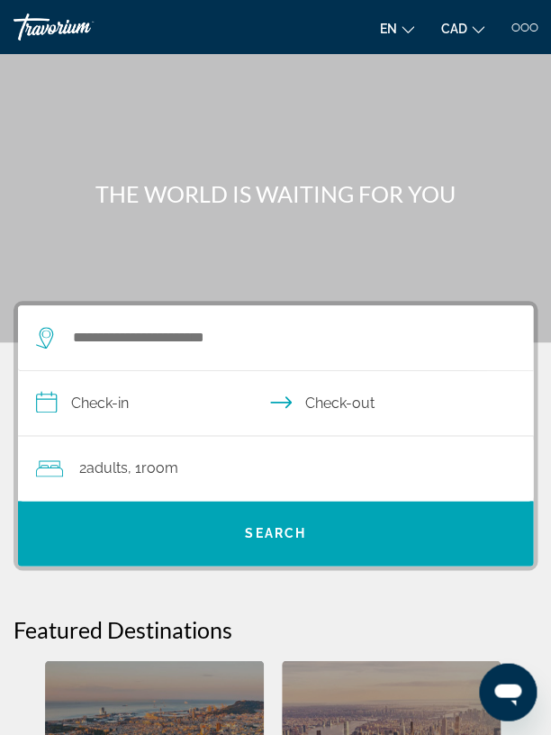
click at [529, 26] on div at bounding box center [525, 27] width 26 height 8
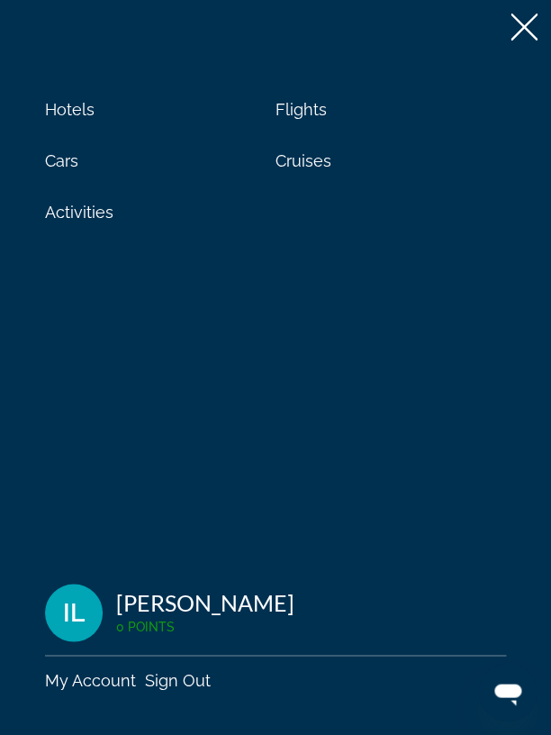
click at [306, 168] on span "Cruises" at bounding box center [304, 160] width 56 height 19
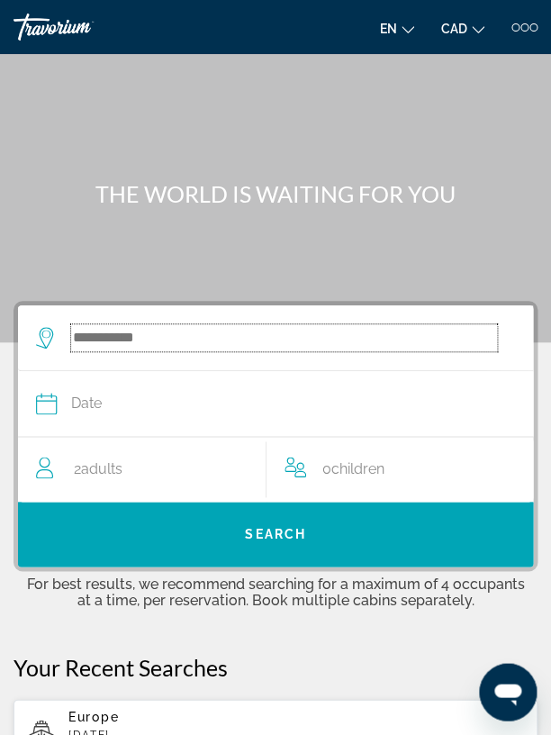
click at [108, 339] on input "Search widget" at bounding box center [284, 337] width 426 height 27
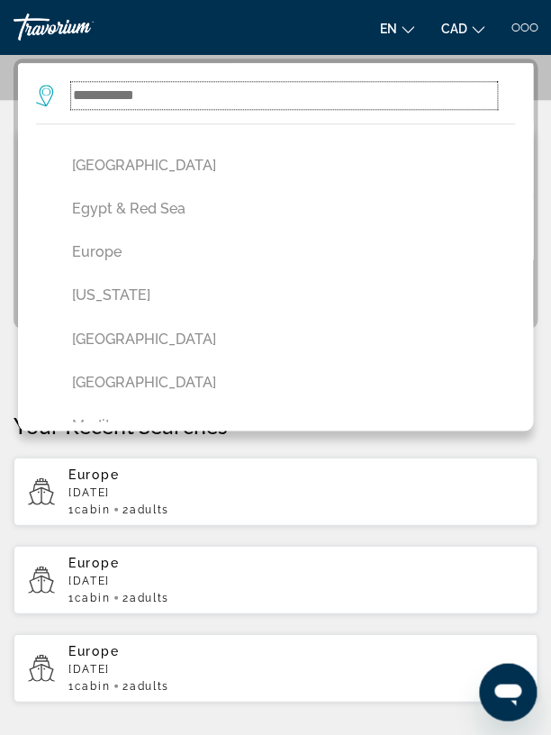
scroll to position [561, 0]
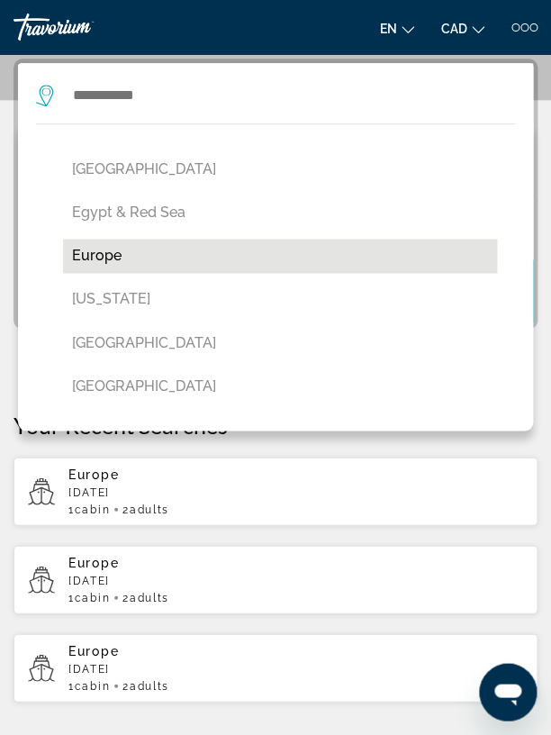
click at [153, 259] on button "Europe" at bounding box center [280, 256] width 434 height 34
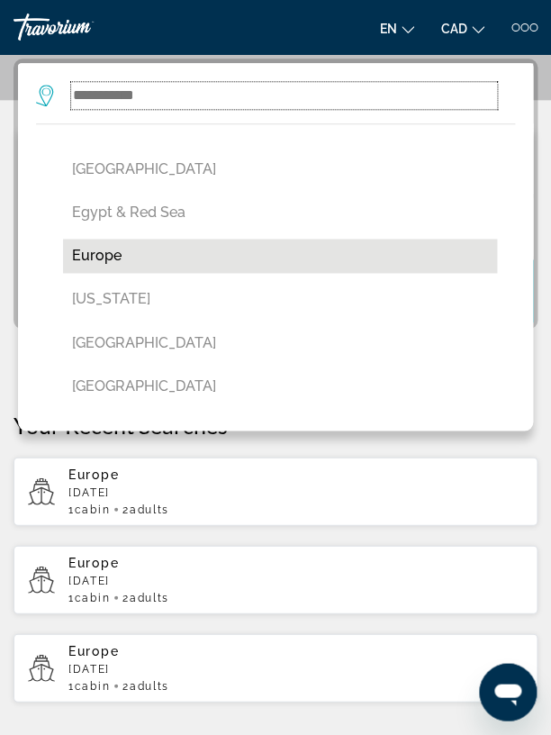
type input "******"
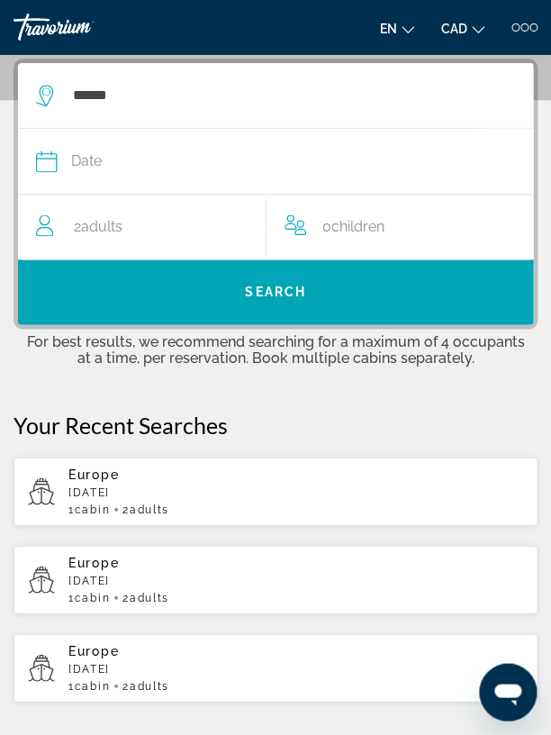
click at [96, 173] on span "Date" at bounding box center [86, 161] width 31 height 25
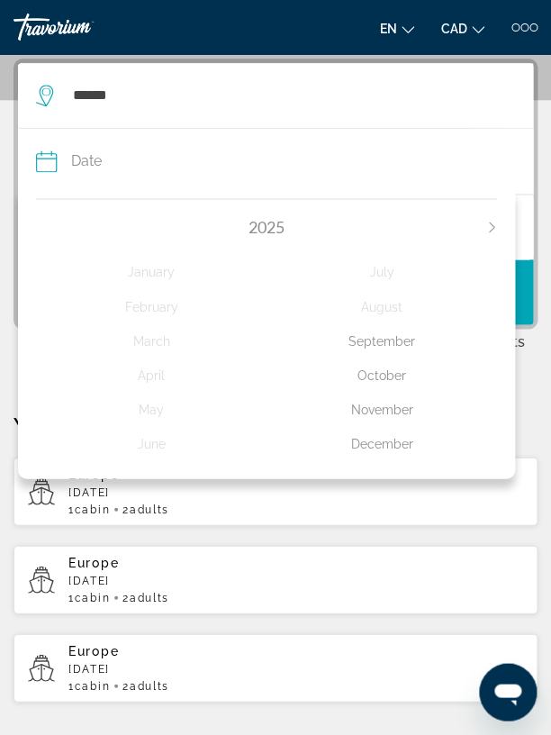
click at [382, 349] on div "September" at bounding box center [382, 340] width 231 height 32
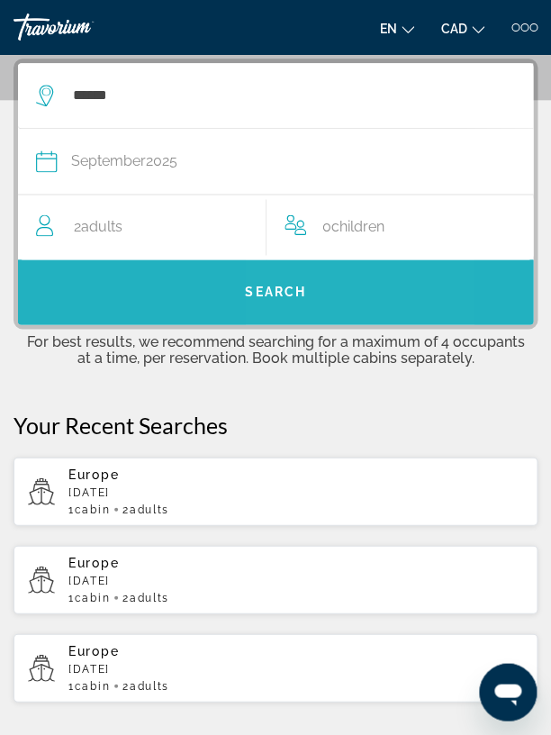
click at [322, 294] on span "Search widget" at bounding box center [275, 291] width 515 height 43
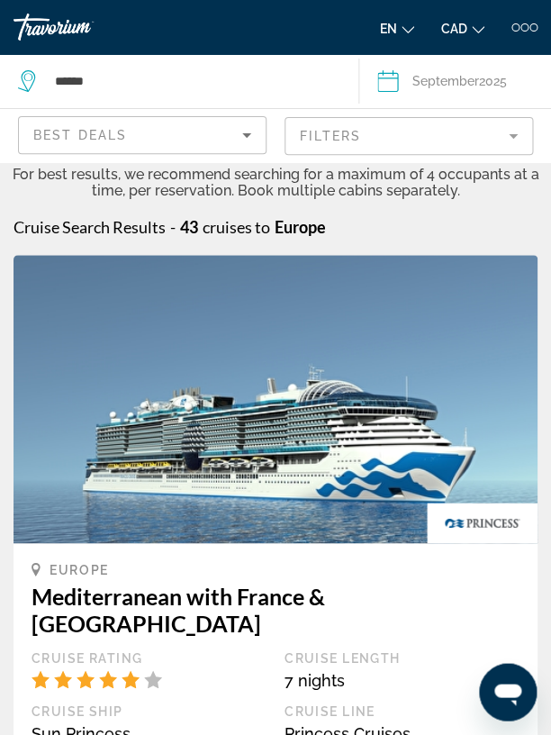
click at [514, 135] on mat-form-field "Filters" at bounding box center [409, 136] width 249 height 38
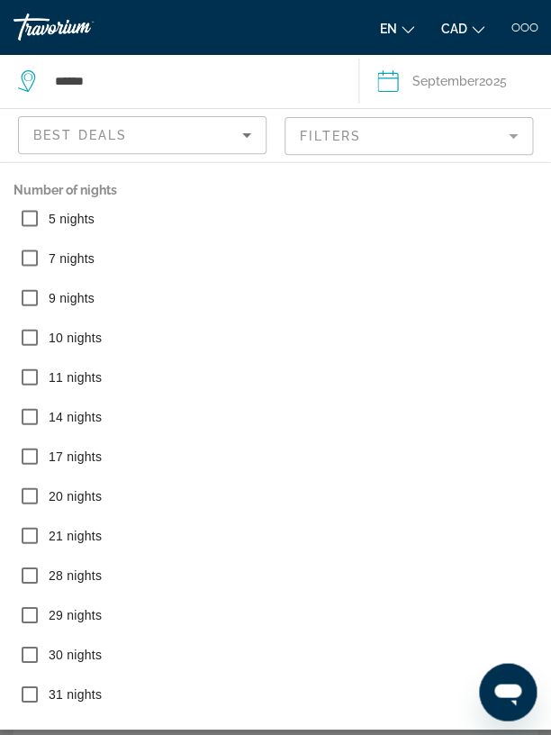
scroll to position [624, 0]
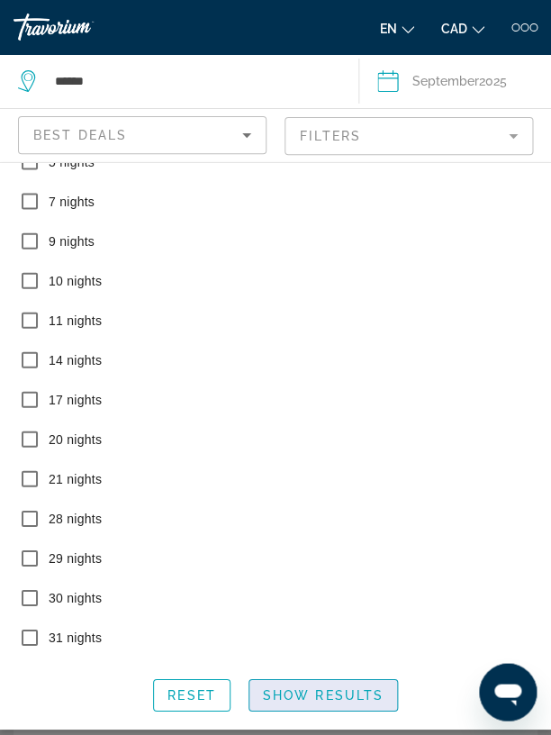
click at [332, 697] on span "Show Results" at bounding box center [323, 694] width 121 height 14
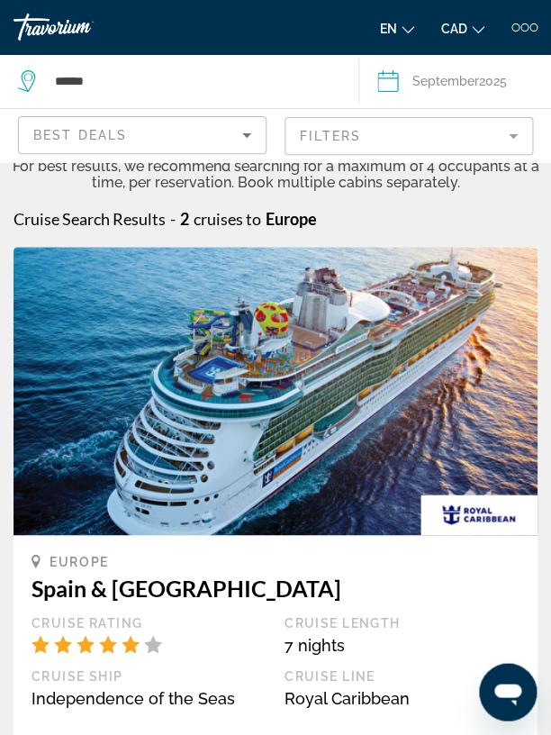
scroll to position [0, 0]
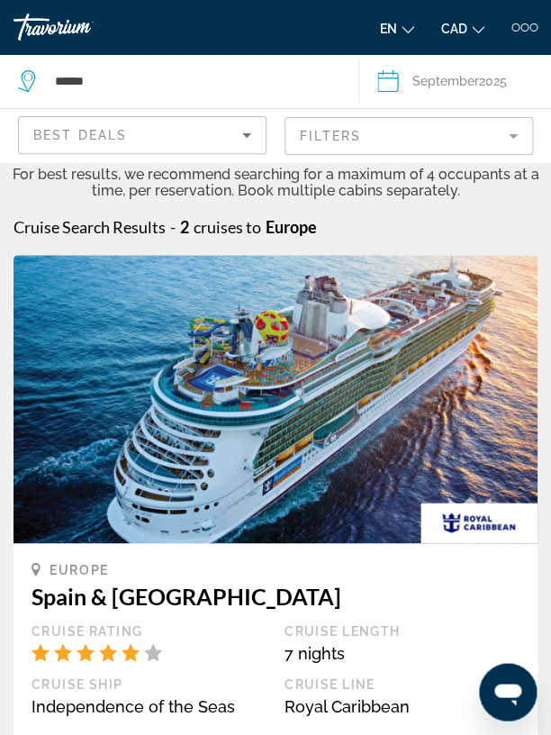
click at [517, 138] on mat-form-field "Filters" at bounding box center [409, 136] width 249 height 38
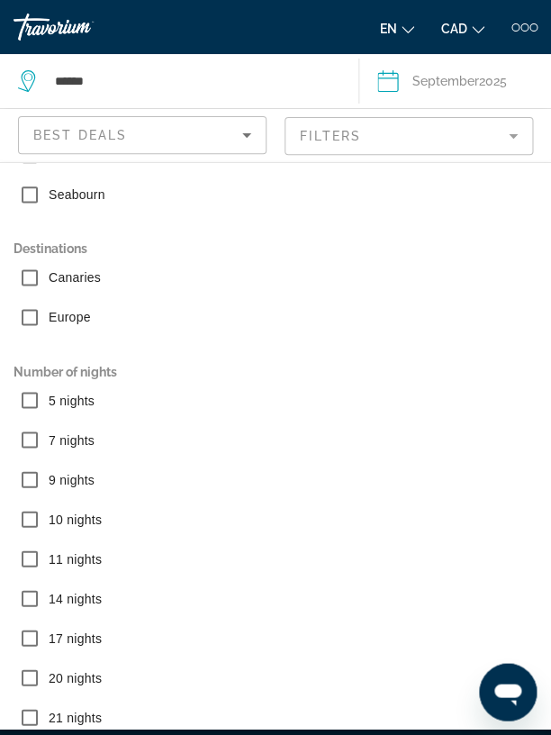
scroll to position [624, 0]
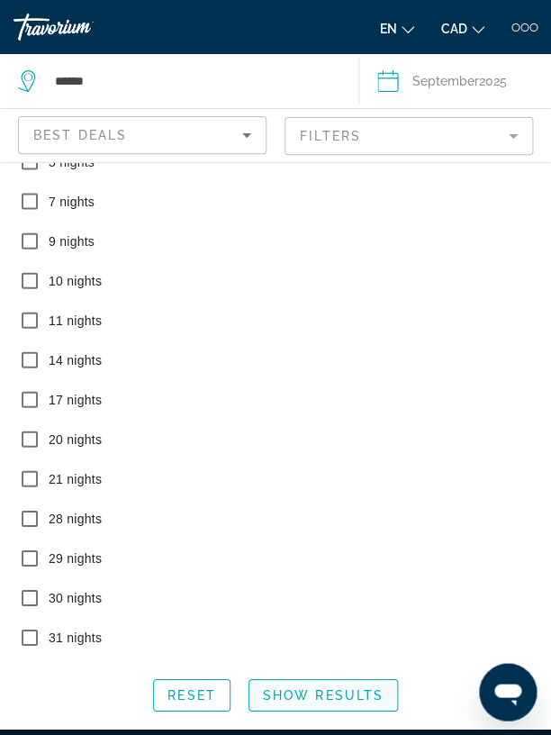
click at [352, 691] on span "Show Results" at bounding box center [323, 694] width 121 height 14
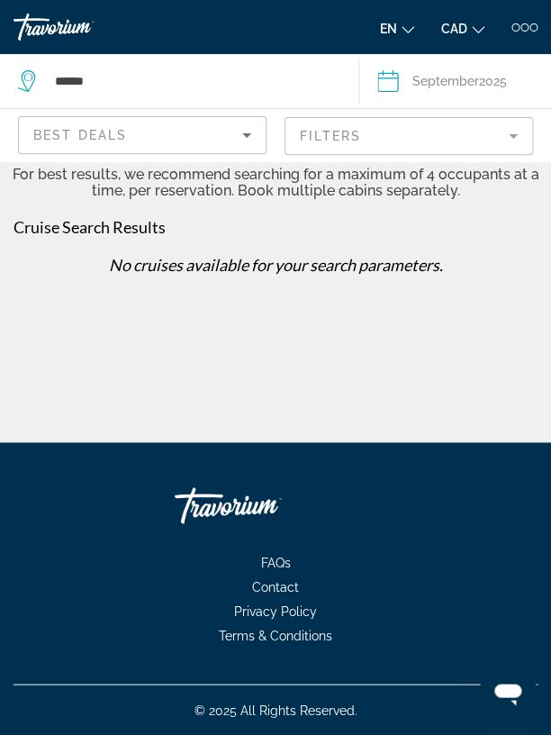
click at [514, 136] on mat-form-field "Filters" at bounding box center [409, 136] width 249 height 38
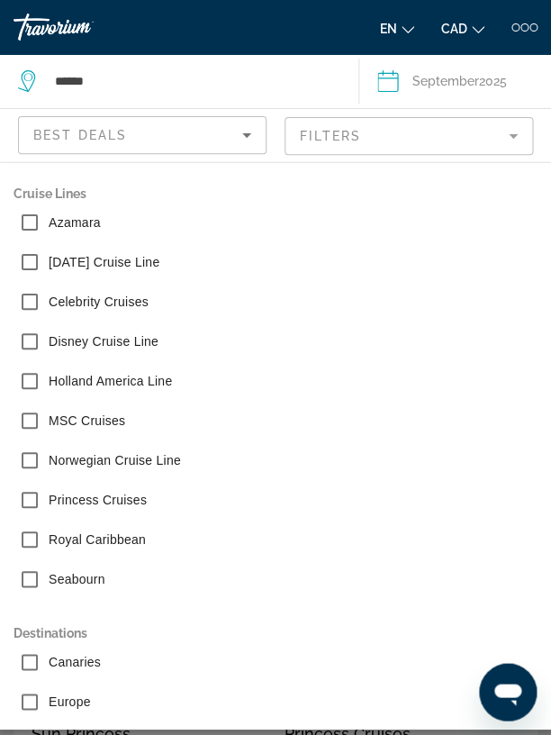
click at [420, 82] on span "September" at bounding box center [446, 81] width 67 height 14
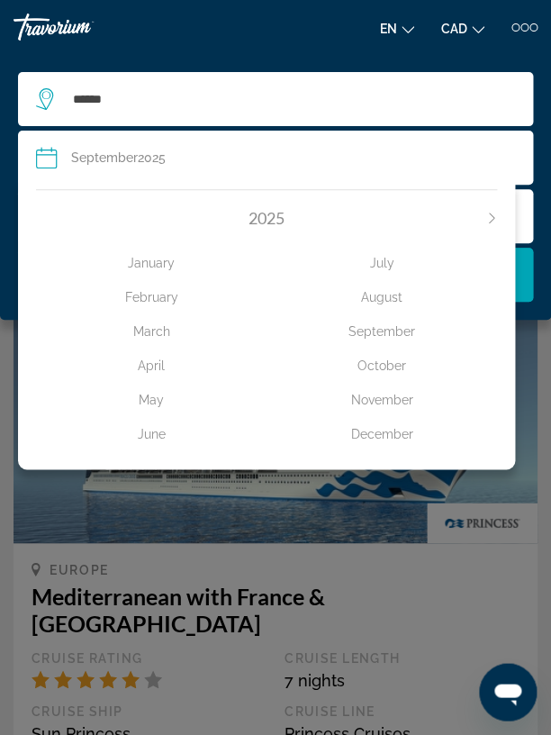
click at [420, 82] on div "******" at bounding box center [275, 99] width 479 height 54
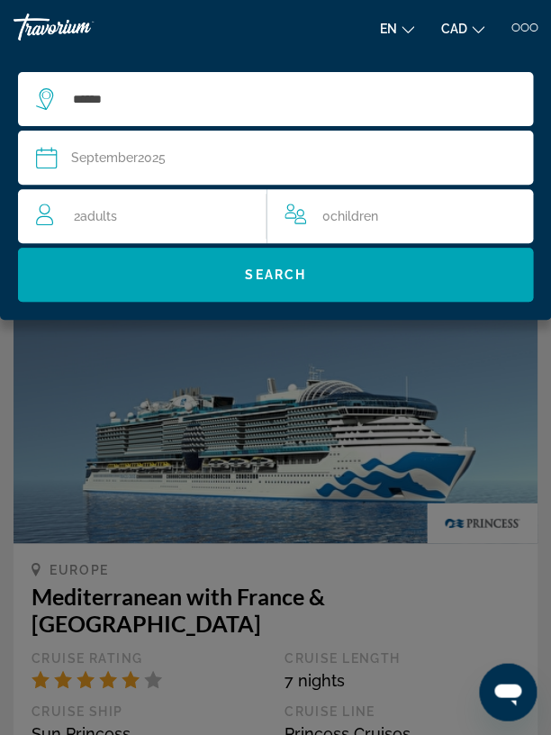
click at [420, 82] on div "******" at bounding box center [275, 99] width 479 height 54
click at [133, 158] on span "September" at bounding box center [104, 157] width 67 height 14
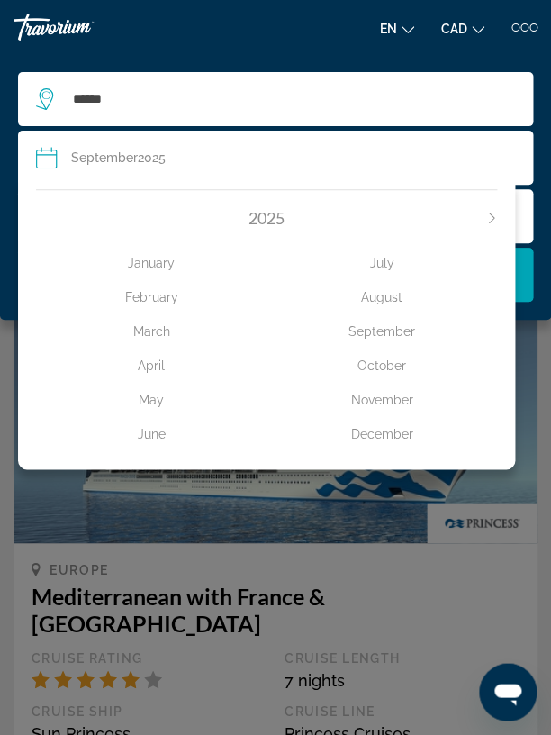
click at [496, 217] on icon "Next month" at bounding box center [492, 218] width 11 height 11
click at [491, 217] on icon "Next month" at bounding box center [492, 218] width 11 height 11
click at [41, 218] on icon "Previous month" at bounding box center [41, 218] width 11 height 11
click at [377, 327] on div "September" at bounding box center [382, 331] width 231 height 32
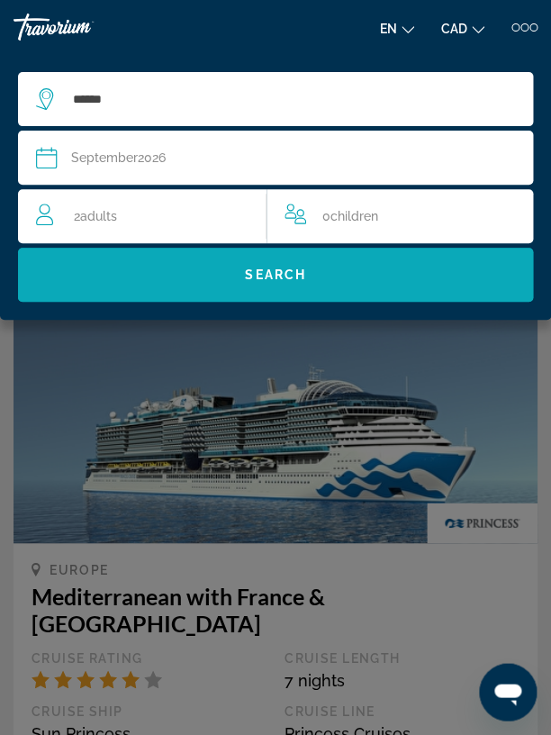
click at [231, 283] on span "Search widget" at bounding box center [275, 274] width 515 height 43
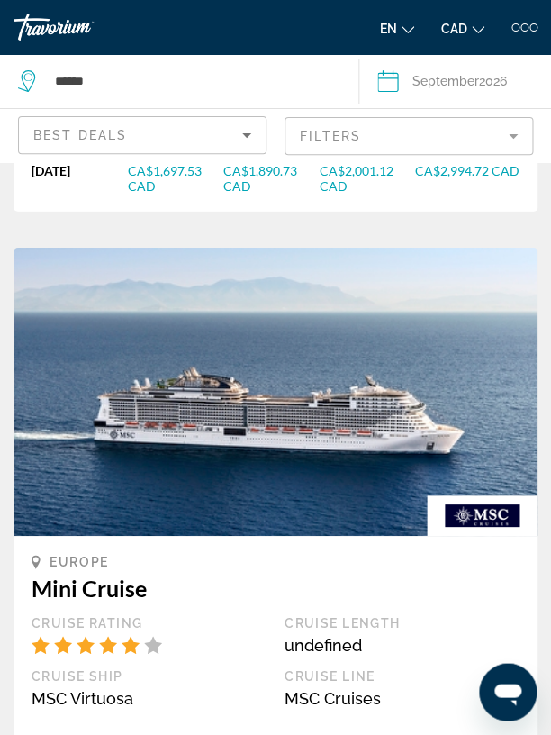
scroll to position [760, 0]
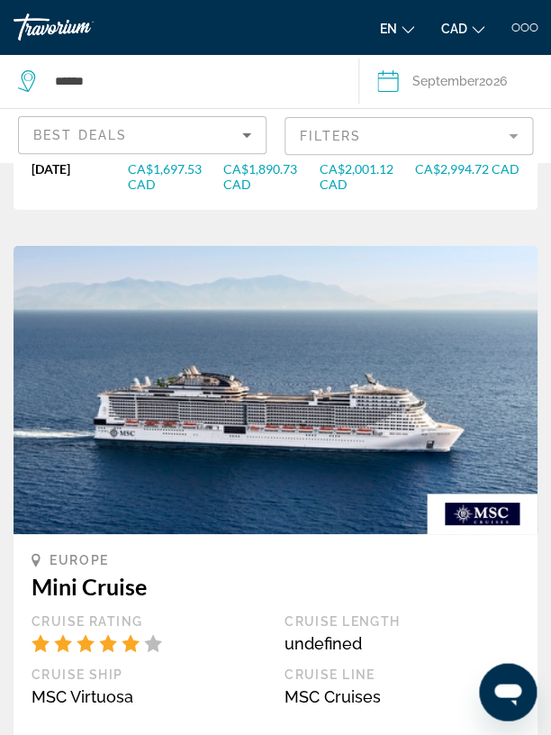
click at [506, 139] on mat-form-field "Filters" at bounding box center [409, 136] width 249 height 38
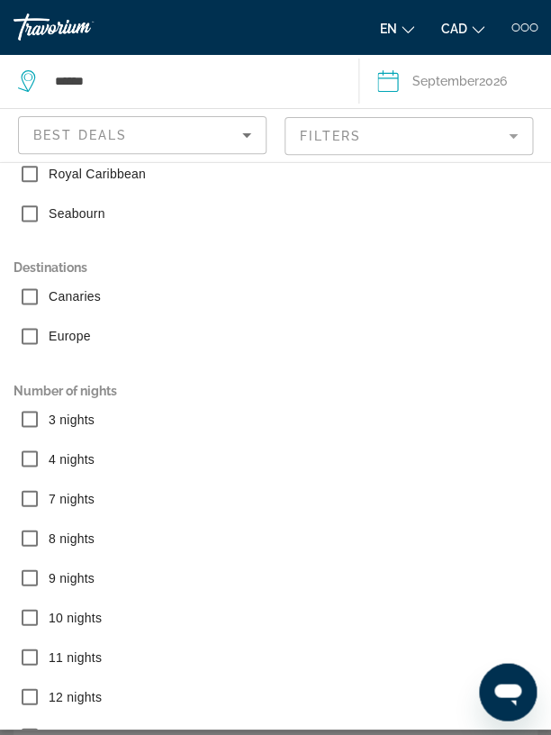
scroll to position [380, 0]
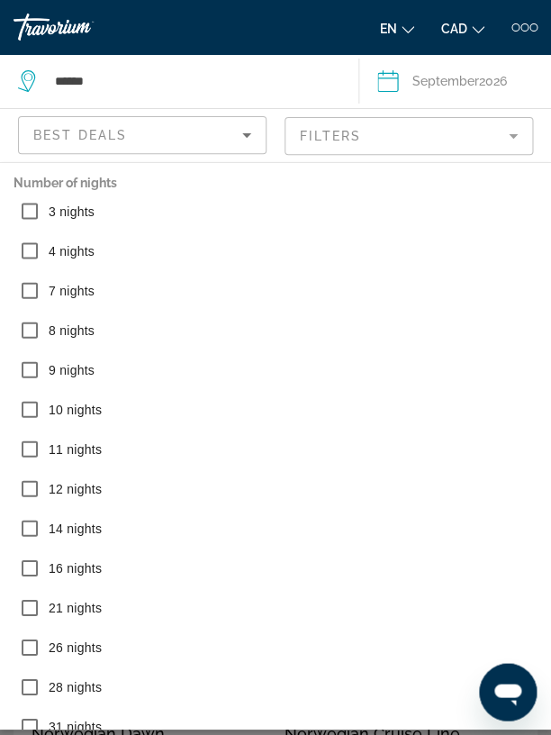
scroll to position [664, 0]
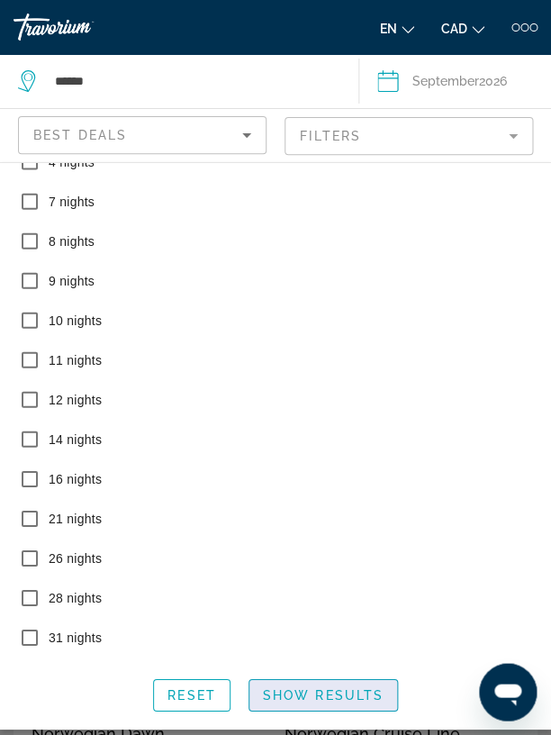
click at [343, 685] on span "Search widget" at bounding box center [324, 694] width 148 height 43
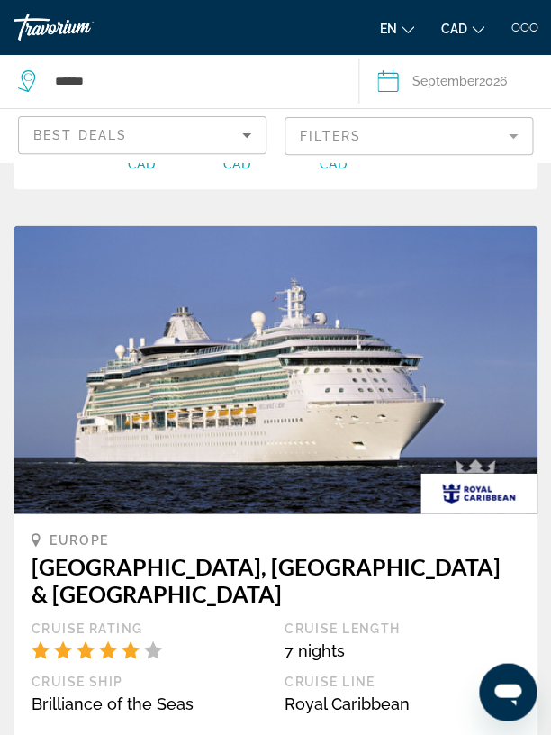
scroll to position [4682, 0]
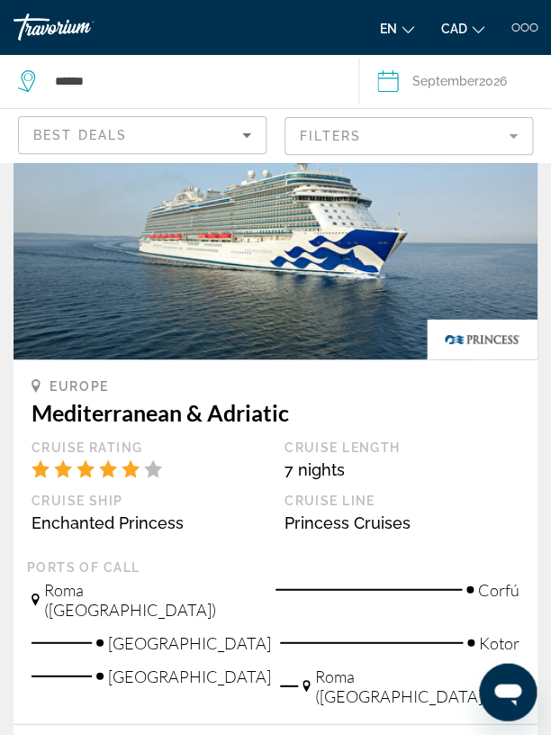
scroll to position [4727, 0]
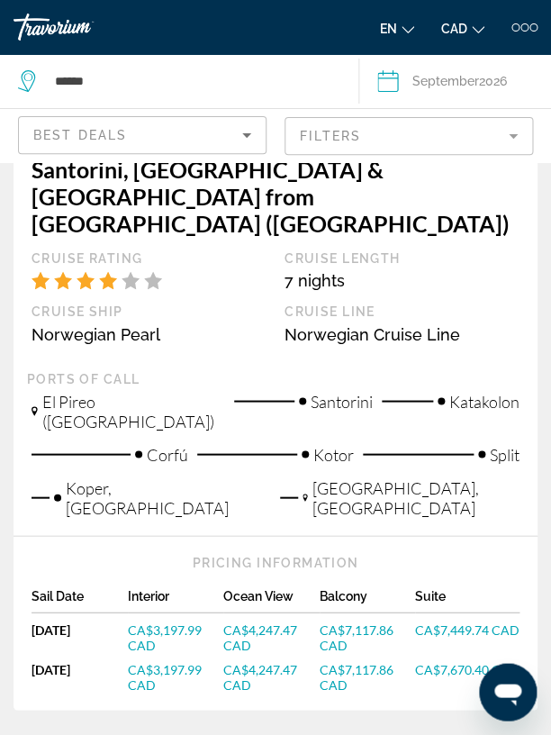
scroll to position [1345, 0]
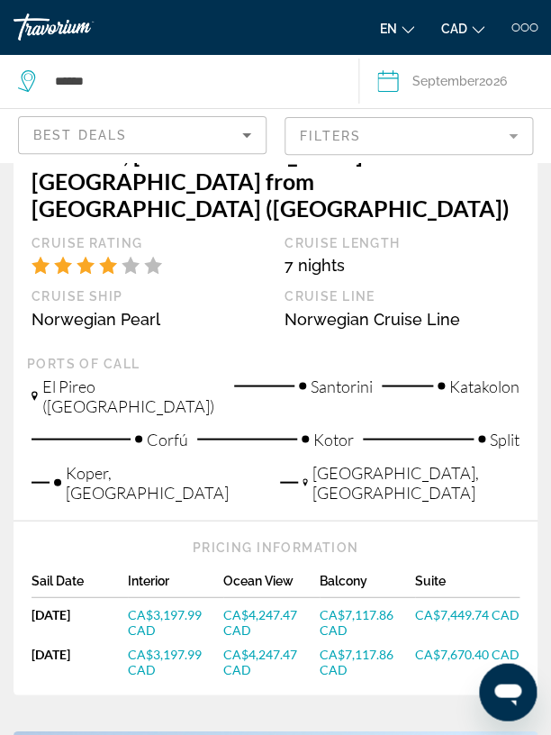
click at [466, 646] on span "CA$7,670.40 CAD" at bounding box center [467, 653] width 105 height 15
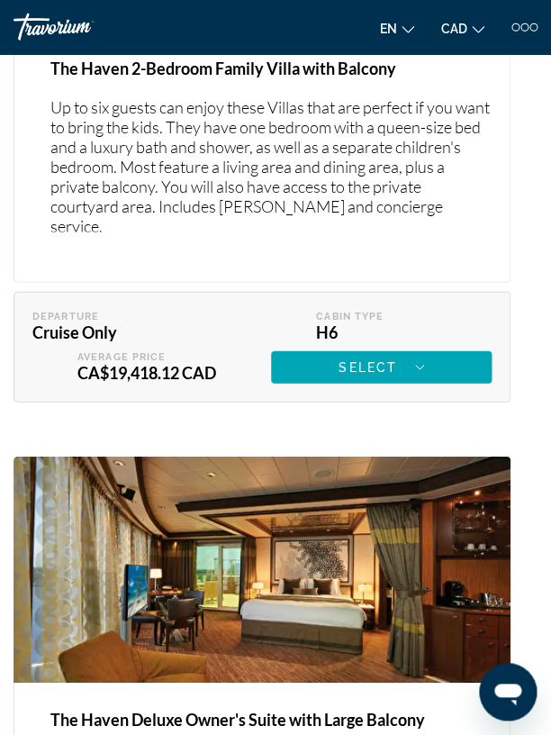
scroll to position [9265, 0]
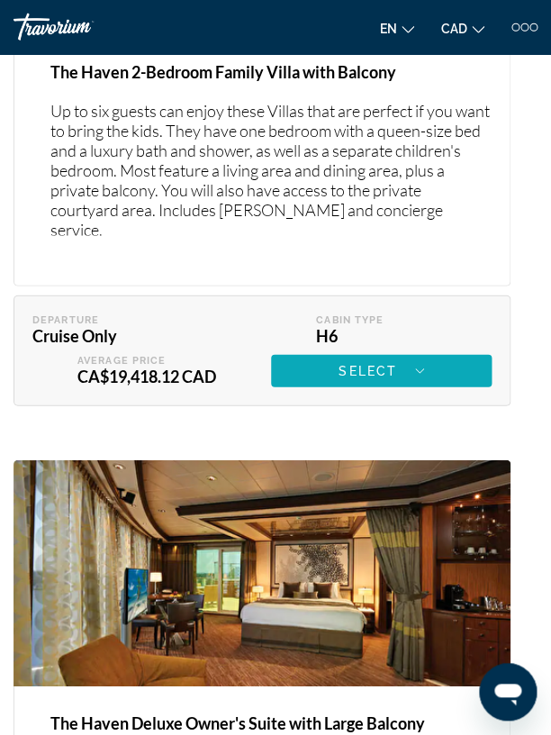
click at [335, 393] on span "Main content" at bounding box center [381, 371] width 221 height 43
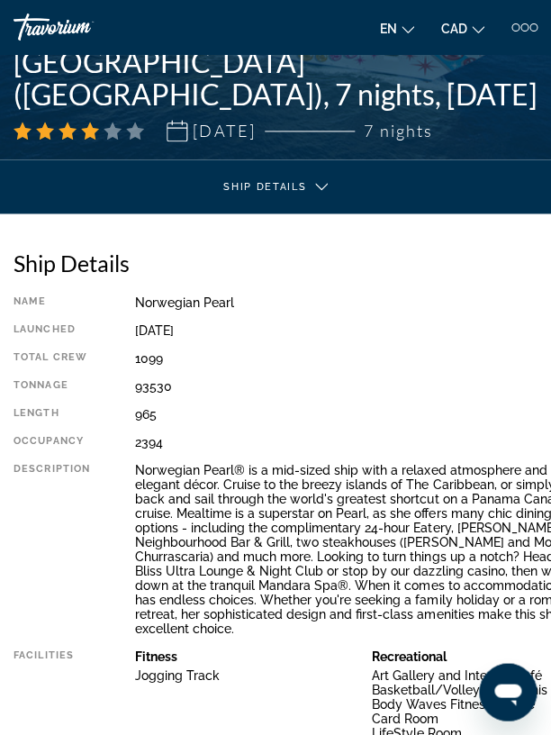
scroll to position [0, 0]
